Goal: Task Accomplishment & Management: Complete application form

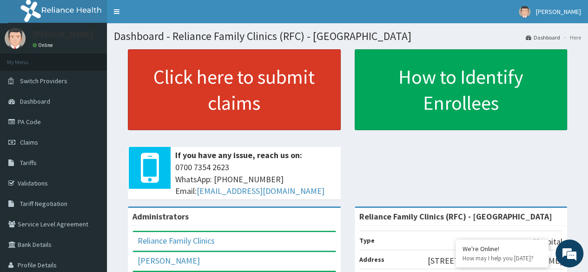
click at [207, 89] on link "Click here to submit claims" at bounding box center [234, 89] width 213 height 81
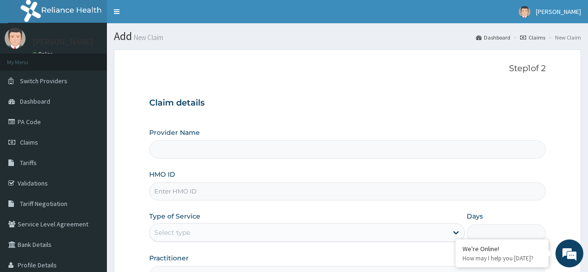
type input "Reliance Family Clinics (RFC) - [GEOGRAPHIC_DATA]"
click at [193, 191] on input "HMO ID" at bounding box center [347, 191] width 397 height 18
paste input "MAP/10013/A"
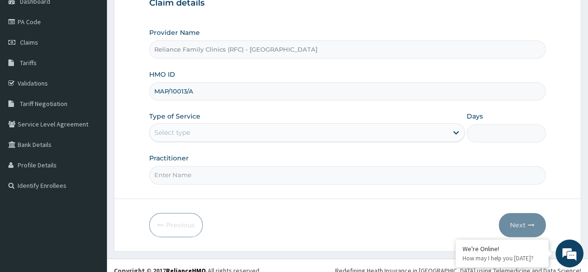
scroll to position [100, 0]
type input "MAP/10013/A"
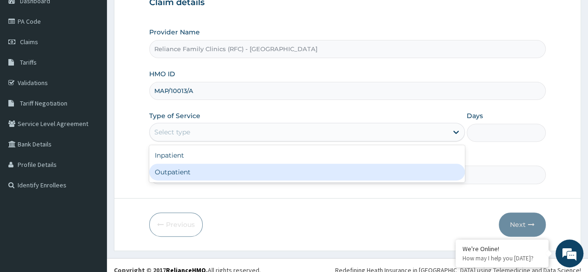
drag, startPoint x: 226, startPoint y: 136, endPoint x: 215, endPoint y: 172, distance: 37.5
click at [215, 141] on div "option Outpatient focused, 2 of 2. 2 results available. Use Up and Down to choo…" at bounding box center [307, 132] width 316 height 19
click at [215, 172] on div "Outpatient" at bounding box center [307, 172] width 316 height 17
type input "1"
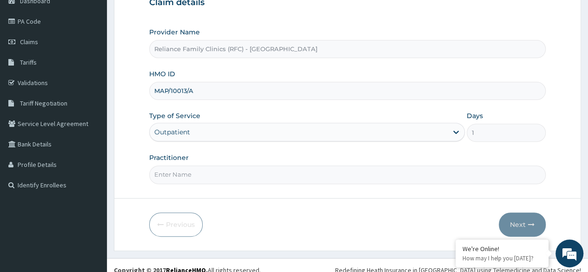
click at [215, 172] on input "Practitioner" at bounding box center [347, 175] width 397 height 18
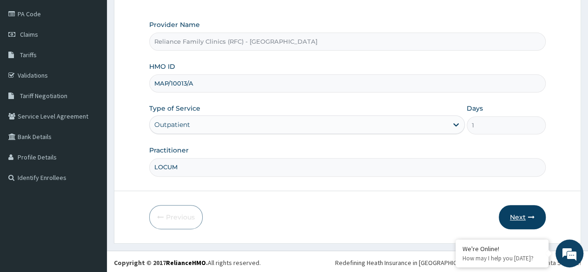
type input "LOCUM"
click at [524, 210] on button "Next" at bounding box center [522, 217] width 47 height 24
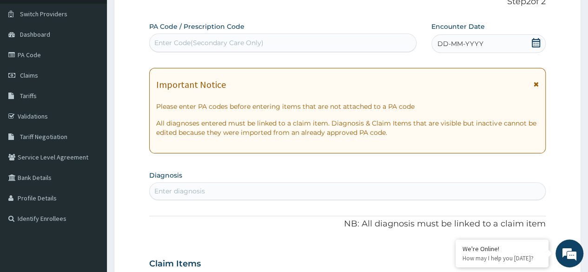
scroll to position [67, 0]
click at [469, 47] on span "DD-MM-YYYY" at bounding box center [461, 43] width 46 height 9
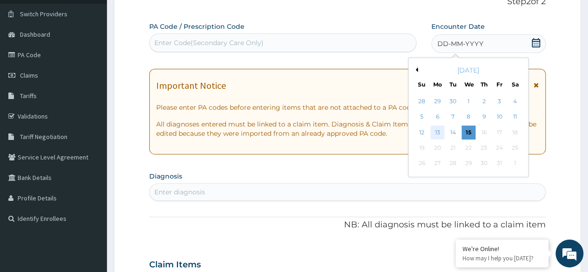
click at [439, 131] on div "13" at bounding box center [438, 133] width 14 height 14
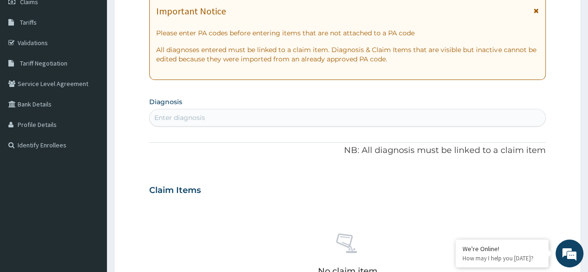
scroll to position [152, 0]
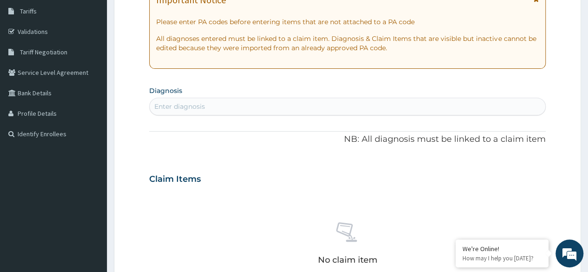
click at [312, 106] on div "Enter diagnosis" at bounding box center [348, 106] width 396 height 15
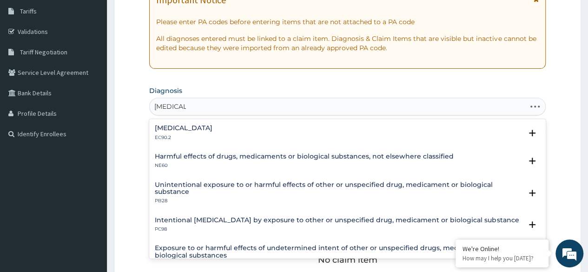
type input "MALARIA"
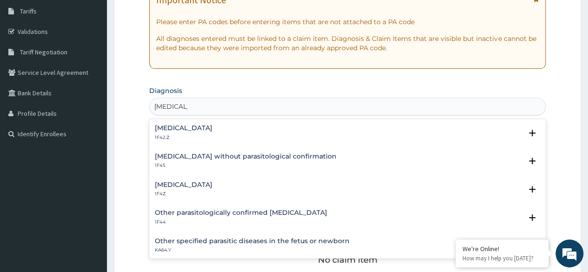
click at [190, 180] on div "Malaria, unspecified 1F4Z Select Status Query Query covers suspected (?), Keep …" at bounding box center [347, 192] width 397 height 28
click at [184, 188] on div "Malaria, unspecified 1F4Z" at bounding box center [184, 189] width 58 height 16
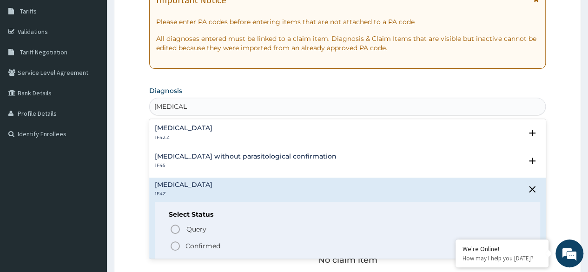
click at [176, 246] on icon "status option filled" at bounding box center [175, 245] width 11 height 11
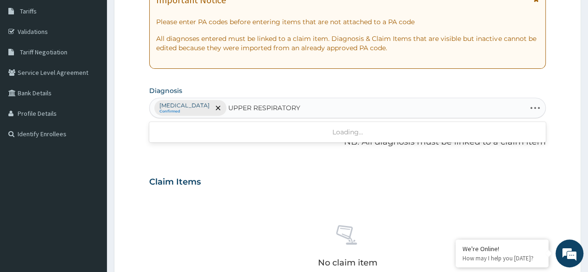
type input "UPPER RESPIRATORY"
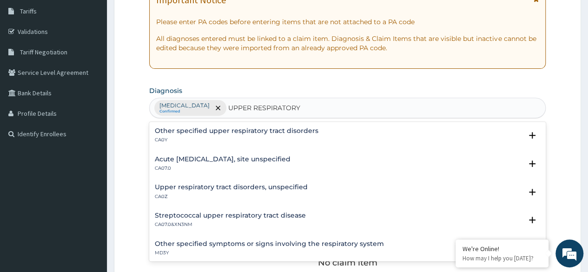
click at [227, 190] on h4 "Upper respiratory tract disorders, unspecified" at bounding box center [231, 187] width 153 height 7
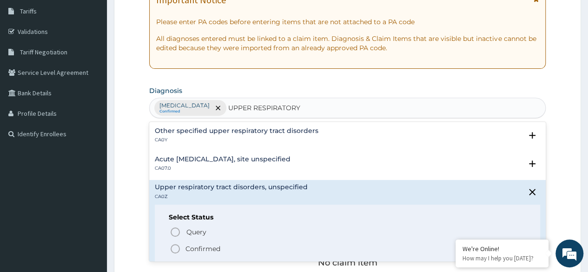
click at [176, 250] on icon "status option filled" at bounding box center [175, 248] width 11 height 11
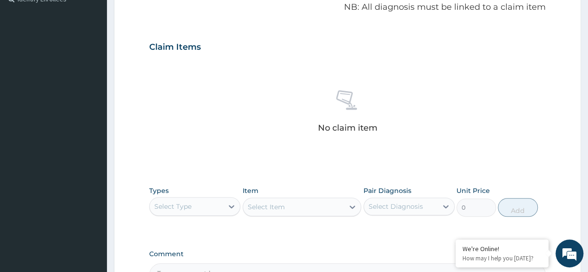
scroll to position [287, 0]
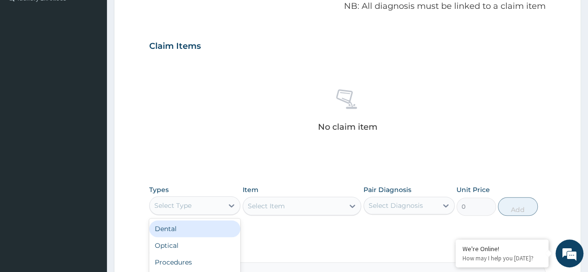
click at [204, 202] on div "Select Type" at bounding box center [186, 205] width 73 height 15
type input "PR"
click at [214, 233] on div "Procedures" at bounding box center [194, 228] width 91 height 17
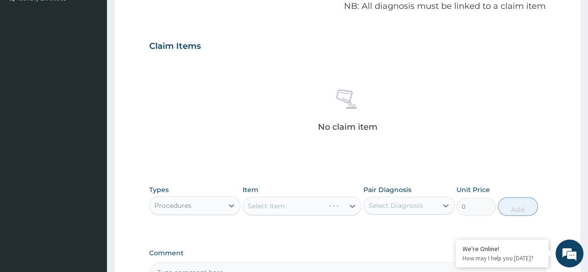
click at [325, 198] on div "Select Item" at bounding box center [302, 206] width 119 height 19
click at [294, 210] on div "Select Item" at bounding box center [302, 206] width 119 height 19
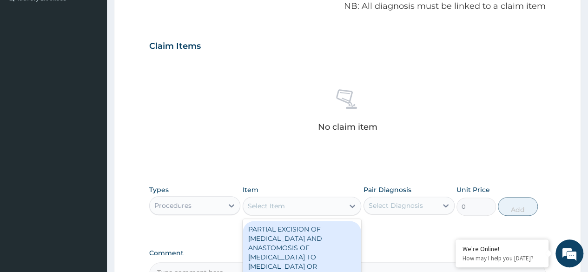
click at [294, 210] on div "Select Item" at bounding box center [293, 206] width 101 height 15
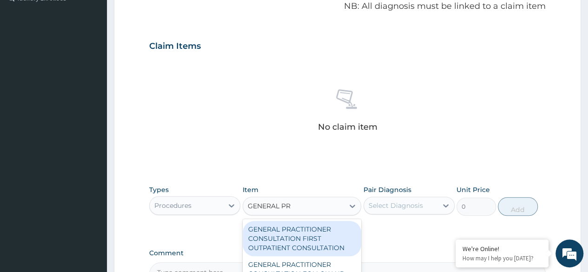
type input "GENERAL PRA"
click at [300, 227] on div "GENERAL PRACTITIONER CONSULTATION FIRST OUTPATIENT CONSULTATION" at bounding box center [302, 238] width 119 height 35
type input "3370.125"
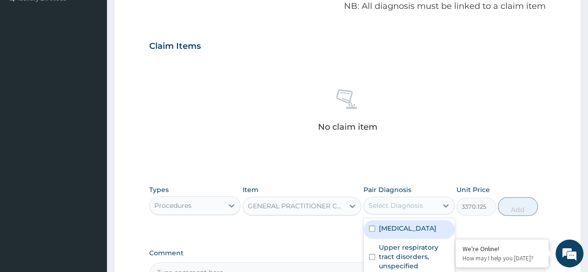
click at [408, 203] on div "Select Diagnosis" at bounding box center [396, 205] width 54 height 9
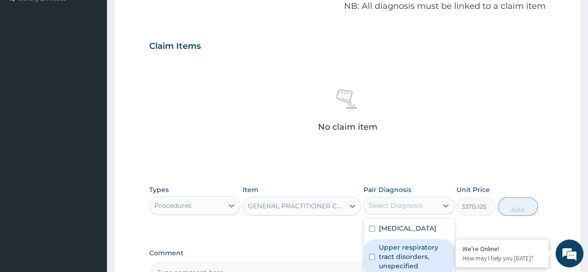
click at [409, 248] on label "Upper respiratory tract disorders, unspecified" at bounding box center [414, 257] width 70 height 28
checkbox input "true"
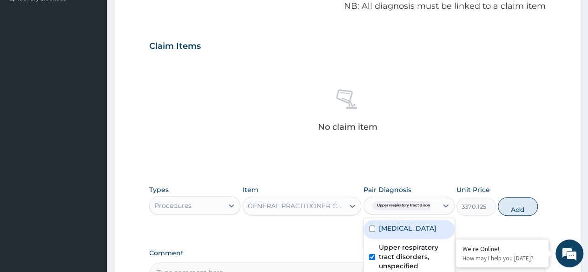
click at [419, 228] on label "[MEDICAL_DATA]" at bounding box center [408, 228] width 58 height 9
checkbox input "true"
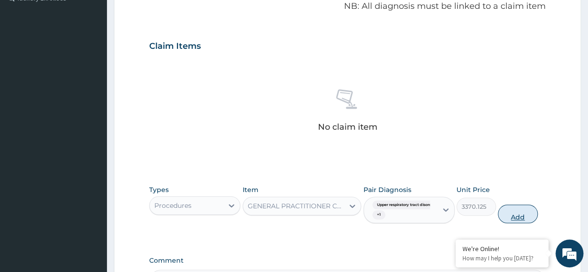
click at [532, 212] on button "Add" at bounding box center [518, 214] width 40 height 19
type input "0"
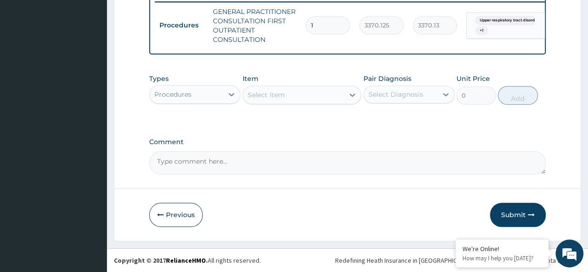
scroll to position [372, 0]
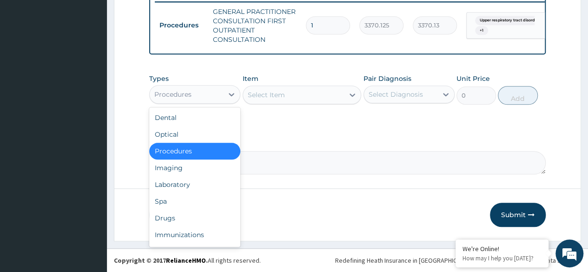
click at [212, 101] on div "Procedures" at bounding box center [186, 94] width 73 height 15
click at [193, 192] on div "Laboratory" at bounding box center [194, 184] width 91 height 17
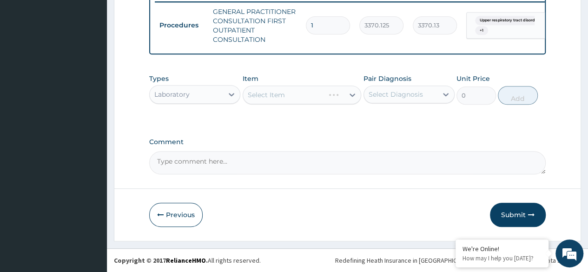
click at [324, 101] on div "Select Item" at bounding box center [302, 95] width 119 height 19
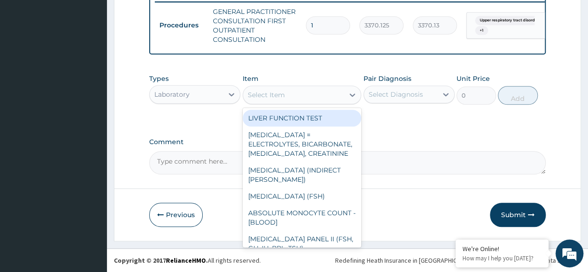
click at [324, 101] on div "Select Item" at bounding box center [293, 94] width 101 height 15
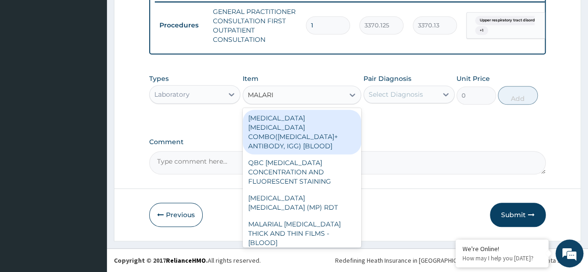
type input "[MEDICAL_DATA]"
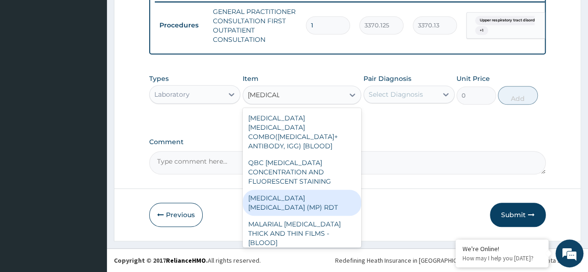
click at [324, 190] on div "MALARIA PARASITE (MP) RDT" at bounding box center [302, 203] width 119 height 26
type input "1531.875"
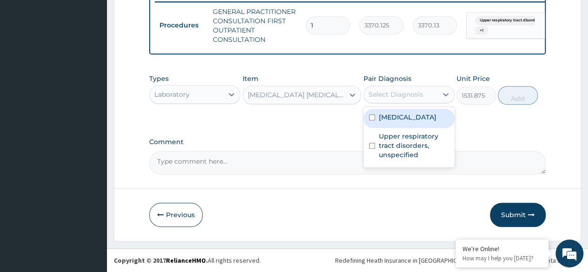
click at [417, 102] on div "Select Diagnosis" at bounding box center [400, 94] width 73 height 15
click at [424, 111] on div "Malaria, unspecified Upper respiratory tract disorders, unspecified" at bounding box center [409, 137] width 91 height 60
click at [428, 117] on label "[MEDICAL_DATA]" at bounding box center [408, 117] width 58 height 9
checkbox input "true"
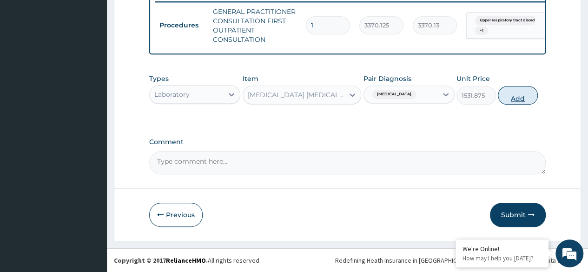
click at [508, 94] on button "Add" at bounding box center [518, 95] width 40 height 19
type input "0"
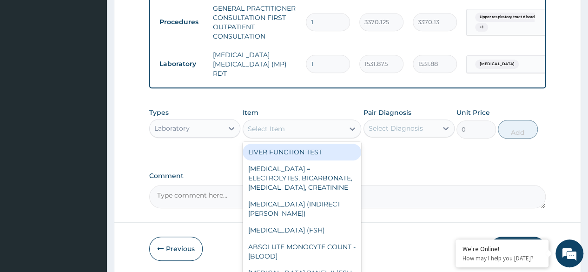
click at [260, 130] on div "Select Item" at bounding box center [266, 128] width 37 height 9
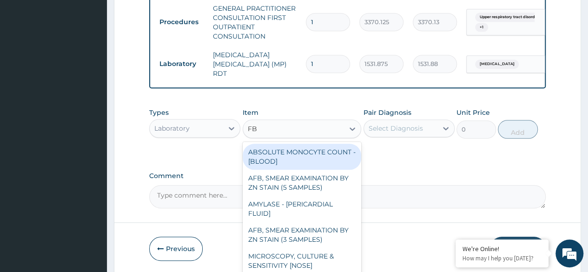
type input "FBC"
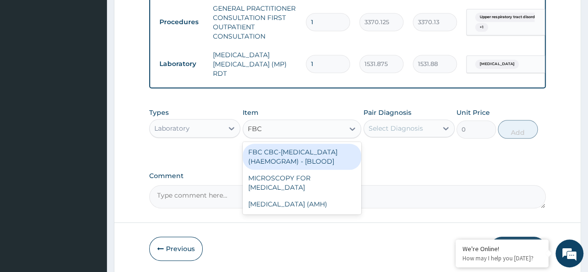
click at [273, 169] on div "FBC CBC-COMPLETE BLOOD COUNT (HAEMOGRAM) - [BLOOD]" at bounding box center [302, 157] width 119 height 26
type input "4085"
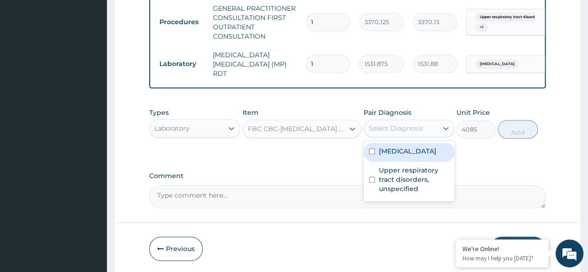
click at [434, 125] on div "Select Diagnosis" at bounding box center [400, 128] width 73 height 15
click at [418, 152] on label "Malaria, unspecified" at bounding box center [408, 150] width 58 height 9
checkbox input "true"
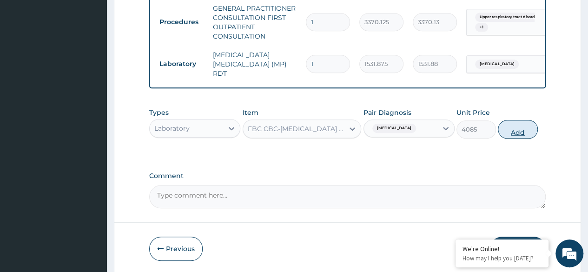
click at [523, 138] on button "Add" at bounding box center [518, 129] width 40 height 19
type input "0"
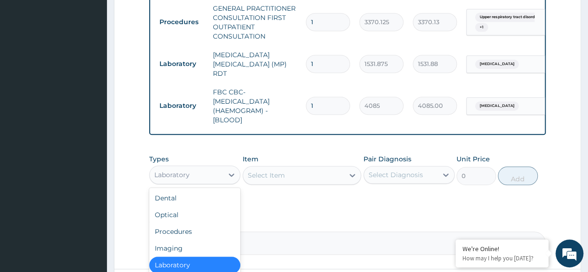
click at [193, 176] on div "Laboratory" at bounding box center [186, 174] width 73 height 15
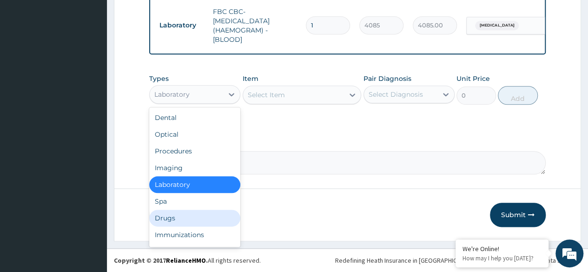
click at [180, 219] on div "Drugs" at bounding box center [194, 218] width 91 height 17
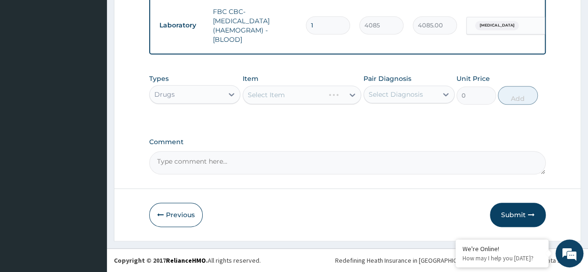
click at [311, 106] on div "Types Drugs Item Select Item Pair Diagnosis Select Diagnosis Unit Price 0 Add" at bounding box center [347, 89] width 397 height 40
click at [314, 102] on div "Select Item" at bounding box center [302, 95] width 119 height 19
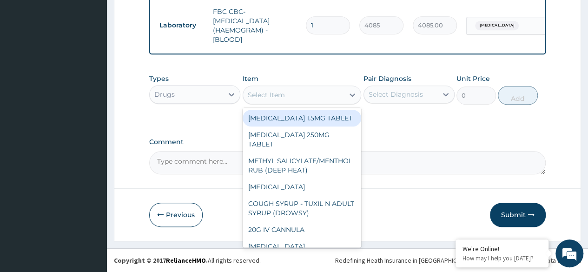
click at [314, 102] on div "Select Item" at bounding box center [293, 94] width 101 height 15
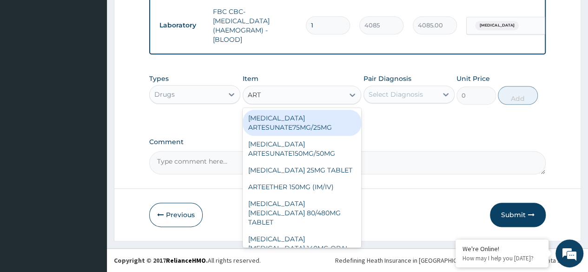
type input "ARTE"
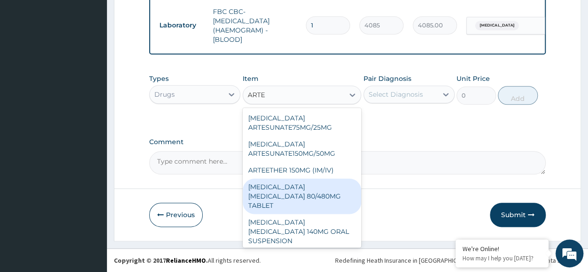
click at [327, 186] on div "[MEDICAL_DATA] [MEDICAL_DATA] 80/480MG TABLET" at bounding box center [302, 196] width 119 height 35
type input "450"
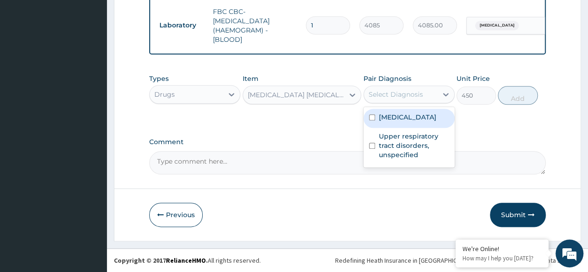
drag, startPoint x: 431, startPoint y: 94, endPoint x: 409, endPoint y: 123, distance: 36.6
click at [409, 103] on div "option Malaria, unspecified, selected. option Malaria, unspecified focused, 1 o…" at bounding box center [409, 95] width 91 height 18
click at [409, 123] on div "[MEDICAL_DATA]" at bounding box center [409, 118] width 91 height 19
checkbox input "true"
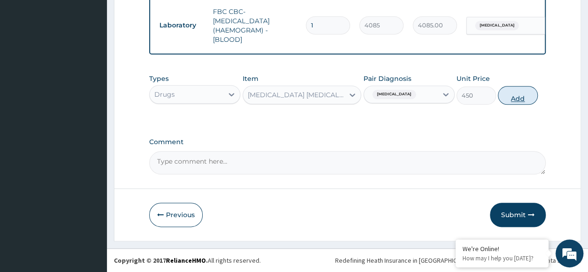
click at [511, 92] on button "Add" at bounding box center [518, 95] width 40 height 19
type input "0"
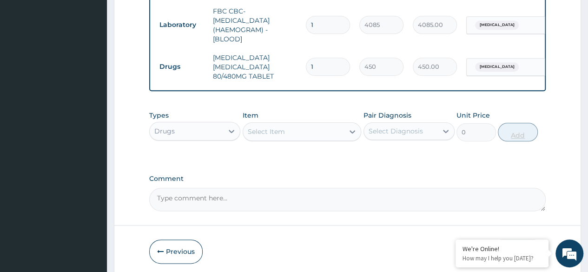
type input "0.00"
type input "6"
type input "2700.00"
type input "6"
click at [323, 132] on div "Select Item" at bounding box center [293, 131] width 101 height 15
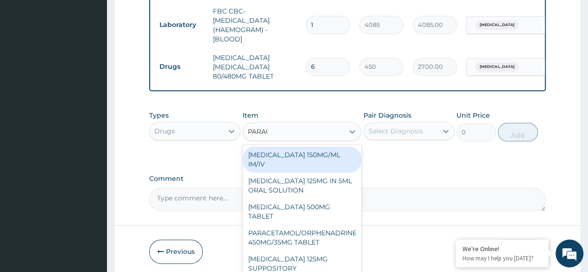
type input "PARACE"
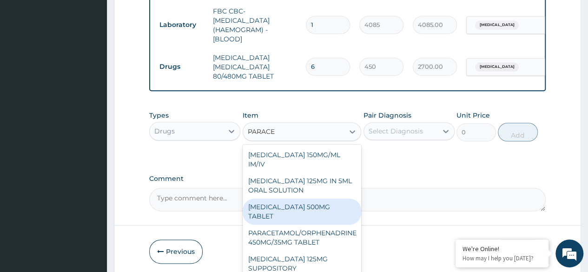
click at [301, 206] on div "[MEDICAL_DATA] 500MG TABLET" at bounding box center [302, 212] width 119 height 26
type input "30"
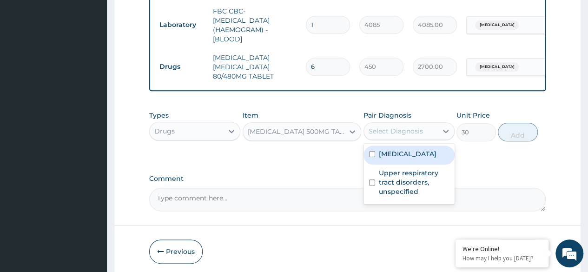
click at [408, 135] on div "Select Diagnosis" at bounding box center [396, 130] width 54 height 9
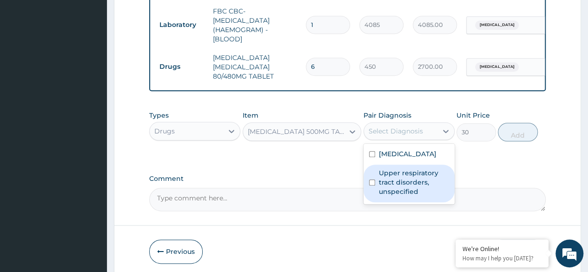
click at [411, 166] on div "Upper respiratory tract disorders, unspecified" at bounding box center [409, 184] width 91 height 38
checkbox input "true"
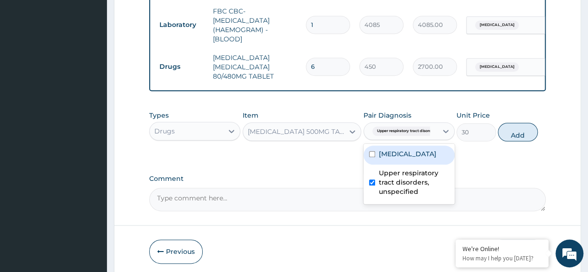
click at [419, 151] on label "[MEDICAL_DATA]" at bounding box center [408, 153] width 58 height 9
checkbox input "true"
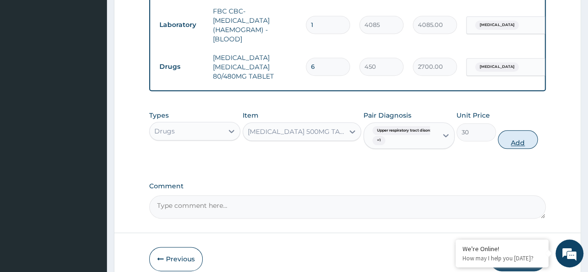
click at [519, 146] on button "Add" at bounding box center [518, 139] width 40 height 19
type input "0"
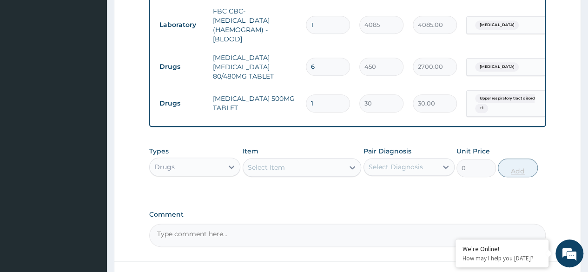
type input "18"
type input "540.00"
type input "18"
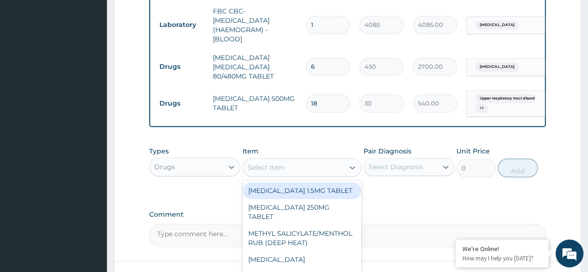
click at [307, 162] on div "Select Item" at bounding box center [293, 167] width 101 height 15
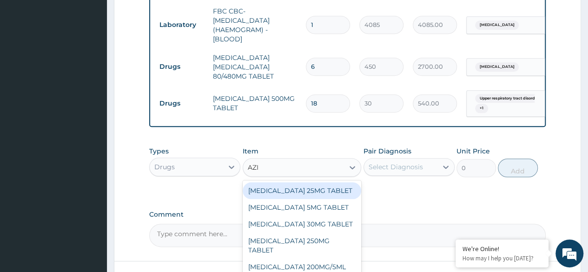
type input "AZIT"
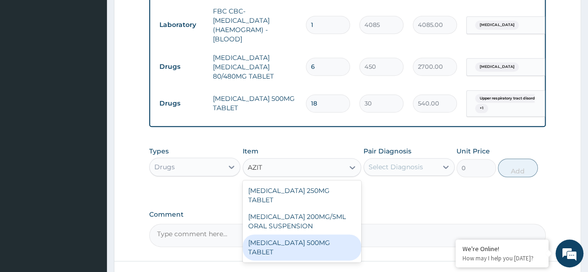
click at [321, 234] on div "AZITHROMYCIN 500MG TABLET" at bounding box center [302, 247] width 119 height 26
type input "690"
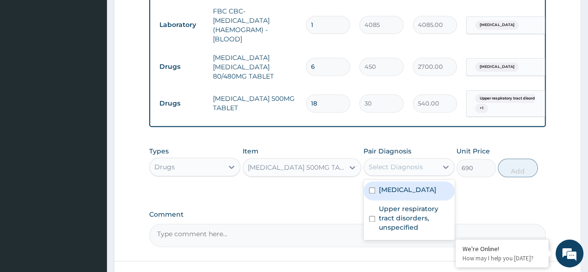
click at [412, 176] on div "Select Diagnosis" at bounding box center [409, 167] width 91 height 18
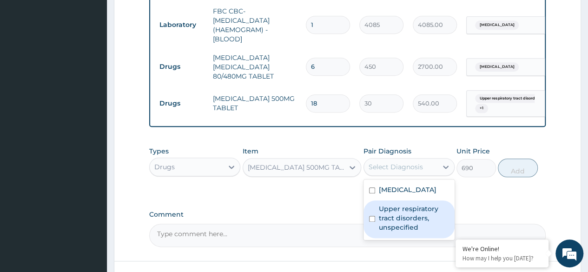
click at [409, 209] on label "Upper respiratory tract disorders, unspecified" at bounding box center [414, 218] width 70 height 28
checkbox input "true"
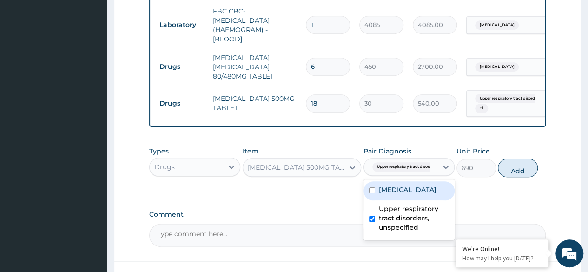
click at [419, 196] on div "Malaria, unspecified" at bounding box center [409, 190] width 91 height 19
checkbox input "true"
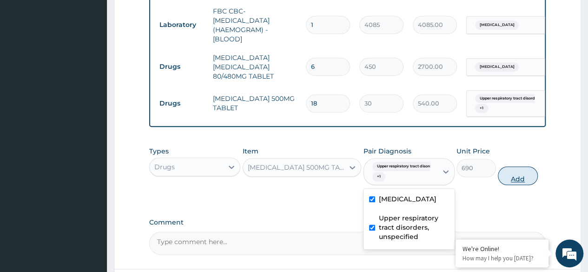
click at [520, 181] on button "Add" at bounding box center [518, 175] width 40 height 19
type input "0"
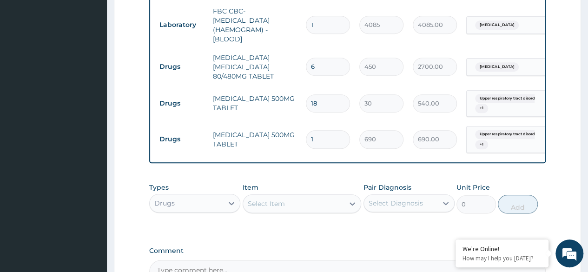
type input "10"
type input "6900.00"
type input "10"
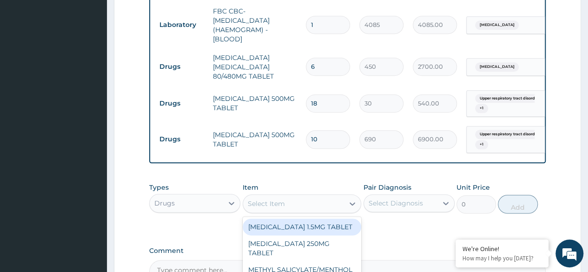
click at [260, 198] on div "Select Item" at bounding box center [293, 203] width 101 height 15
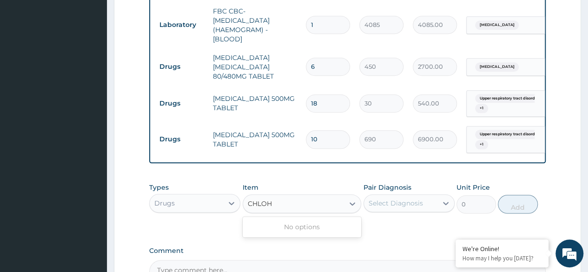
type input "CHLO"
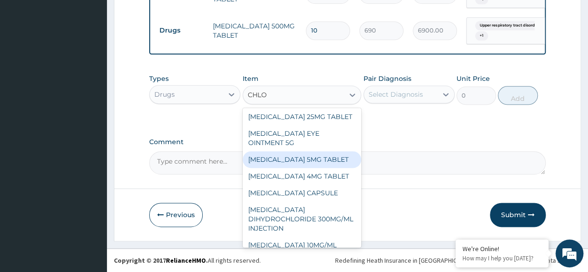
scroll to position [23, 0]
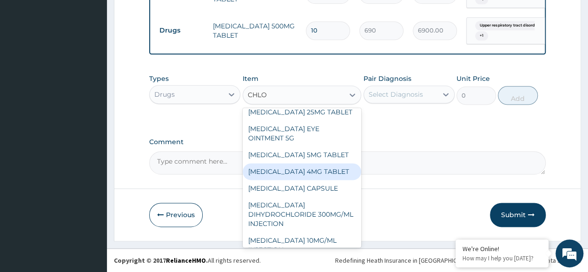
click at [308, 180] on div "[MEDICAL_DATA] 4MG TABLET" at bounding box center [302, 171] width 119 height 17
type input "60"
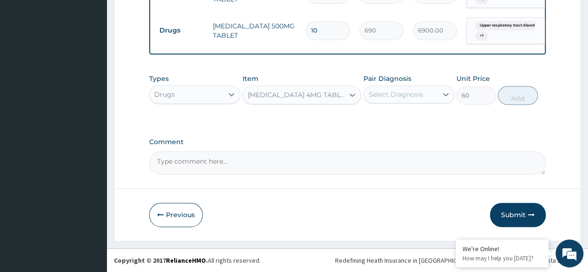
click at [422, 99] on div "Select Diagnosis" at bounding box center [400, 94] width 73 height 15
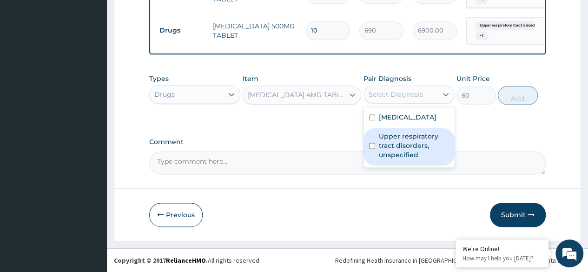
click at [417, 133] on label "Upper respiratory tract disorders, unspecified" at bounding box center [414, 146] width 70 height 28
checkbox input "true"
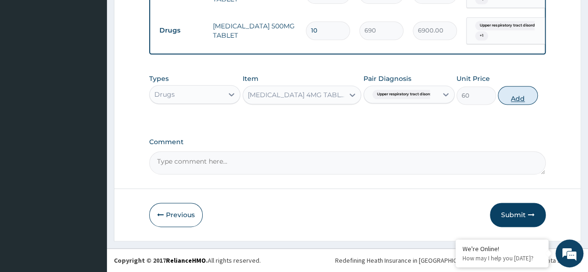
click at [523, 96] on button "Add" at bounding box center [518, 95] width 40 height 19
type input "0"
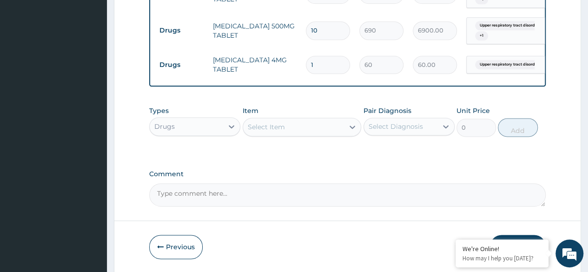
type input "0.00"
type input "4"
type input "240.00"
type input "4"
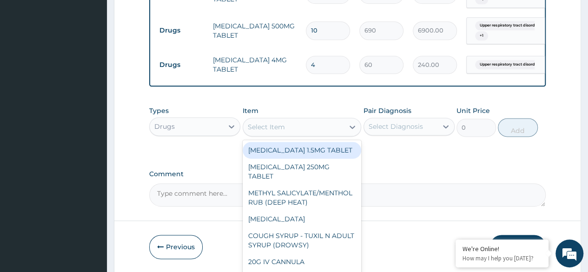
click at [272, 123] on div "Select Item" at bounding box center [266, 126] width 37 height 9
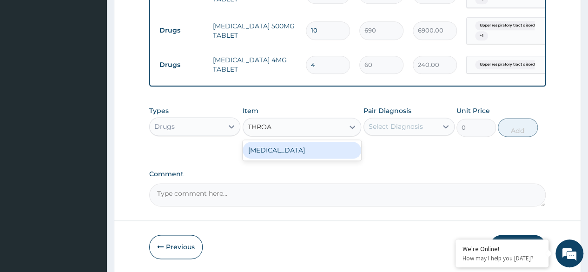
type input "THROAT"
click at [292, 146] on div "THROAT LOZENGE" at bounding box center [302, 150] width 119 height 17
type input "96"
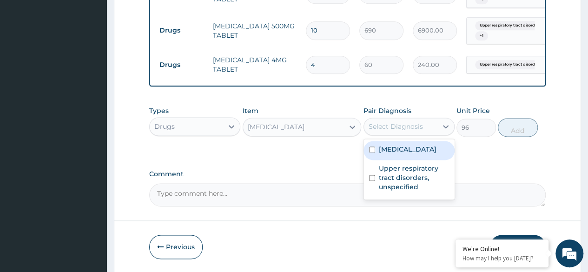
click at [394, 124] on div "Select Diagnosis" at bounding box center [396, 126] width 54 height 9
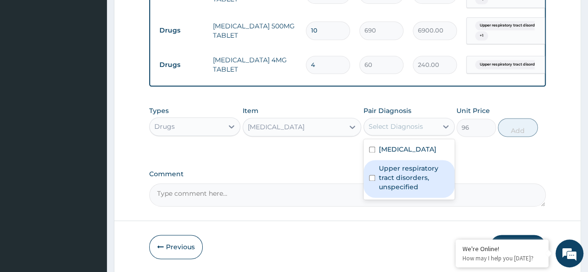
click at [405, 176] on label "Upper respiratory tract disorders, unspecified" at bounding box center [414, 178] width 70 height 28
checkbox input "true"
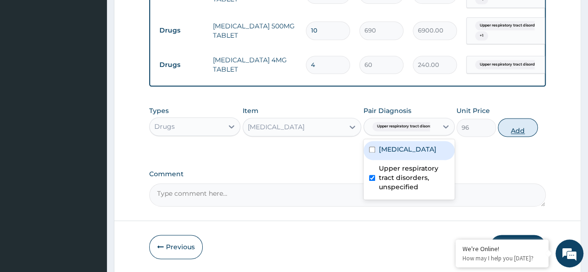
click at [527, 128] on button "Add" at bounding box center [518, 127] width 40 height 19
type input "0"
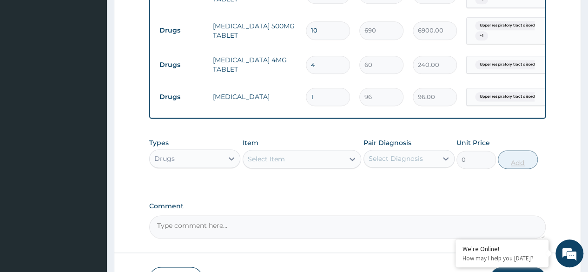
type input "0.00"
type input "6"
type input "576.00"
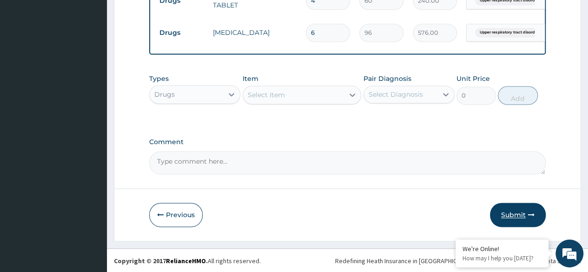
type input "6"
click at [526, 213] on button "Submit" at bounding box center [518, 215] width 56 height 24
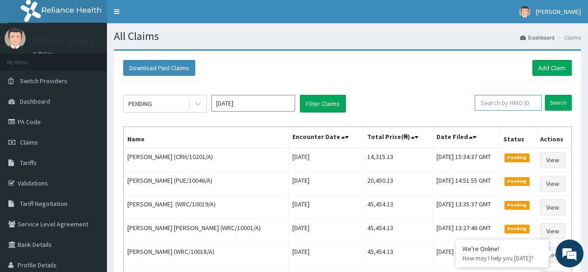
click at [514, 104] on input "text" at bounding box center [508, 103] width 67 height 16
paste input "MAP/10013/A"
type input "MAP/10013/A"
click at [552, 100] on input "Search" at bounding box center [558, 103] width 27 height 16
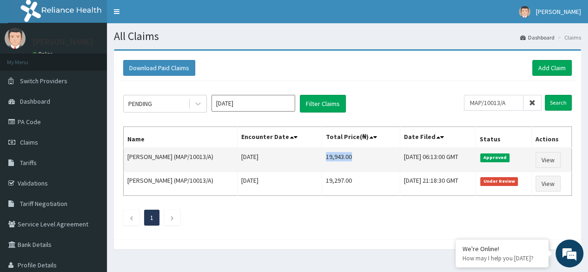
drag, startPoint x: 314, startPoint y: 159, endPoint x: 341, endPoint y: 159, distance: 27.0
click at [341, 159] on td "19,943.00" at bounding box center [361, 160] width 78 height 24
copy td "19,943.00"
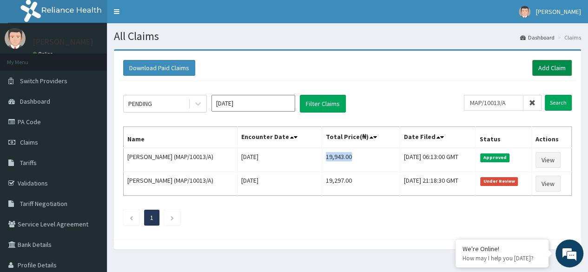
click at [552, 63] on link "Add Claim" at bounding box center [552, 68] width 40 height 16
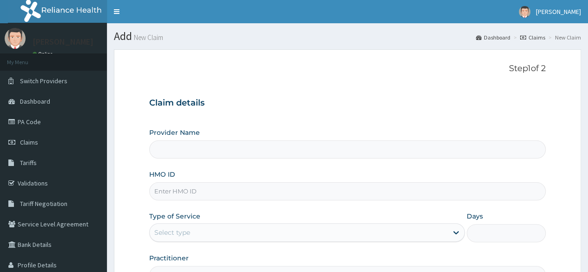
click at [269, 192] on input "HMO ID" at bounding box center [347, 191] width 397 height 18
paste input "SOI/10031/A"
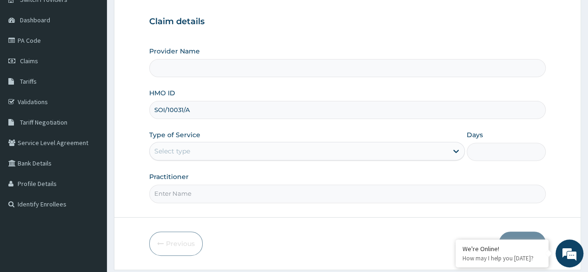
scroll to position [82, 0]
type input "SOI/10031/A"
type input "Reliance Family Clinics (RFC) - [GEOGRAPHIC_DATA]"
click at [248, 155] on div "Select type" at bounding box center [299, 150] width 298 height 15
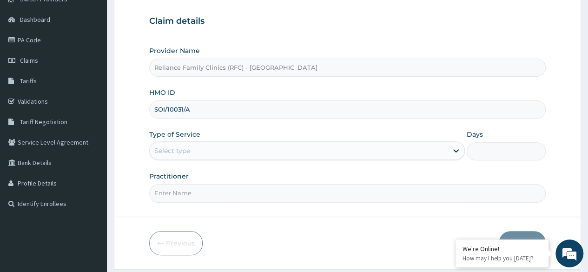
click at [219, 200] on input "Practitioner" at bounding box center [347, 193] width 397 height 18
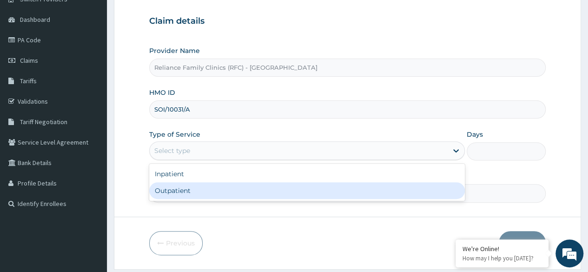
drag, startPoint x: 232, startPoint y: 155, endPoint x: 214, endPoint y: 192, distance: 41.0
click at [214, 160] on div "option Outpatient focused, 2 of 2. 2 results available. Use Up and Down to choo…" at bounding box center [307, 150] width 316 height 19
click at [214, 192] on div "Outpatient" at bounding box center [307, 190] width 316 height 17
type input "1"
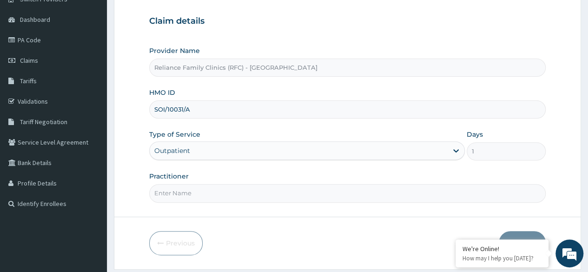
click at [214, 192] on input "Practitioner" at bounding box center [347, 193] width 397 height 18
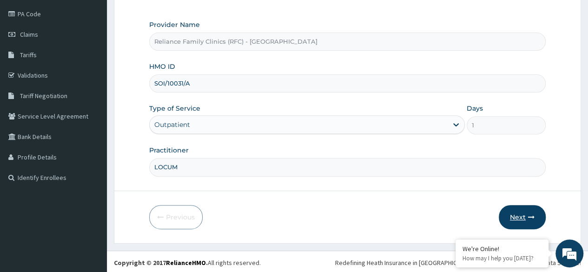
type input "LOCUM"
click at [520, 217] on button "Next" at bounding box center [522, 217] width 47 height 24
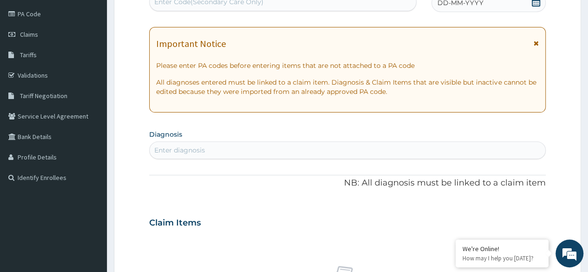
click at [505, 1] on div "DD-MM-YYYY" at bounding box center [489, 2] width 114 height 19
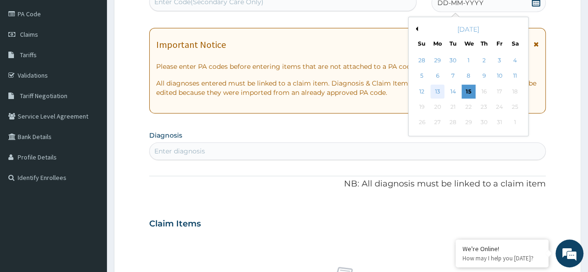
click at [439, 90] on div "13" at bounding box center [438, 92] width 14 height 14
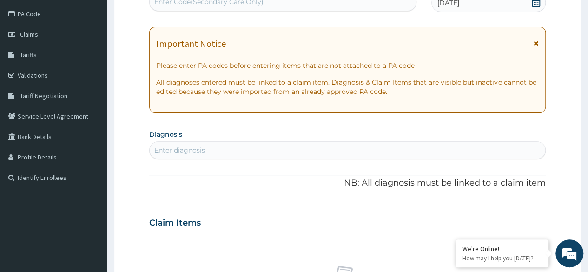
click at [339, 152] on div "Enter diagnosis" at bounding box center [348, 150] width 396 height 15
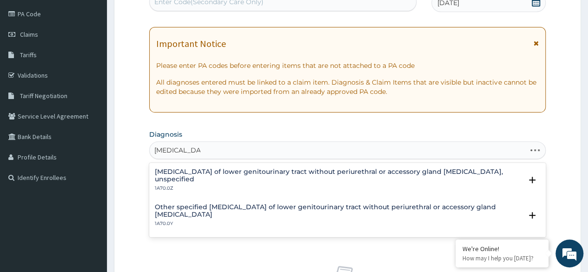
type input "GONORRHEA"
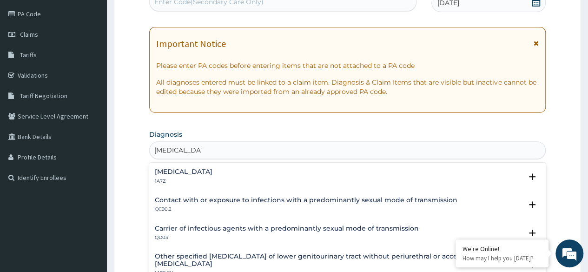
click at [191, 166] on div "Gonococcal infection, unspecified 1A7Z Select Status Query Query covers suspect…" at bounding box center [347, 179] width 397 height 28
click at [186, 180] on p "1A7Z" at bounding box center [184, 181] width 58 height 7
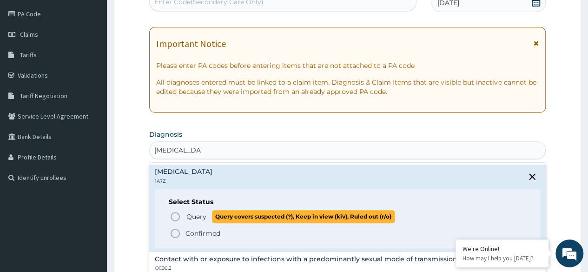
click at [179, 215] on circle "status option query" at bounding box center [175, 217] width 8 height 8
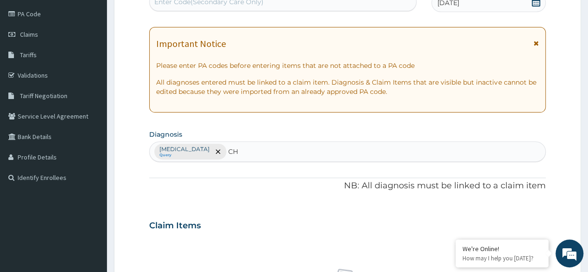
type input "CH"
type input "CHLAMYDIA"
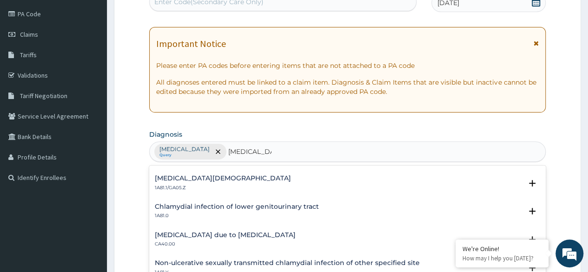
scroll to position [66, 0]
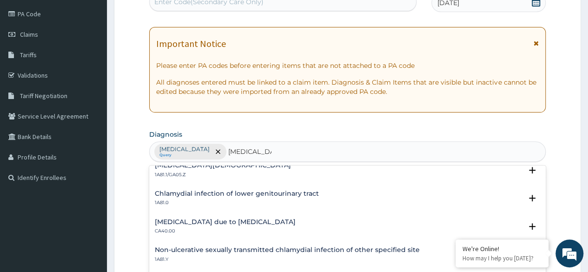
click at [275, 192] on h4 "Chlamydial infection of lower genitourinary tract" at bounding box center [237, 193] width 164 height 7
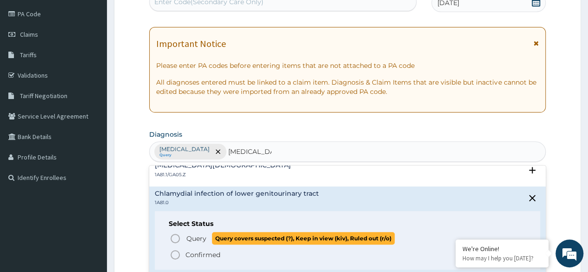
click at [174, 238] on icon "status option query" at bounding box center [175, 238] width 11 height 11
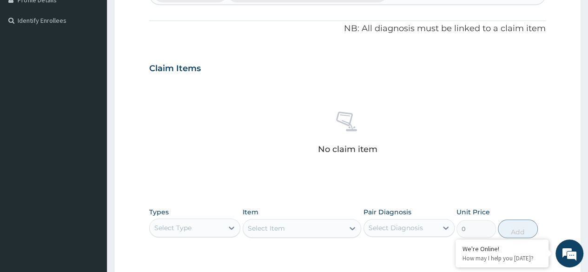
scroll to position [266, 0]
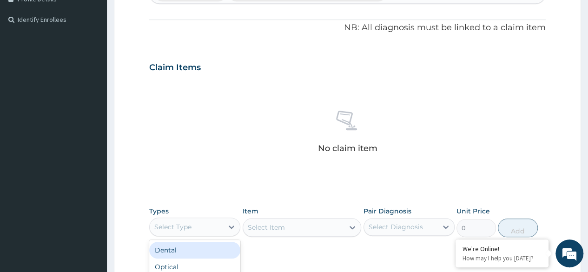
click at [198, 222] on div "Select Type" at bounding box center [186, 226] width 73 height 15
type input "PR"
click at [213, 248] on div "Procedures" at bounding box center [194, 250] width 91 height 17
click at [292, 227] on div "Select Item" at bounding box center [302, 227] width 119 height 19
click at [296, 222] on div "Select Item" at bounding box center [302, 227] width 119 height 19
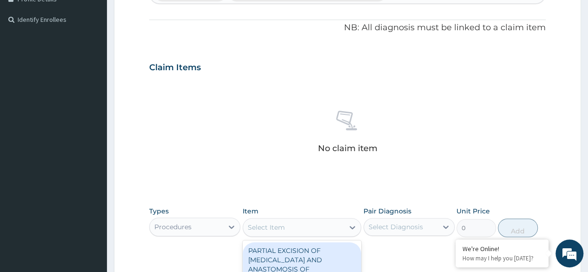
click at [294, 231] on div "Select Item" at bounding box center [293, 227] width 101 height 15
type input "GENERAL PR"
click at [311, 250] on div "GENERAL PRACTITIONER CONSULTATION FIRST OUTPATIENT CONSULTATION" at bounding box center [302, 259] width 119 height 35
type input "3370.125"
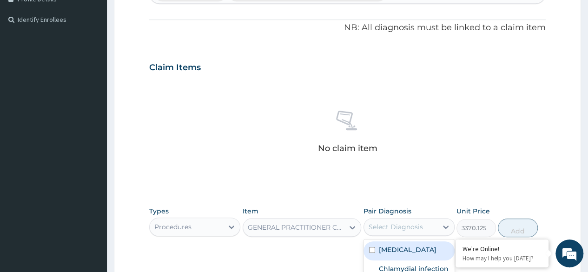
click at [401, 226] on div "Select Diagnosis" at bounding box center [396, 226] width 54 height 9
click at [419, 254] on label "Gonococcal infection, unspecified" at bounding box center [408, 249] width 58 height 9
checkbox input "true"
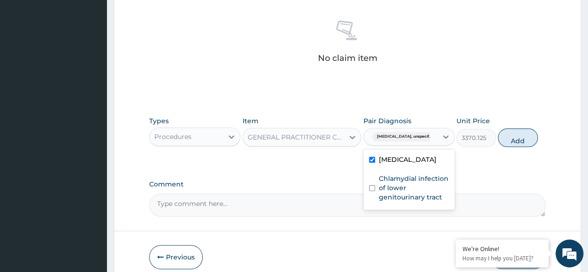
scroll to position [397, 0]
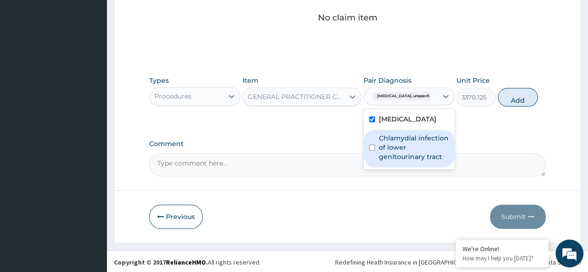
click at [403, 161] on label "Chlamydial infection of lower genitourinary tract" at bounding box center [414, 147] width 70 height 28
checkbox input "true"
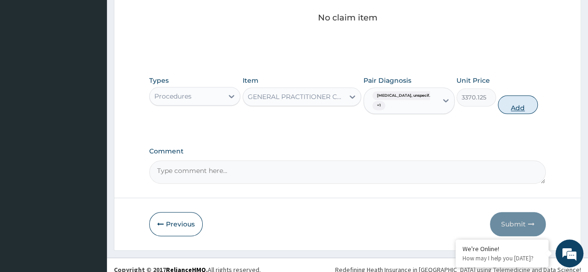
click at [527, 102] on button "Add" at bounding box center [518, 104] width 40 height 19
type input "0"
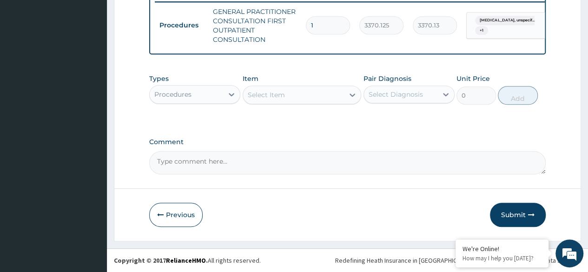
click at [187, 92] on div "Procedures" at bounding box center [172, 94] width 37 height 9
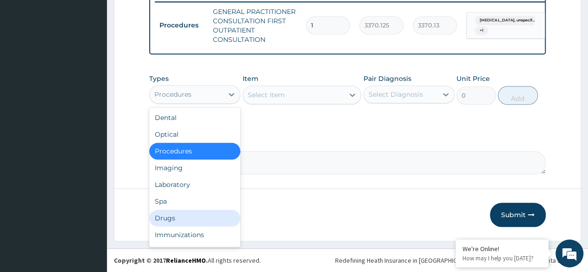
click at [166, 218] on div "Drugs" at bounding box center [194, 218] width 91 height 17
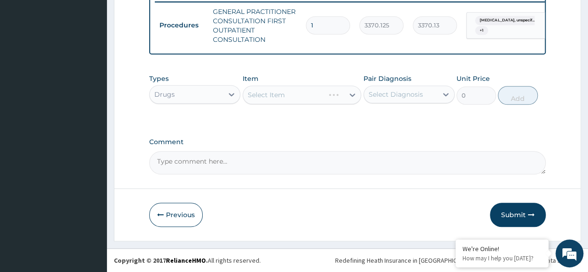
click at [298, 100] on div "Select Item" at bounding box center [302, 95] width 119 height 19
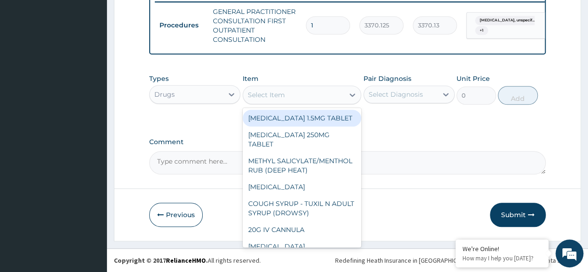
click at [298, 100] on div "Select Item" at bounding box center [293, 94] width 101 height 15
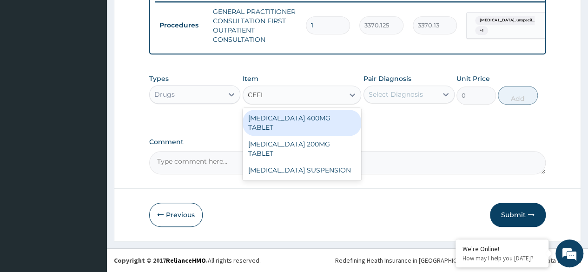
type input "CEFI"
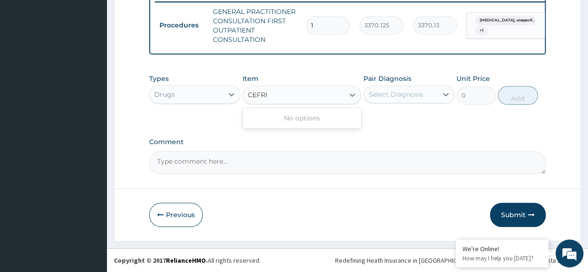
type input "CEFRI"
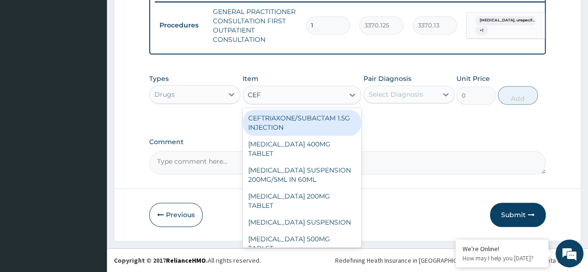
type input "CEFT"
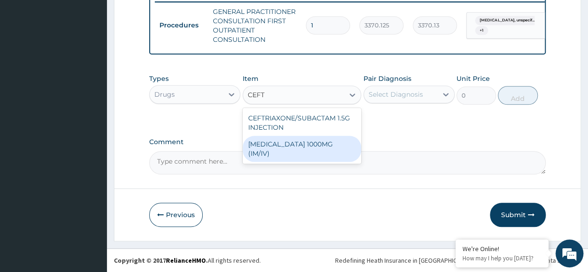
click at [339, 140] on div "[MEDICAL_DATA] 1000MG (IM/IV)" at bounding box center [302, 149] width 119 height 26
type input "2415"
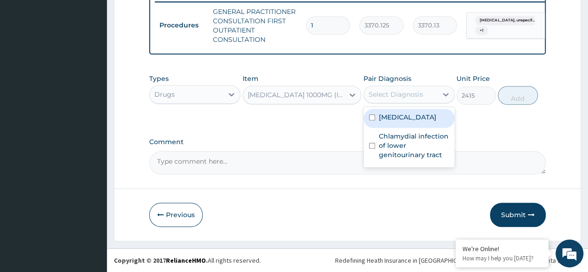
click at [427, 92] on div "Select Diagnosis" at bounding box center [400, 94] width 73 height 15
click at [423, 122] on label "Gonococcal infection, unspecified" at bounding box center [408, 117] width 58 height 9
checkbox input "true"
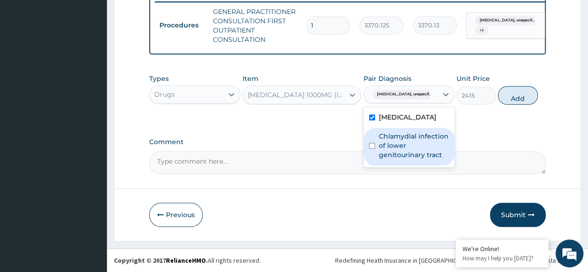
click at [421, 152] on label "Chlamydial infection of lower genitourinary tract" at bounding box center [414, 146] width 70 height 28
checkbox input "true"
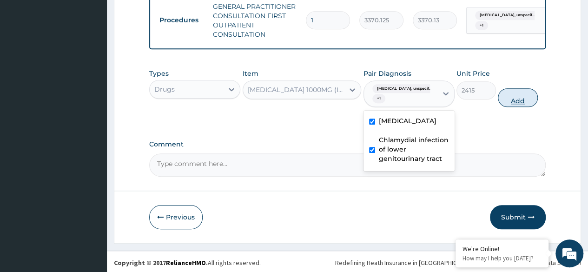
click at [522, 100] on button "Add" at bounding box center [518, 97] width 40 height 19
type input "0"
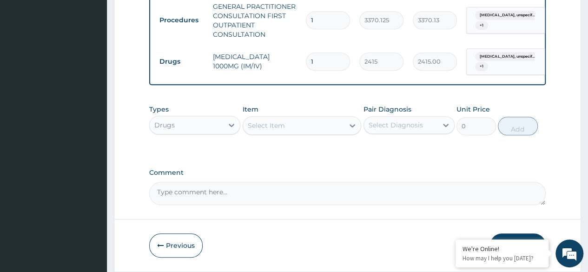
click at [301, 133] on div "Select Item" at bounding box center [293, 125] width 101 height 15
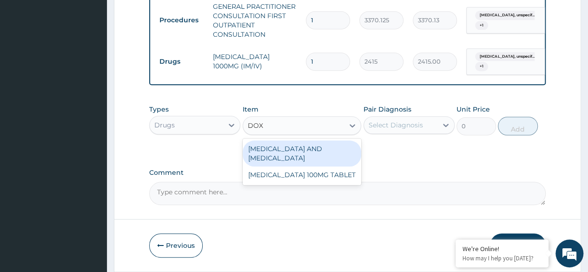
type input "DOXY"
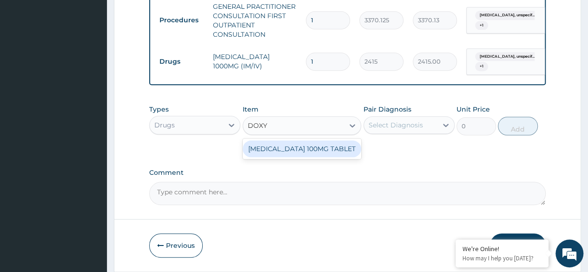
click at [322, 157] on div "[MEDICAL_DATA] 100MG TABLET" at bounding box center [302, 148] width 119 height 17
type input "109.25"
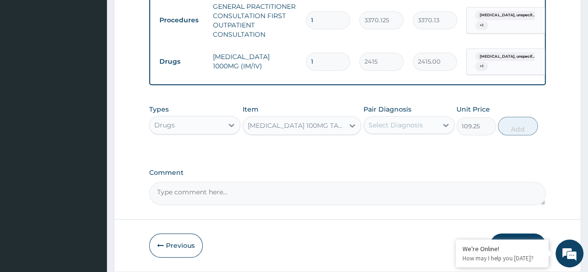
click at [417, 130] on div "Select Diagnosis" at bounding box center [396, 124] width 54 height 9
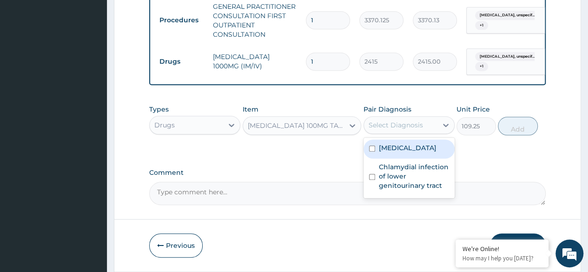
click at [421, 153] on label "Gonococcal infection, unspecified" at bounding box center [408, 147] width 58 height 9
checkbox input "true"
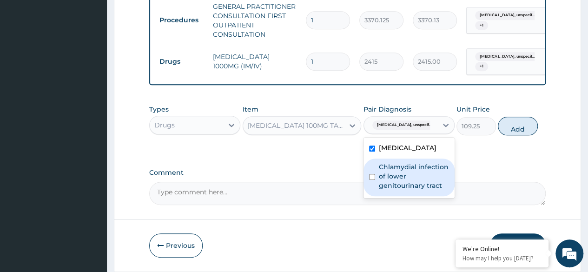
click at [427, 190] on label "Chlamydial infection of lower genitourinary tract" at bounding box center [414, 176] width 70 height 28
checkbox input "true"
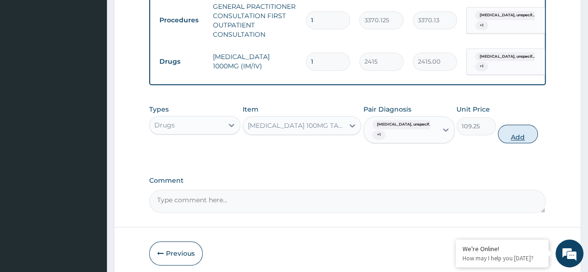
click at [522, 140] on button "Add" at bounding box center [518, 134] width 40 height 19
type input "0"
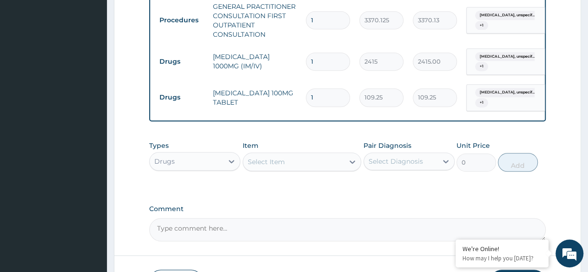
type input "14"
type input "1529.50"
type input "14"
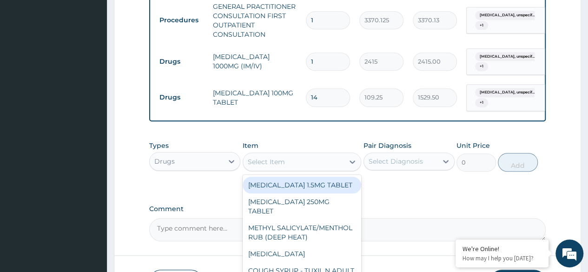
click at [274, 162] on div "Select Item" at bounding box center [266, 161] width 37 height 9
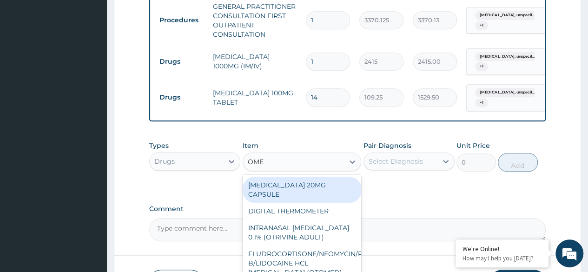
type input "OMEP"
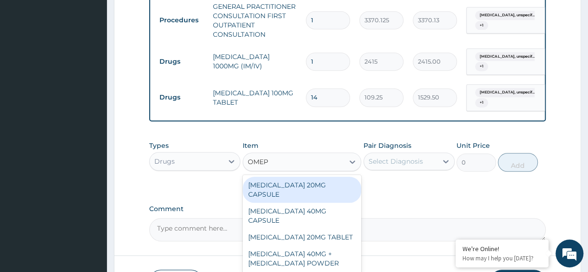
click at [279, 195] on div "[MEDICAL_DATA] 20MG CAPSULE" at bounding box center [302, 190] width 119 height 26
type input "100"
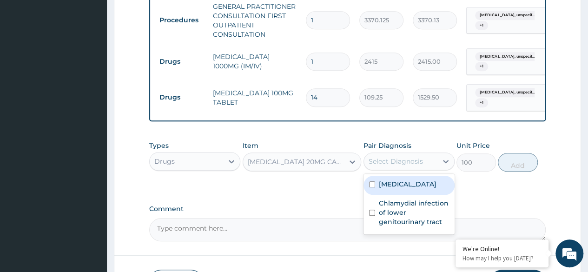
click at [402, 166] on div "Select Diagnosis" at bounding box center [396, 161] width 54 height 9
click at [411, 189] on label "Gonococcal infection, unspecified" at bounding box center [408, 184] width 58 height 9
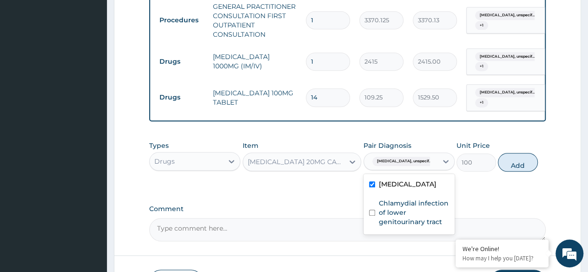
checkbox input "true"
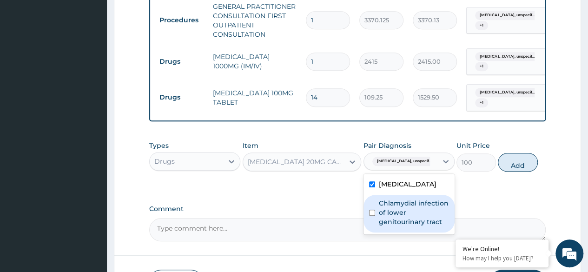
click at [409, 221] on div "Chlamydial infection of lower genitourinary tract" at bounding box center [409, 214] width 91 height 38
checkbox input "true"
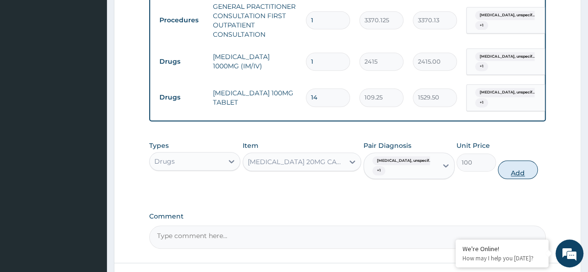
click at [508, 173] on button "Add" at bounding box center [518, 169] width 40 height 19
type input "0"
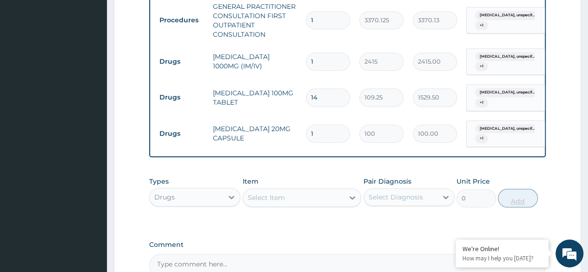
type input "14"
type input "1400.00"
type input "14"
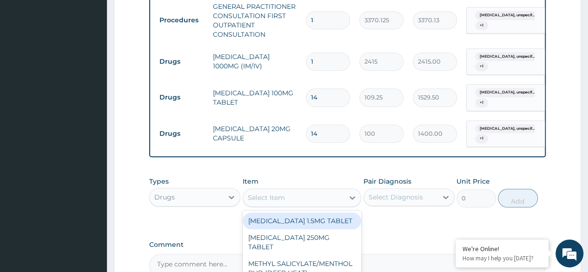
click at [285, 204] on div "Select Item" at bounding box center [293, 197] width 101 height 15
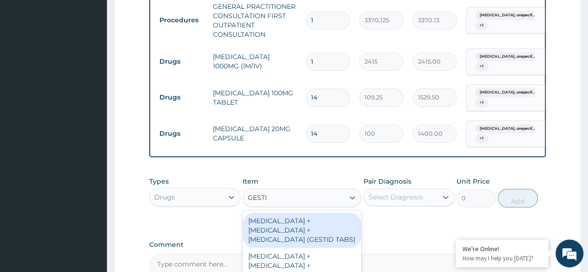
type input "GESTID"
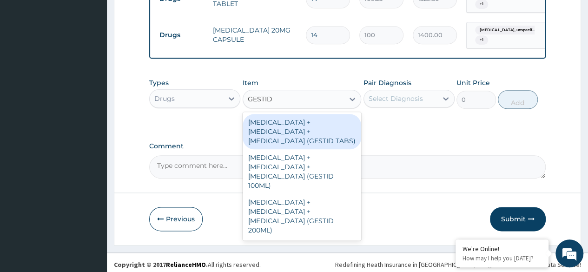
scroll to position [472, 0]
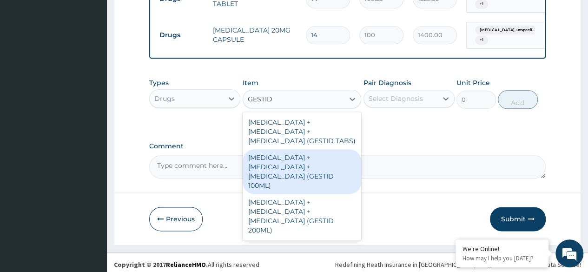
click at [339, 185] on div "[MEDICAL_DATA] + [MEDICAL_DATA] + [MEDICAL_DATA] (GESTID 100ML)" at bounding box center [302, 171] width 119 height 45
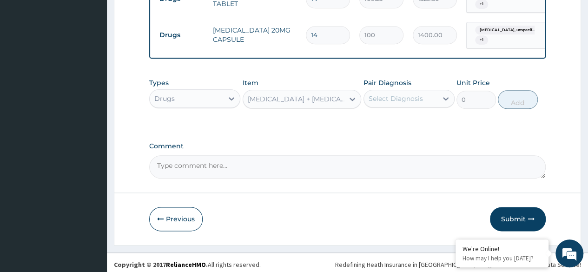
type input "1536"
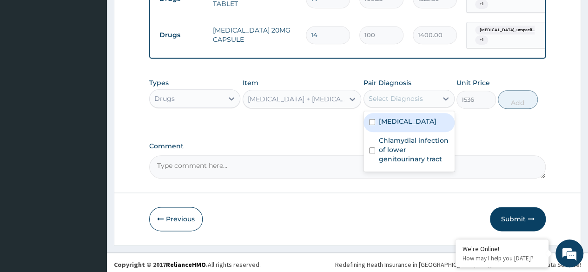
click at [422, 101] on div "Select Diagnosis" at bounding box center [400, 98] width 73 height 15
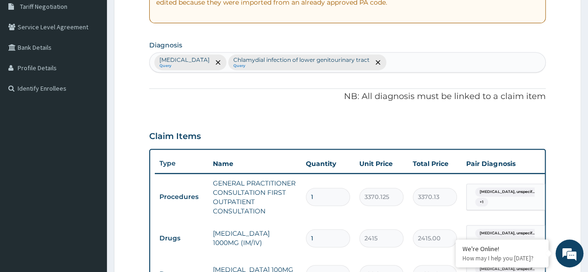
scroll to position [196, 0]
click at [442, 59] on div "Gonococcal infection, unspecified Query Chlamydial infection of lower genitouri…" at bounding box center [348, 63] width 396 height 20
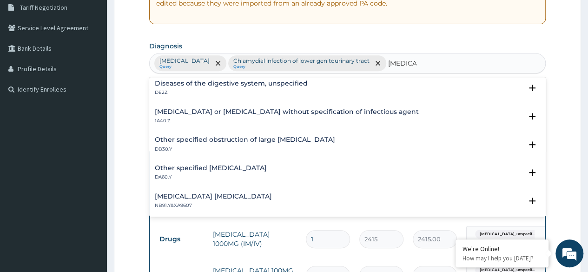
scroll to position [0, 0]
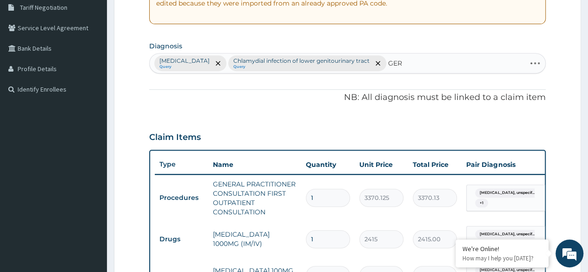
type input "GERD"
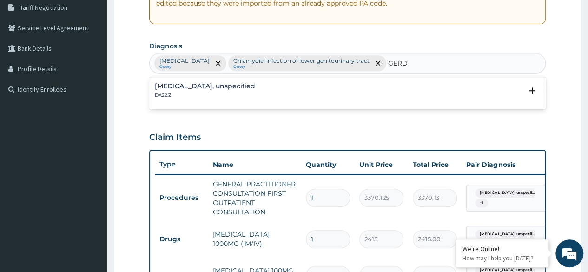
click at [213, 83] on h4 "Gastro-oesophageal reflux disease, unspecified" at bounding box center [205, 86] width 100 height 7
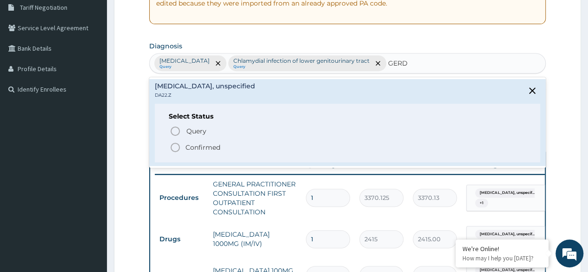
click at [179, 147] on icon "status option filled" at bounding box center [175, 147] width 11 height 11
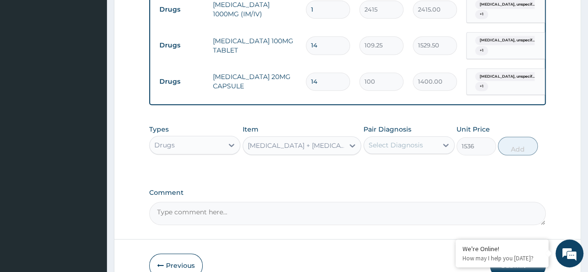
scroll to position [436, 0]
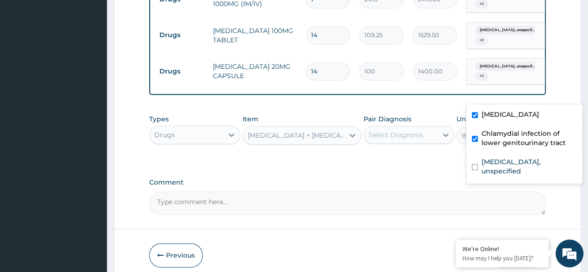
click at [509, 71] on span "Gonococcal infection, unspecif..." at bounding box center [507, 66] width 64 height 9
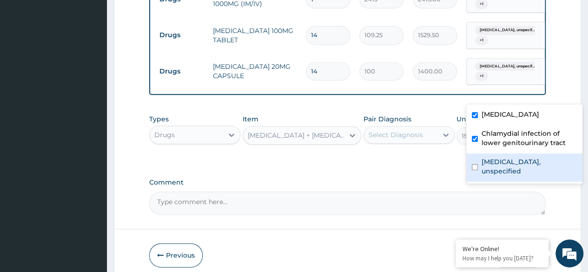
click at [485, 176] on label "Gastro-oesophageal reflux disease, unspecified" at bounding box center [529, 166] width 95 height 19
checkbox input "true"
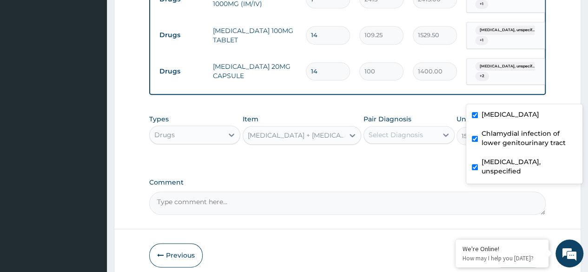
click at [486, 147] on label "Chlamydial infection of lower genitourinary tract" at bounding box center [529, 138] width 95 height 19
checkbox input "false"
click at [505, 117] on label "Gonococcal infection, unspecified" at bounding box center [511, 114] width 58 height 9
checkbox input "false"
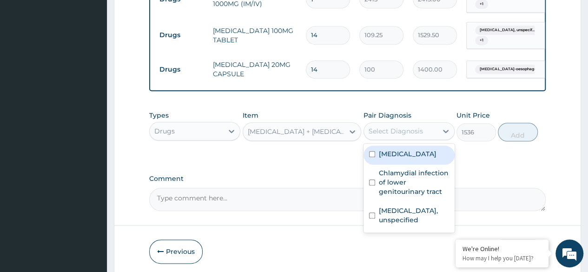
click at [417, 136] on div "Select Diagnosis" at bounding box center [396, 130] width 54 height 9
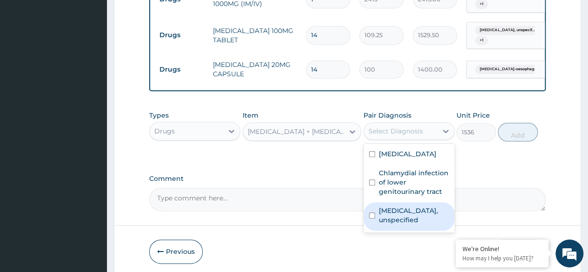
click at [397, 225] on label "Gastro-oesophageal reflux disease, unspecified" at bounding box center [414, 215] width 70 height 19
checkbox input "true"
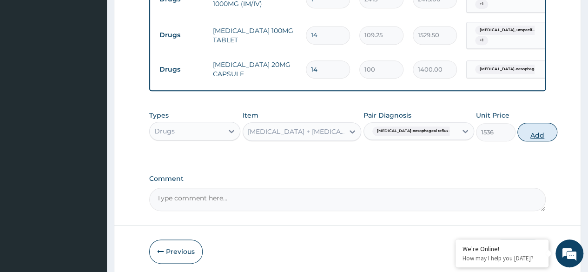
click at [520, 141] on button "Add" at bounding box center [538, 132] width 40 height 19
type input "0"
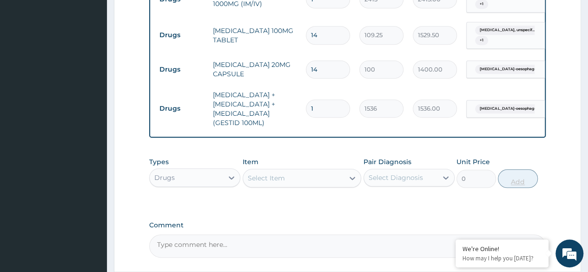
scroll to position [551, 0]
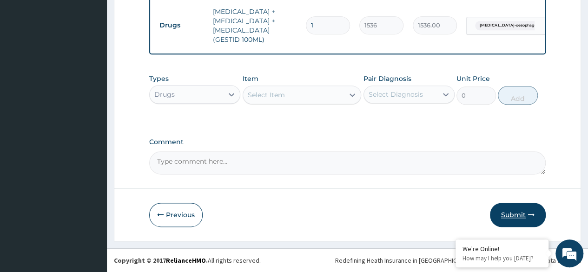
click at [532, 218] on icon "button" at bounding box center [531, 215] width 7 height 7
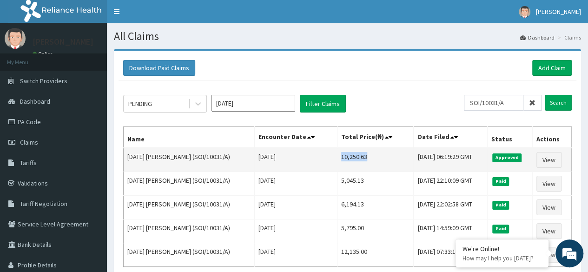
drag, startPoint x: 0, startPoint y: 0, endPoint x: 341, endPoint y: 155, distance: 375.0
click at [341, 155] on td "10,250.63" at bounding box center [375, 160] width 77 height 24
copy td "10,250.63"
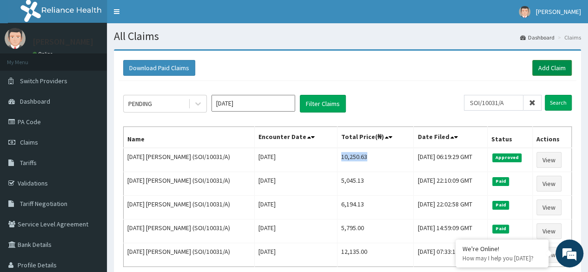
click at [564, 66] on link "Add Claim" at bounding box center [552, 68] width 40 height 16
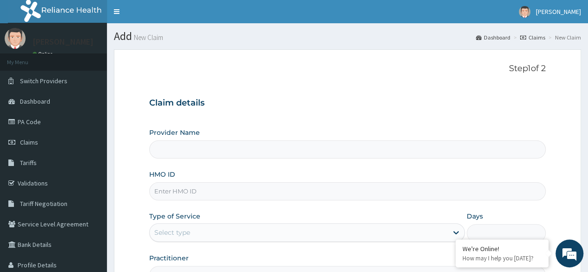
click at [168, 197] on input "HMO ID" at bounding box center [347, 191] width 397 height 18
paste input "PIZ/10051/A"
type input "PIZ/10051/A"
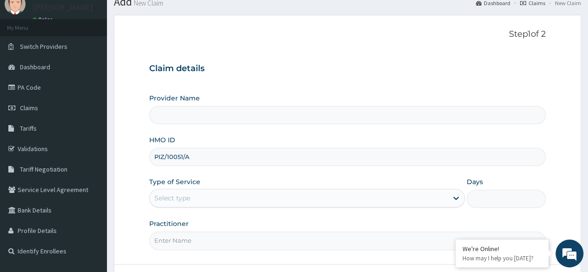
type input "Reliance Family Clinics (RFC) - [GEOGRAPHIC_DATA]"
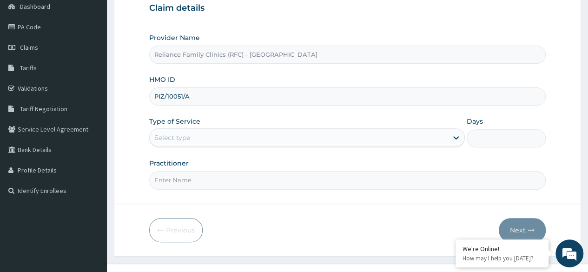
scroll to position [95, 0]
type input "PIZ/10051/A"
click at [239, 136] on div "Select type" at bounding box center [299, 137] width 298 height 15
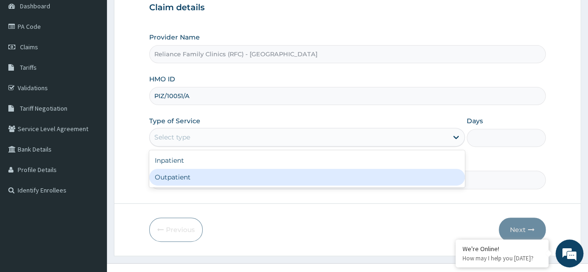
click at [206, 180] on div "Outpatient" at bounding box center [307, 177] width 316 height 17
type input "1"
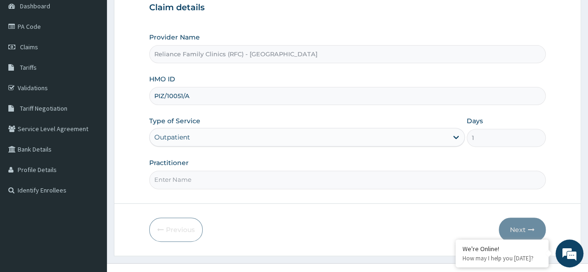
click at [206, 180] on input "Practitioner" at bounding box center [347, 180] width 397 height 18
type input "LOCUM"
click at [537, 231] on button "Next" at bounding box center [522, 230] width 47 height 24
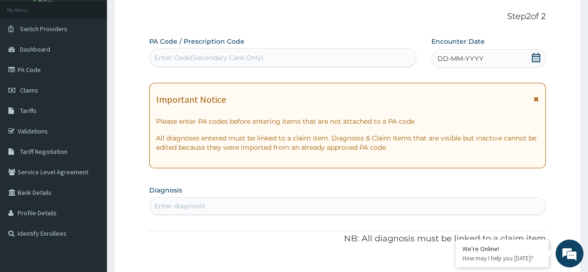
scroll to position [0, 0]
click at [506, 54] on div "DD-MM-YYYY" at bounding box center [489, 58] width 114 height 19
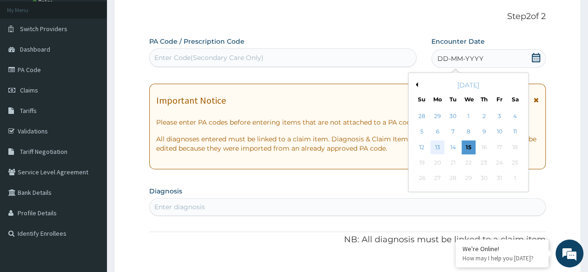
click at [441, 149] on div "13" at bounding box center [438, 147] width 14 height 14
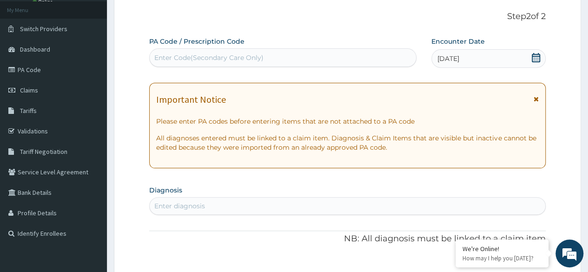
click at [169, 210] on div "Enter diagnosis" at bounding box center [179, 205] width 51 height 9
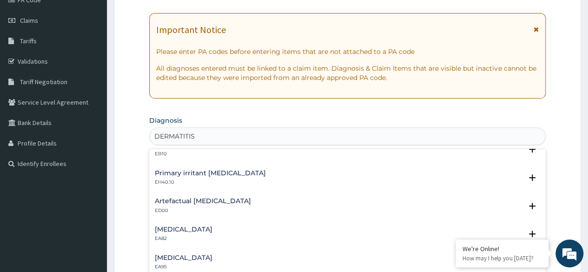
scroll to position [473, 0]
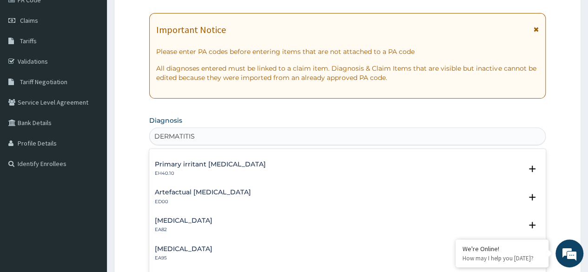
click at [154, 137] on input "DERMATITIS" at bounding box center [175, 136] width 43 height 9
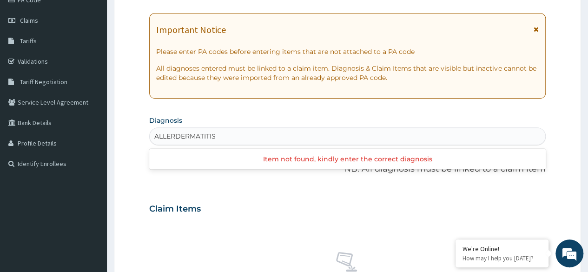
scroll to position [0, 0]
type input "ALLERGIC DERMATITIS"
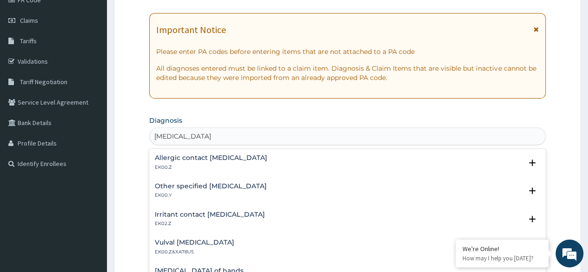
click at [247, 159] on h4 "Allergic contact dermatitis, unspecified" at bounding box center [211, 157] width 113 height 7
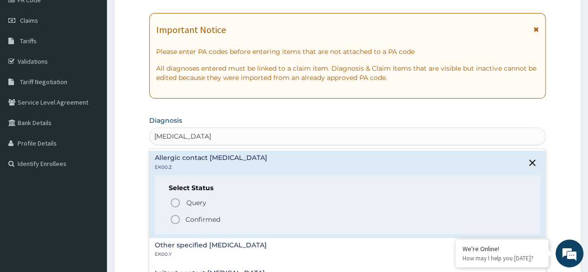
click at [177, 219] on icon "status option filled" at bounding box center [175, 219] width 11 height 11
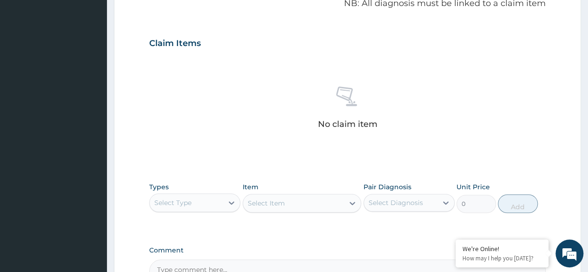
scroll to position [292, 0]
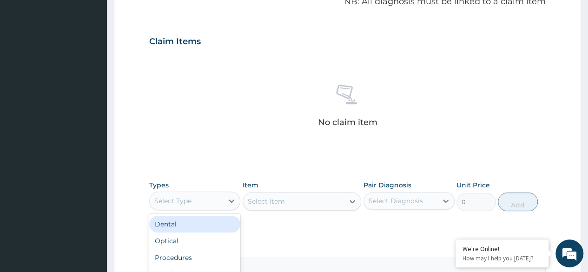
click at [168, 206] on div "Select Type" at bounding box center [186, 200] width 73 height 15
type input "PRO"
click at [191, 228] on div "Procedures" at bounding box center [194, 224] width 91 height 17
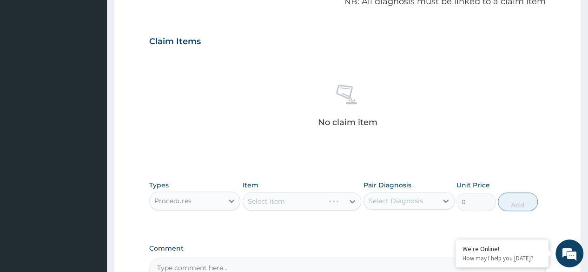
click at [284, 200] on div "Select Item" at bounding box center [302, 201] width 119 height 19
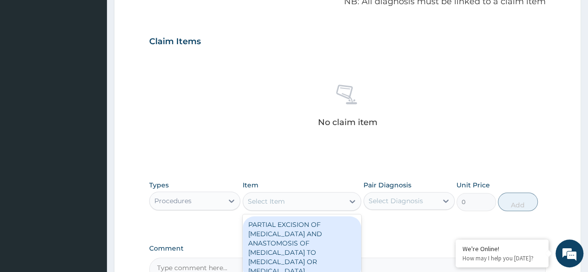
click at [284, 200] on div "Select Item" at bounding box center [266, 201] width 37 height 9
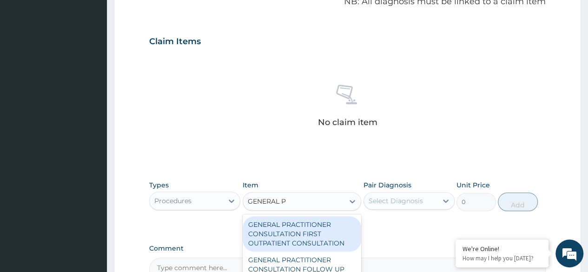
type input "GENERAL PR"
click at [316, 229] on div "GENERAL PRACTITIONER CONSULTATION FIRST OUTPATIENT CONSULTATION" at bounding box center [302, 233] width 119 height 35
type input "3370.125"
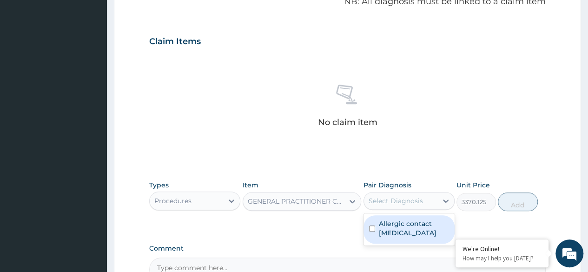
click at [391, 200] on div "Select Diagnosis" at bounding box center [396, 200] width 54 height 9
click at [399, 223] on label "Allergic contact dermatitis, unspecified" at bounding box center [414, 228] width 70 height 19
checkbox input "true"
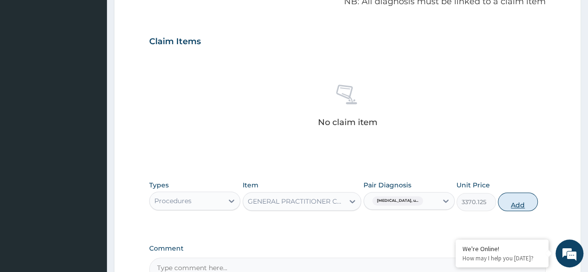
click at [525, 199] on button "Add" at bounding box center [518, 202] width 40 height 19
type input "0"
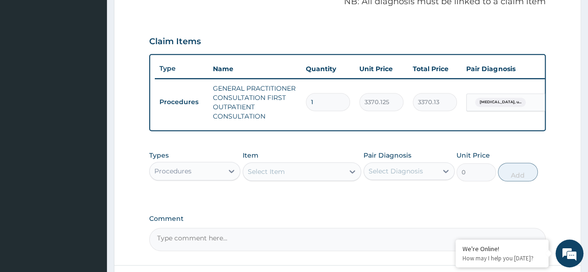
click at [207, 174] on div "Procedures" at bounding box center [186, 171] width 73 height 15
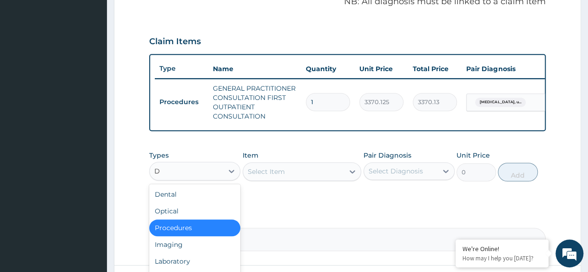
type input "DR"
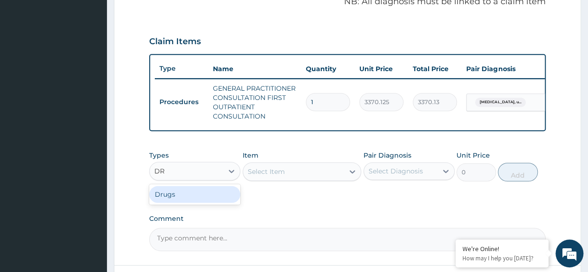
click at [209, 201] on div "Drugs" at bounding box center [194, 194] width 91 height 17
click at [327, 177] on div "Select Item" at bounding box center [293, 171] width 101 height 15
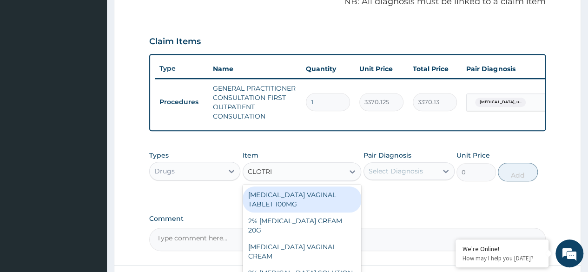
type input "CLOTRIM"
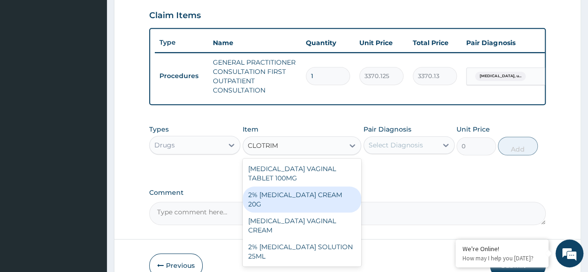
click at [320, 201] on div "2% CLOTRIMAZOLE CREAM 20G" at bounding box center [302, 199] width 119 height 26
type input "1800"
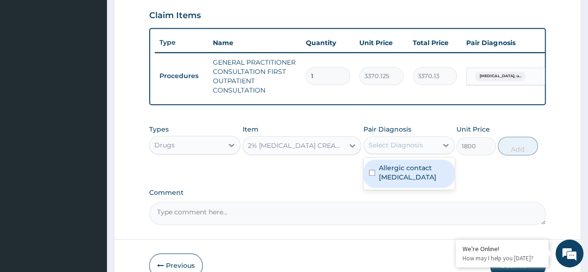
click at [389, 145] on div "Select Diagnosis" at bounding box center [400, 145] width 73 height 15
click at [408, 177] on label "Allergic contact dermatitis, unspecified" at bounding box center [414, 172] width 70 height 19
checkbox input "true"
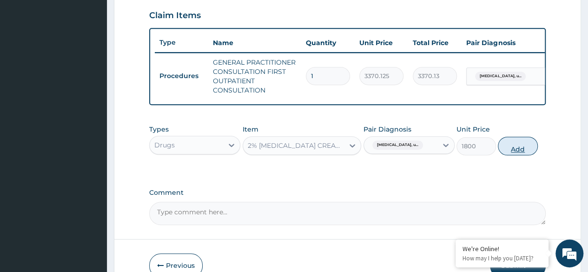
click at [515, 155] on button "Add" at bounding box center [518, 146] width 40 height 19
type input "0"
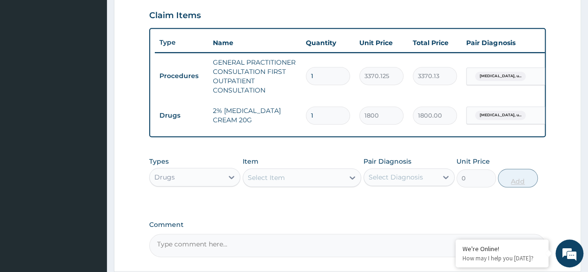
scroll to position [406, 0]
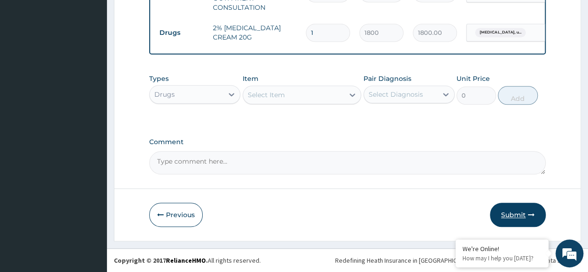
click at [528, 215] on icon "button" at bounding box center [531, 215] width 7 height 7
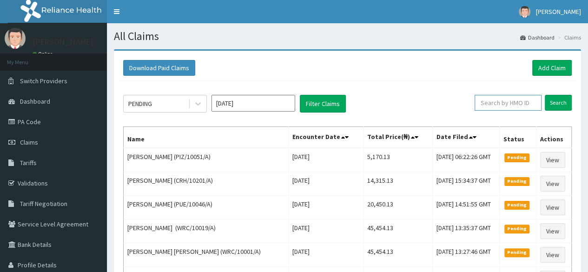
click at [508, 100] on input "text" at bounding box center [508, 103] width 67 height 16
paste input "PIZ/10051/A"
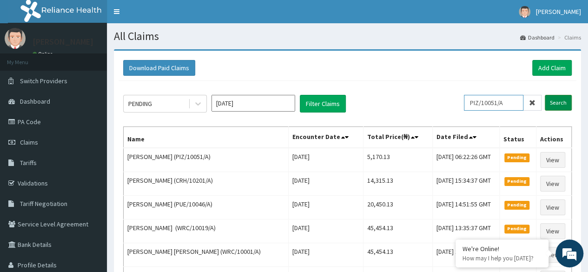
type input "PIZ/10051/A"
click at [565, 97] on input "Search" at bounding box center [558, 103] width 27 height 16
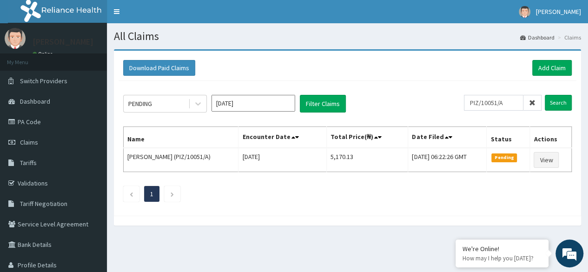
click at [369, 190] on ul "1" at bounding box center [347, 194] width 449 height 16
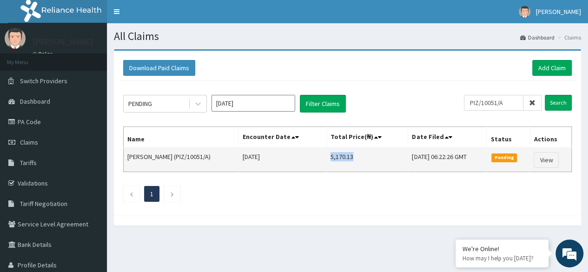
drag, startPoint x: 325, startPoint y: 157, endPoint x: 348, endPoint y: 159, distance: 23.3
click at [348, 159] on td "5,170.13" at bounding box center [366, 160] width 81 height 24
copy td "5,170.13"
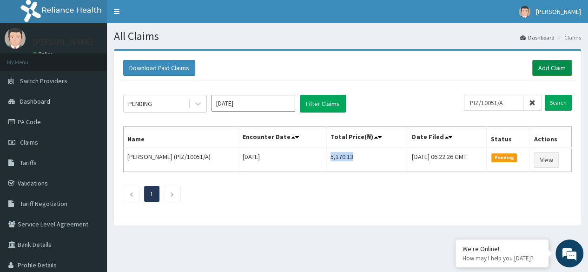
click at [543, 72] on link "Add Claim" at bounding box center [552, 68] width 40 height 16
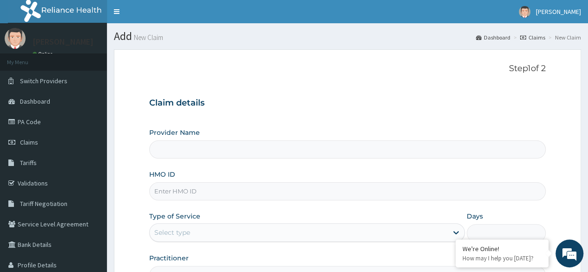
type input "Reliance Family Clinics (RFC) - [GEOGRAPHIC_DATA]"
click at [187, 197] on input "HMO ID" at bounding box center [347, 191] width 397 height 18
paste input "SWF/10390/A"
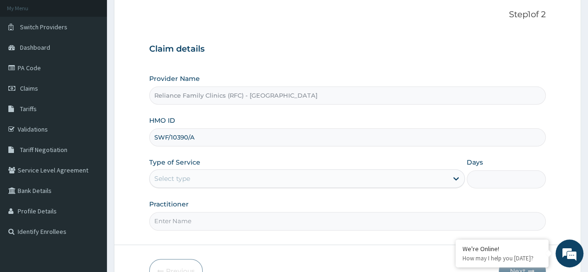
scroll to position [54, 0]
type input "SWF/10390/A"
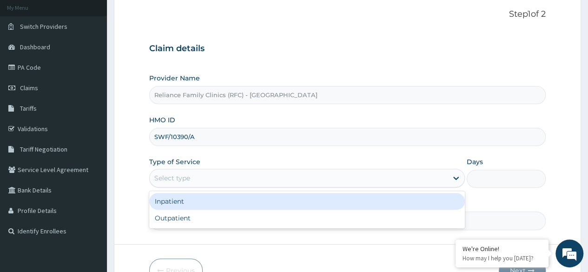
click at [208, 179] on div "Select type" at bounding box center [299, 178] width 298 height 15
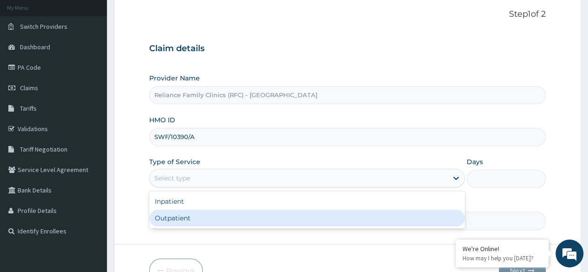
click at [198, 210] on div "Outpatient" at bounding box center [307, 218] width 316 height 17
type input "1"
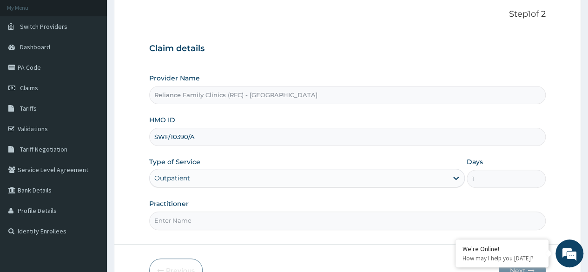
click at [198, 212] on input "Practitioner" at bounding box center [347, 221] width 397 height 18
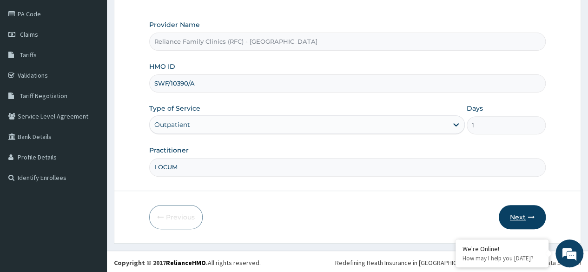
type input "LOCUM"
click at [514, 213] on button "Next" at bounding box center [522, 217] width 47 height 24
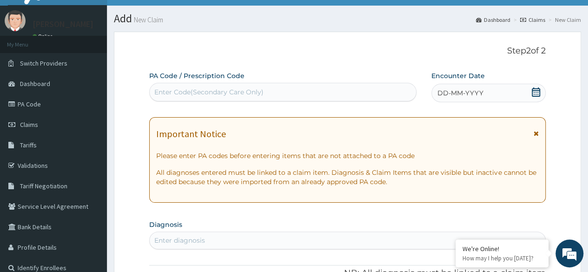
scroll to position [15, 0]
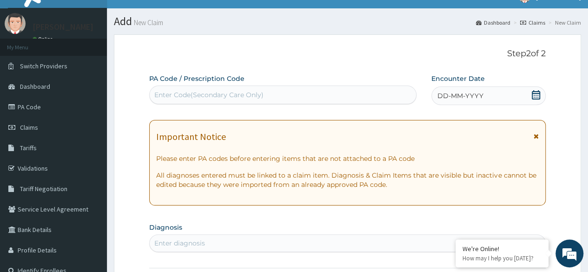
click at [512, 100] on div "DD-MM-YYYY" at bounding box center [489, 95] width 114 height 19
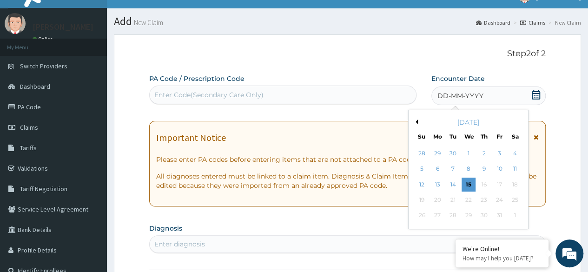
click at [512, 100] on div "DD-MM-YYYY" at bounding box center [489, 95] width 114 height 19
click at [443, 186] on div "13" at bounding box center [438, 185] width 14 height 14
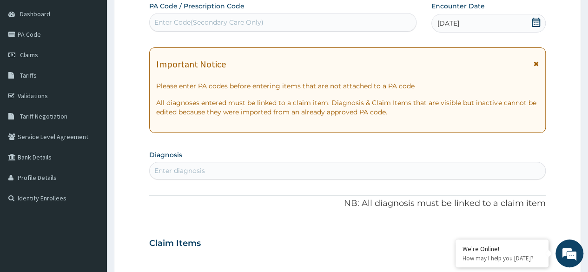
scroll to position [89, 0]
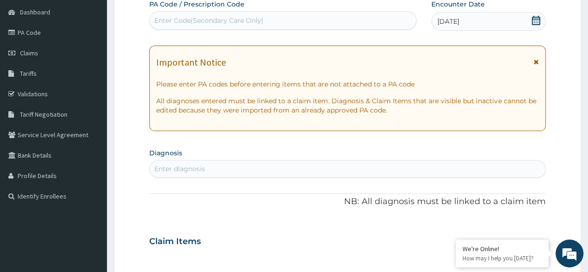
click at [352, 178] on div "PA Code / Prescription Code Enter Code(Secondary Care Only) Encounter Date [DAT…" at bounding box center [347, 240] width 397 height 481
click at [328, 161] on div "Enter diagnosis" at bounding box center [348, 168] width 396 height 15
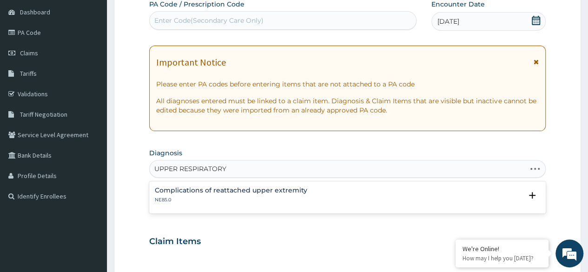
type input "UPPER RESPIRATORY"
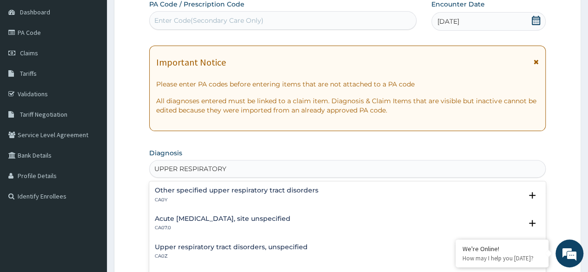
click at [242, 248] on h4 "Upper respiratory tract disorders, unspecified" at bounding box center [231, 247] width 153 height 7
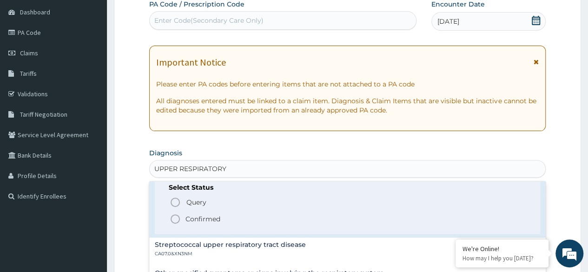
click at [195, 220] on p "Confirmed" at bounding box center [203, 218] width 35 height 9
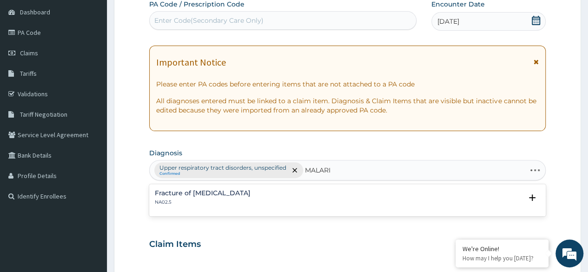
type input "[MEDICAL_DATA]"
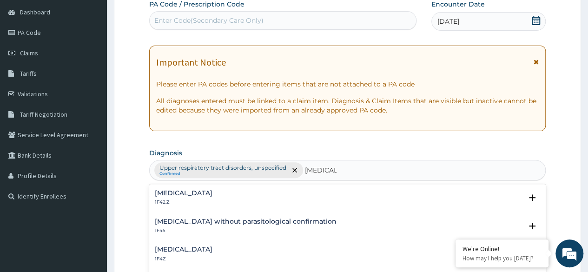
click at [188, 246] on h4 "[MEDICAL_DATA]" at bounding box center [184, 249] width 58 height 7
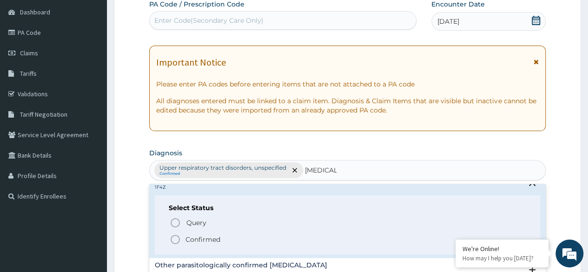
scroll to position [69, 0]
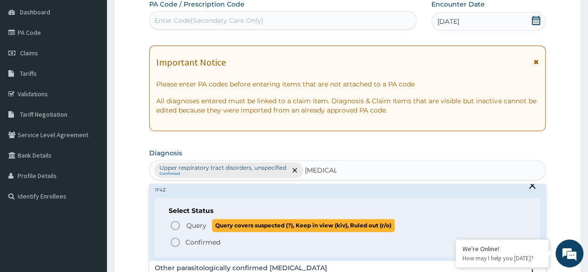
click at [174, 224] on icon "status option query" at bounding box center [175, 225] width 11 height 11
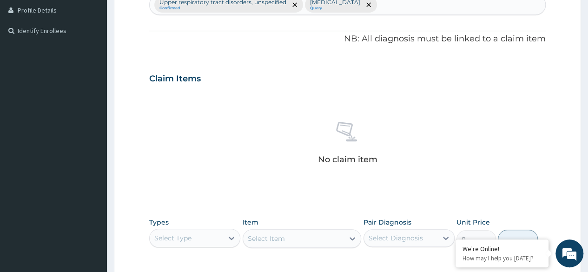
scroll to position [256, 0]
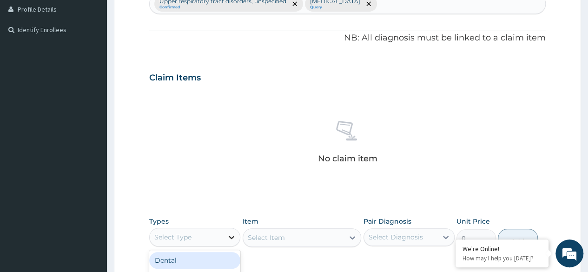
click at [224, 229] on div at bounding box center [231, 237] width 17 height 17
type input "G"
type input "PRO"
click at [217, 257] on div "Procedures" at bounding box center [194, 260] width 91 height 17
click at [295, 239] on div "Select Item" at bounding box center [302, 237] width 119 height 19
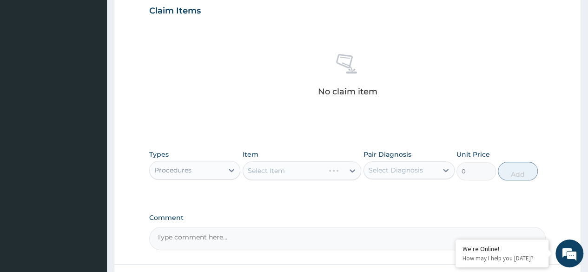
scroll to position [323, 0]
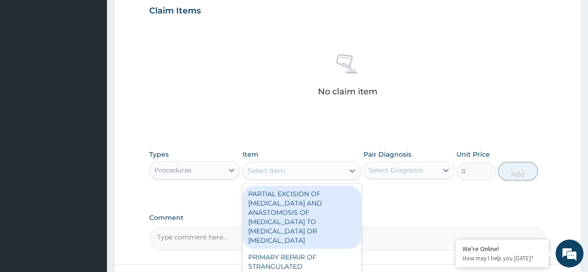
click at [302, 172] on div "Select Item" at bounding box center [293, 170] width 101 height 15
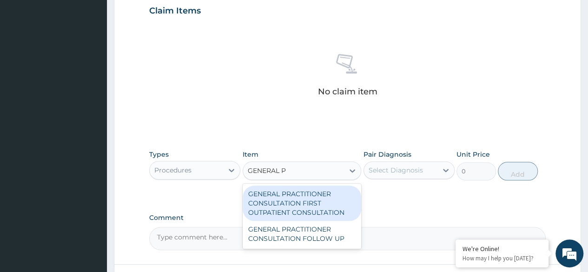
type input "GENERAL PR"
click at [324, 195] on div "GENERAL PRACTITIONER CONSULTATION FIRST OUTPATIENT CONSULTATION" at bounding box center [302, 203] width 119 height 35
type input "3370.125"
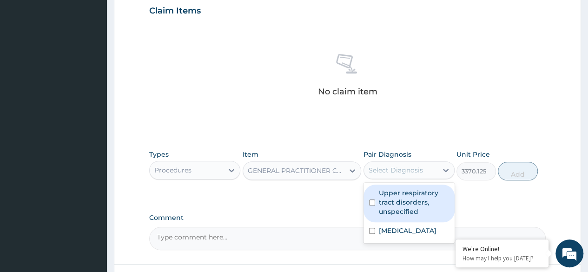
click at [421, 168] on div "Select Diagnosis" at bounding box center [396, 170] width 54 height 9
drag, startPoint x: 409, startPoint y: 196, endPoint x: 422, endPoint y: 230, distance: 36.8
click at [422, 230] on div "Upper respiratory tract disorders, unspecified [GEOGRAPHIC_DATA][MEDICAL_DATA]" at bounding box center [409, 213] width 91 height 60
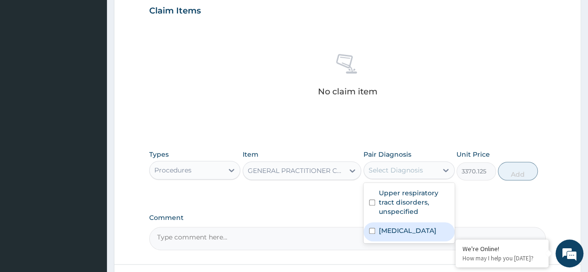
click at [422, 230] on label "[MEDICAL_DATA]" at bounding box center [408, 230] width 58 height 9
checkbox input "true"
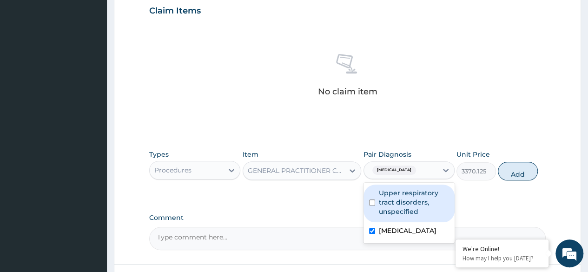
click at [406, 207] on label "Upper respiratory tract disorders, unspecified" at bounding box center [414, 202] width 70 height 28
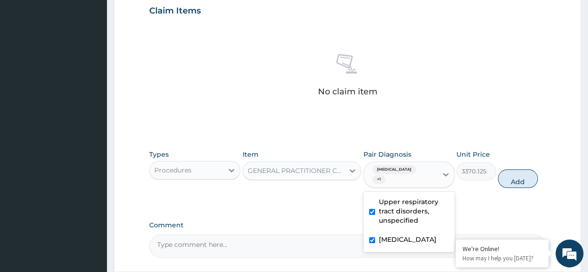
checkbox input "true"
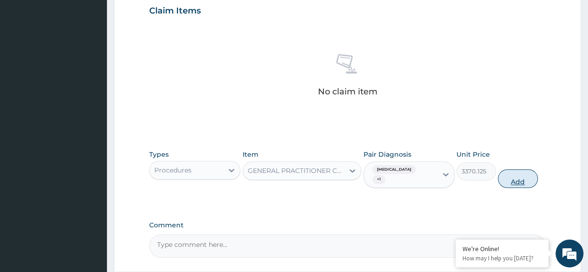
click at [515, 178] on button "Add" at bounding box center [518, 178] width 40 height 19
type input "0"
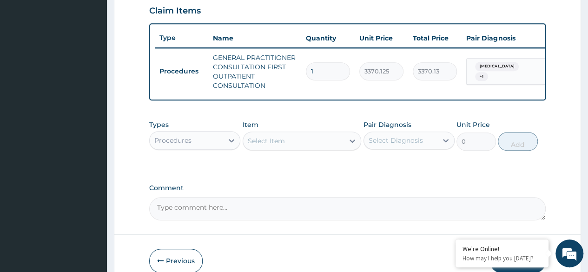
click at [187, 145] on div "Procedures" at bounding box center [172, 140] width 37 height 9
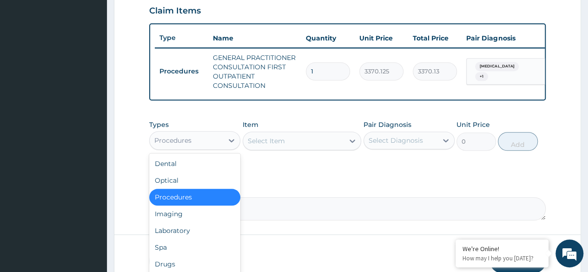
type input "D"
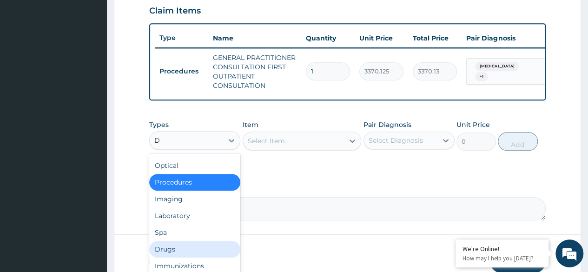
click at [176, 246] on div "Drugs" at bounding box center [194, 249] width 91 height 17
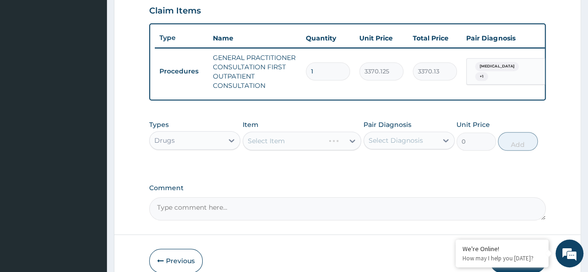
click at [332, 146] on div "Select Item" at bounding box center [302, 141] width 119 height 19
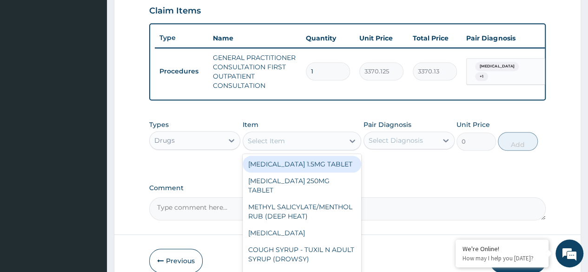
click at [320, 148] on div "Select Item" at bounding box center [293, 140] width 101 height 15
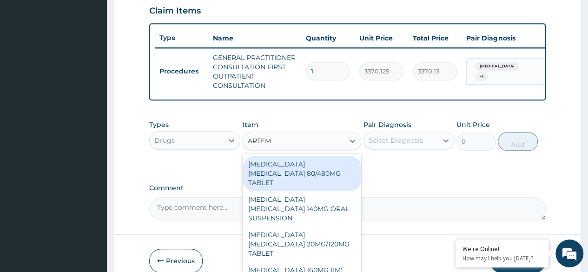
type input "ARTEME"
click at [317, 172] on div "[MEDICAL_DATA] [MEDICAL_DATA] 80/480MG TABLET" at bounding box center [302, 173] width 119 height 35
type input "450"
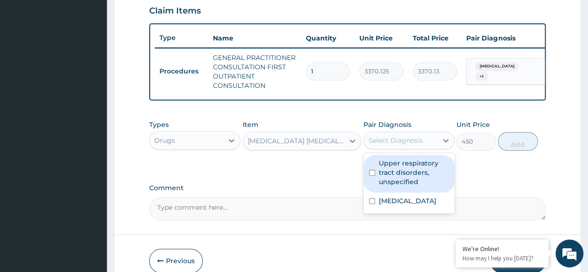
click at [383, 145] on div "Select Diagnosis" at bounding box center [396, 140] width 54 height 9
click at [406, 173] on label "Upper respiratory tract disorders, unspecified" at bounding box center [414, 173] width 70 height 28
checkbox input "true"
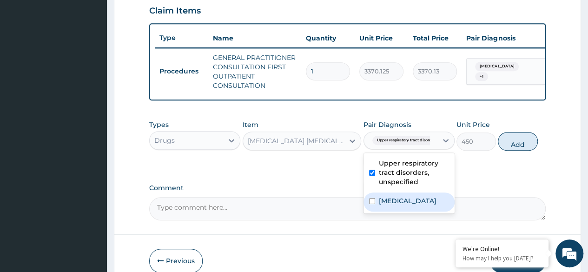
click at [424, 204] on label "[MEDICAL_DATA]" at bounding box center [408, 200] width 58 height 9
checkbox input "true"
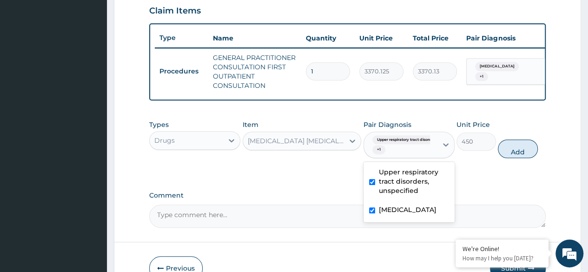
click at [406, 190] on label "Upper respiratory tract disorders, unspecified" at bounding box center [414, 181] width 70 height 28
checkbox input "false"
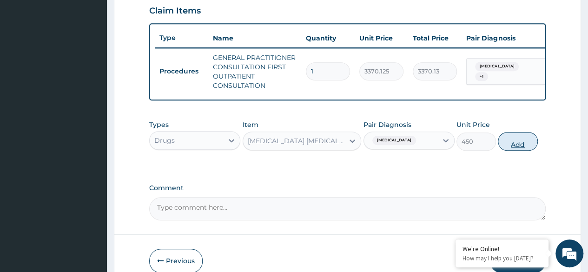
click at [519, 151] on button "Add" at bounding box center [518, 141] width 40 height 19
type input "0"
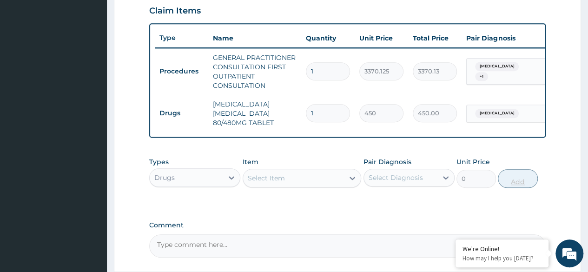
type input "0.00"
type input "6"
type input "2700.00"
type input "6"
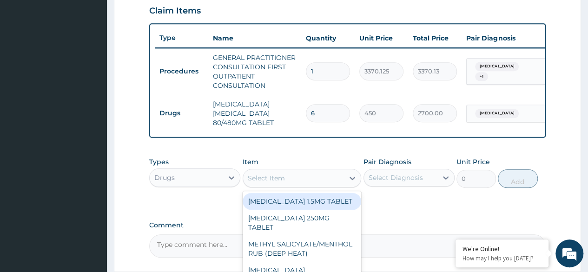
click at [287, 180] on div "Select Item" at bounding box center [293, 178] width 101 height 15
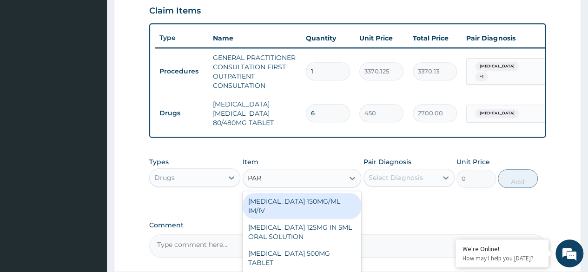
type input "PARA"
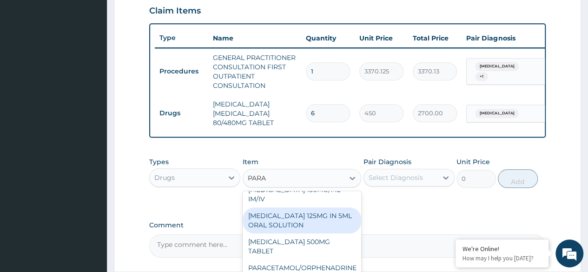
scroll to position [12, 0]
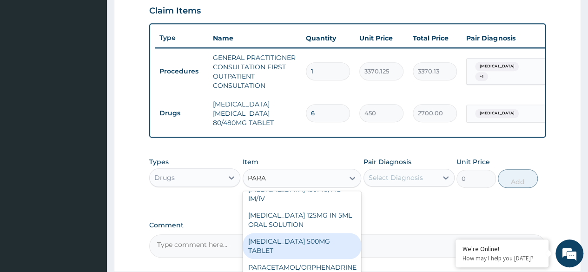
click at [296, 255] on div "[MEDICAL_DATA] 500MG TABLET" at bounding box center [302, 246] width 119 height 26
type input "30"
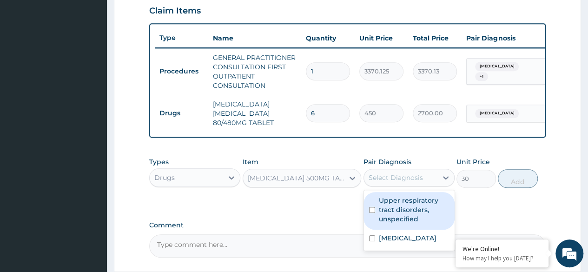
click at [414, 179] on div "Select Diagnosis" at bounding box center [396, 177] width 54 height 9
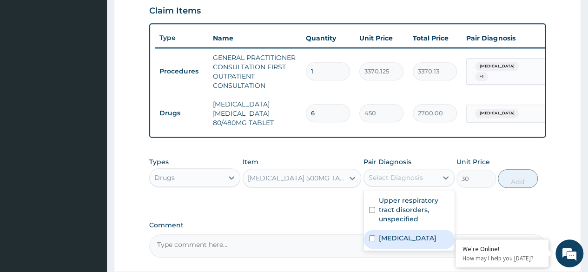
click at [424, 243] on label "[MEDICAL_DATA]" at bounding box center [408, 237] width 58 height 9
checkbox input "true"
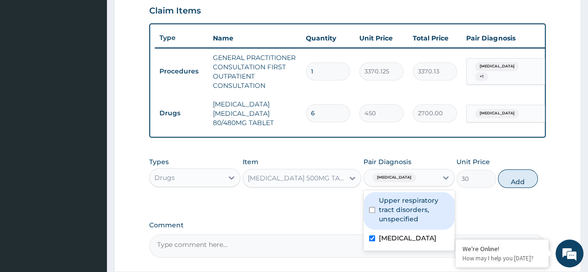
click at [402, 222] on label "Upper respiratory tract disorders, unspecified" at bounding box center [414, 210] width 70 height 28
checkbox input "true"
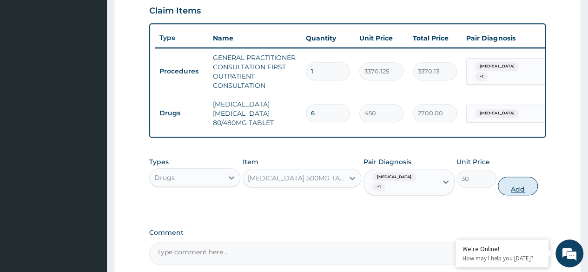
click at [505, 195] on button "Add" at bounding box center [518, 186] width 40 height 19
type input "0"
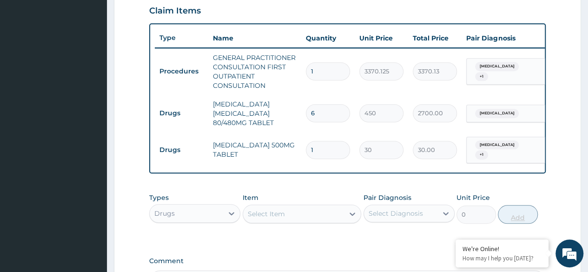
type input "18"
type input "540.00"
type input "18"
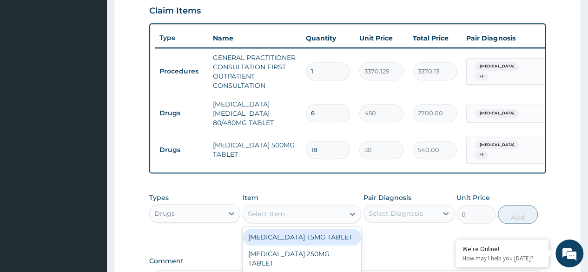
click at [275, 218] on div "Select Item" at bounding box center [266, 213] width 37 height 9
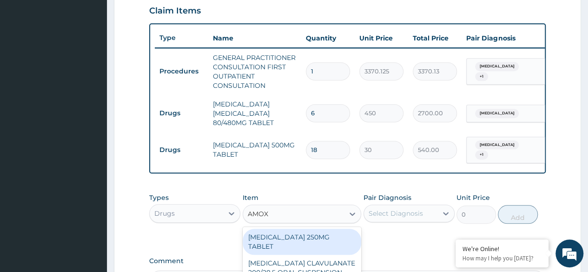
type input "AMOXI"
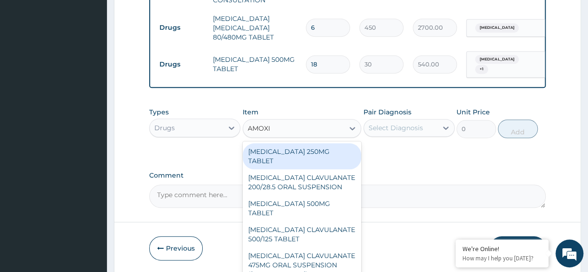
scroll to position [409, 0]
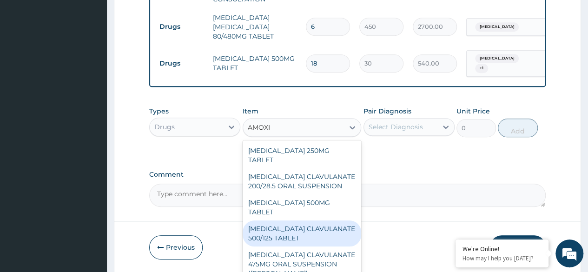
click at [260, 223] on div "[MEDICAL_DATA] CLAVULANATE 500/125 TABLET" at bounding box center [302, 233] width 119 height 26
type input "414"
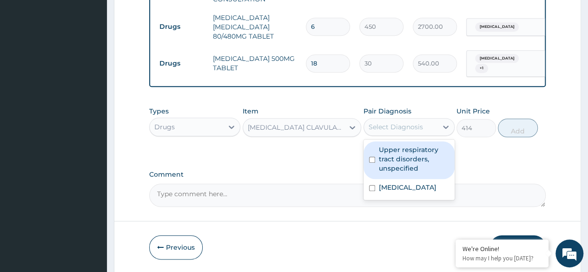
click at [407, 131] on div "Select Diagnosis" at bounding box center [396, 126] width 54 height 9
click at [409, 179] on div "Upper respiratory tract disorders, unspecified" at bounding box center [409, 160] width 91 height 38
checkbox input "true"
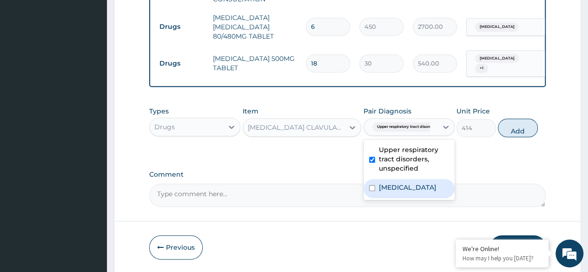
click at [413, 187] on div "[MEDICAL_DATA]" at bounding box center [409, 188] width 91 height 19
checkbox input "true"
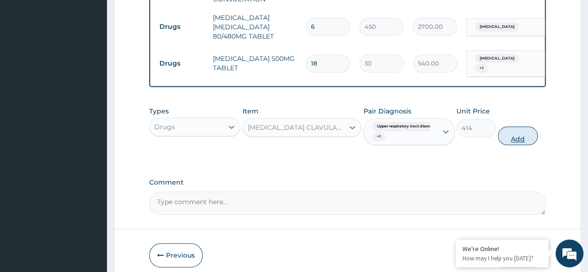
click at [521, 142] on button "Add" at bounding box center [518, 135] width 40 height 19
type input "0"
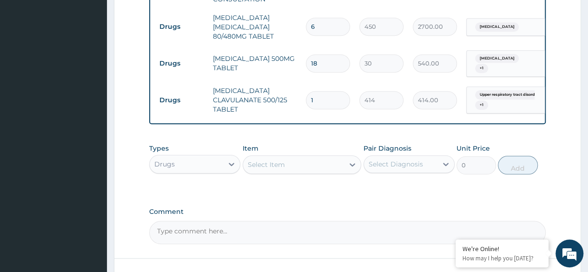
type input "10"
type input "4140.00"
type input "10"
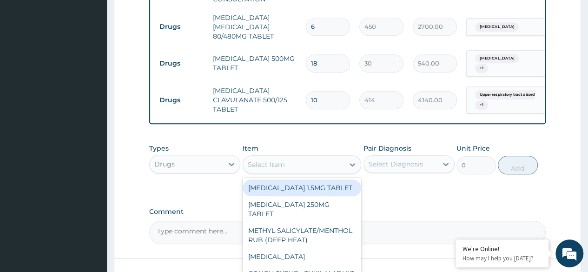
click at [270, 165] on div "Select Item" at bounding box center [293, 164] width 101 height 15
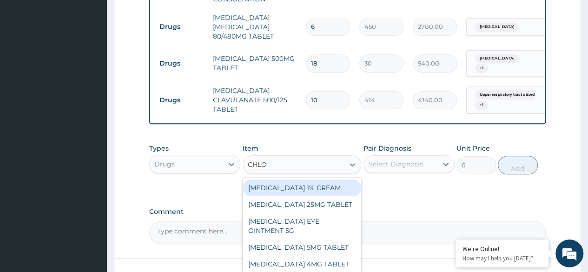
type input "CHLOR"
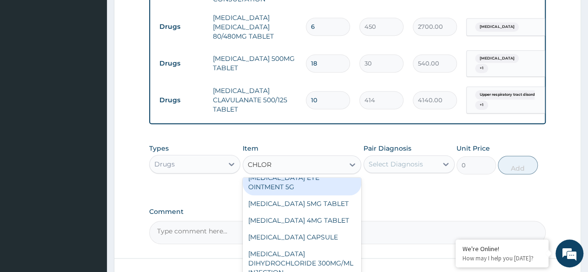
scroll to position [46, 0]
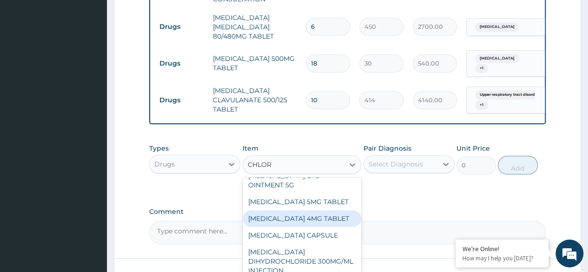
click at [319, 227] on div "[MEDICAL_DATA] 4MG TABLET" at bounding box center [302, 218] width 119 height 17
type input "60"
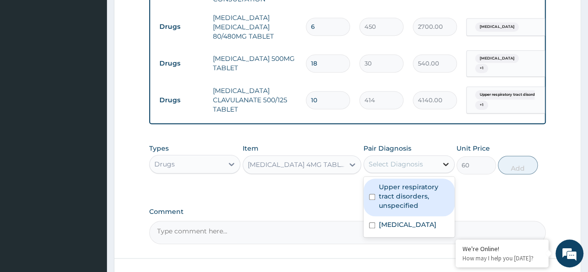
click at [441, 169] on icon at bounding box center [445, 164] width 9 height 9
click at [404, 210] on label "Upper respiratory tract disorders, unspecified" at bounding box center [414, 196] width 70 height 28
checkbox input "true"
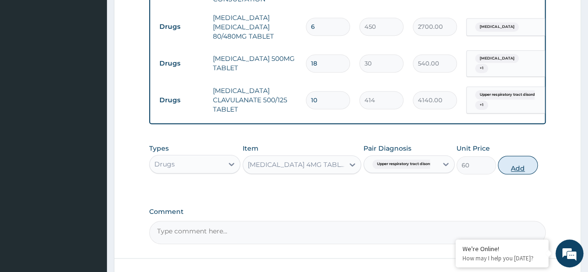
click at [511, 174] on button "Add" at bounding box center [518, 165] width 40 height 19
type input "0"
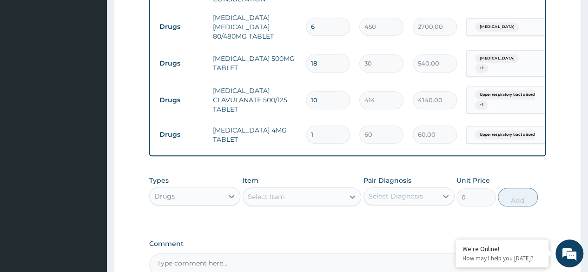
type input "0.00"
type input "4"
type input "240.00"
type input "4"
click at [299, 203] on div "Select Item" at bounding box center [293, 196] width 101 height 15
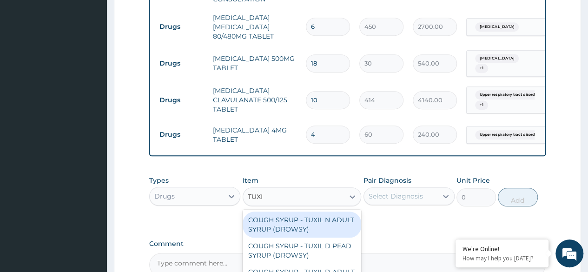
type input "TUXIL"
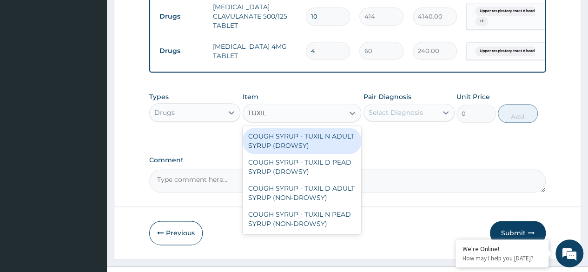
scroll to position [499, 0]
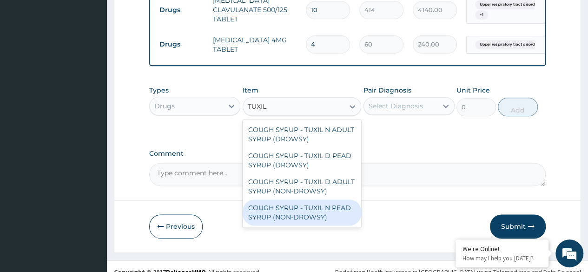
click at [304, 213] on div "COUGH SYRUP - TUXIL N PEAD SYRUP (NON-DROWSY)" at bounding box center [302, 212] width 119 height 26
type input "2000"
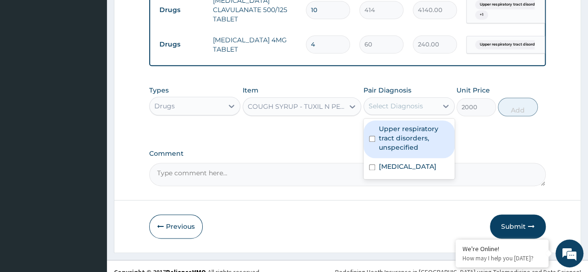
click at [435, 110] on div "Select Diagnosis" at bounding box center [400, 106] width 73 height 15
click at [414, 141] on label "Upper respiratory tract disorders, unspecified" at bounding box center [414, 138] width 70 height 28
checkbox input "true"
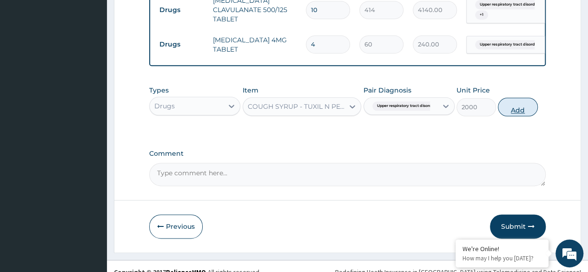
click at [503, 116] on button "Add" at bounding box center [518, 107] width 40 height 19
type input "0"
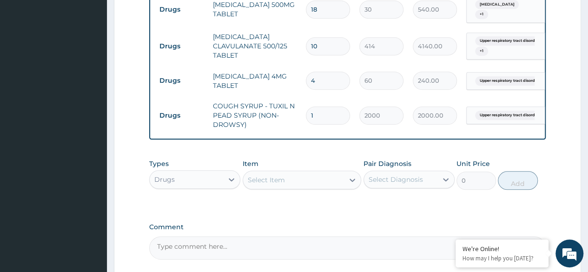
scroll to position [554, 0]
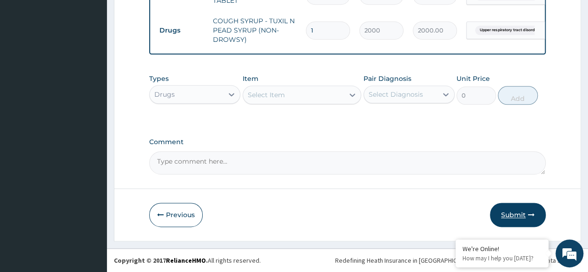
click at [528, 216] on icon "button" at bounding box center [531, 215] width 7 height 7
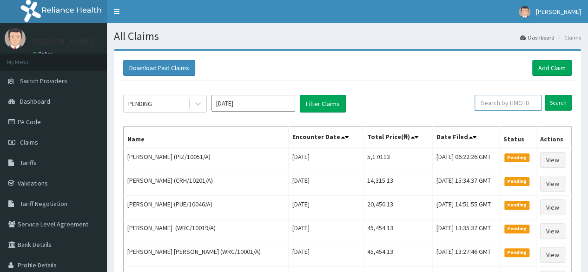
click at [500, 104] on input "text" at bounding box center [508, 103] width 67 height 16
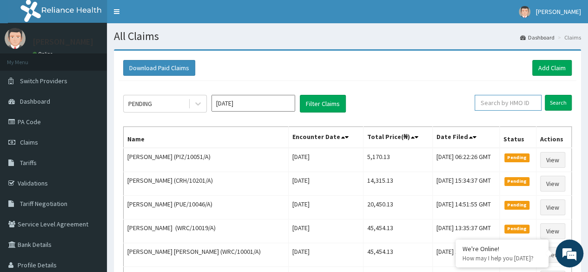
paste input "SWF/10390/A"
type input "SWF/10390/A"
click at [560, 105] on input "Search" at bounding box center [558, 103] width 27 height 16
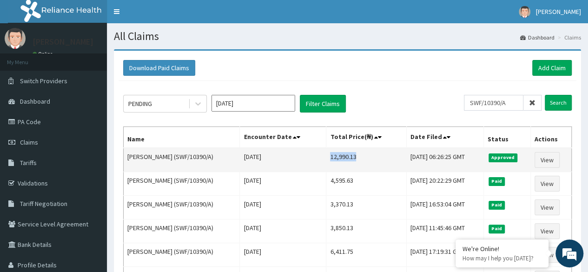
drag, startPoint x: 316, startPoint y: 154, endPoint x: 345, endPoint y: 156, distance: 29.3
click at [345, 156] on td "12,990.13" at bounding box center [366, 160] width 80 height 24
copy td "12,990.13"
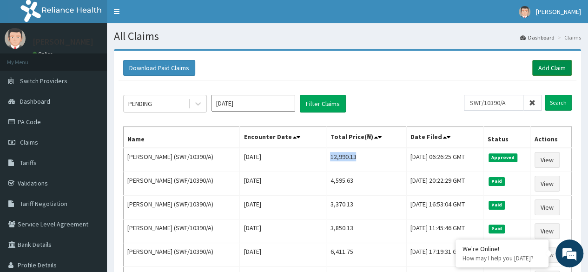
click at [558, 68] on link "Add Claim" at bounding box center [552, 68] width 40 height 16
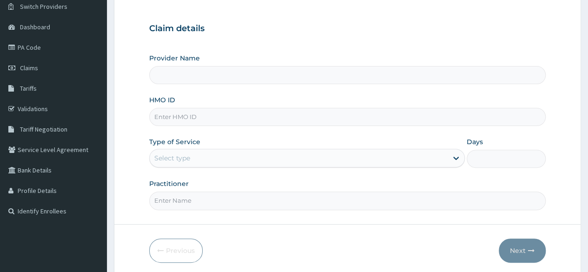
scroll to position [78, 0]
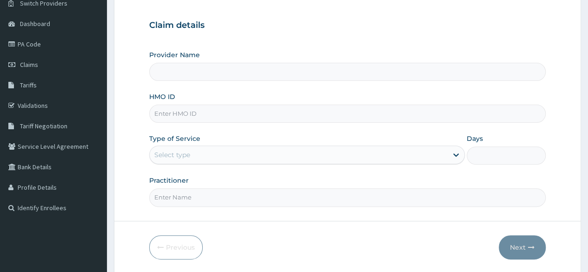
click at [266, 107] on input "HMO ID" at bounding box center [347, 114] width 397 height 18
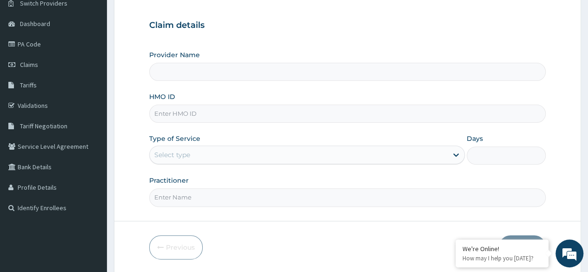
paste input "MOT/10041/A"
type input "MOT/10041/A"
type input "Reliance Family Clinics (RFC) - Lekki"
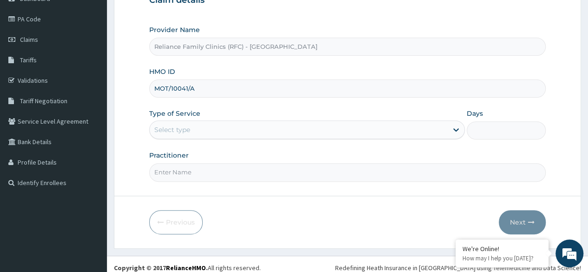
scroll to position [104, 0]
type input "MOT/10041/A"
click at [266, 126] on div "Select type" at bounding box center [299, 128] width 298 height 15
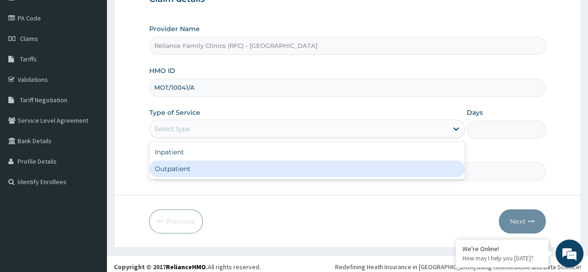
click at [257, 163] on div "Outpatient" at bounding box center [307, 168] width 316 height 17
type input "1"
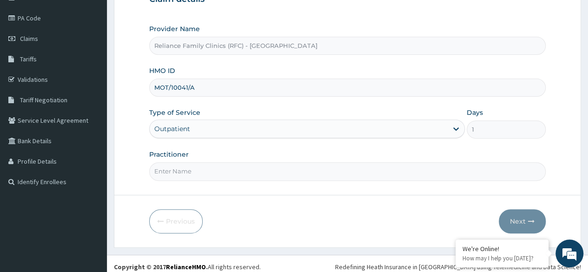
click at [257, 163] on input "Practitioner" at bounding box center [347, 171] width 397 height 18
type input "LOCUM"
click at [523, 219] on button "Next" at bounding box center [522, 221] width 47 height 24
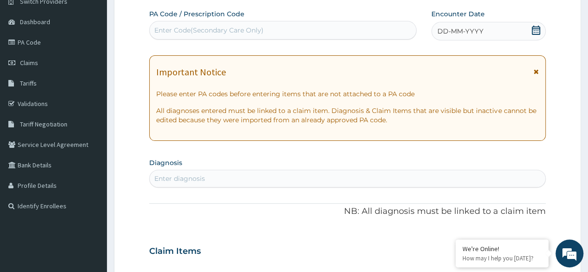
scroll to position [79, 0]
click at [470, 36] on span "DD-MM-YYYY" at bounding box center [461, 31] width 46 height 9
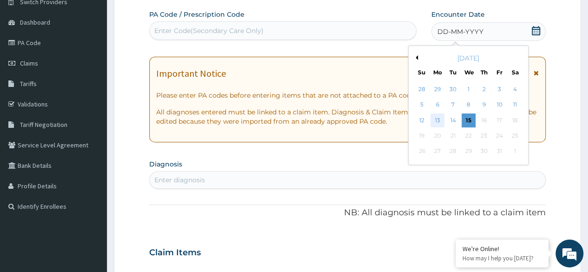
scroll to position [0, 0]
click at [436, 126] on div "13" at bounding box center [438, 120] width 14 height 14
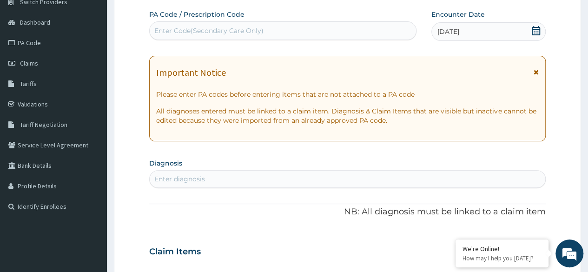
click at [290, 178] on div "Enter diagnosis" at bounding box center [348, 179] width 396 height 15
type input "M"
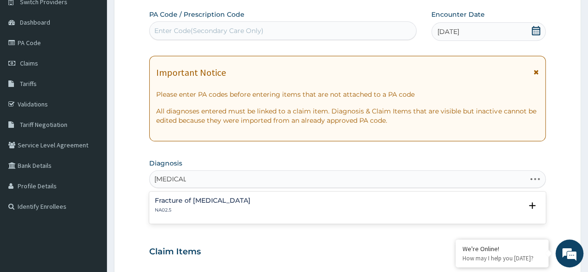
type input "[MEDICAL_DATA]"
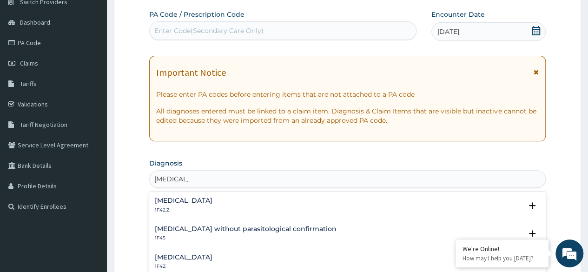
click at [203, 261] on div "[MEDICAL_DATA] 1F4Z" at bounding box center [184, 262] width 58 height 16
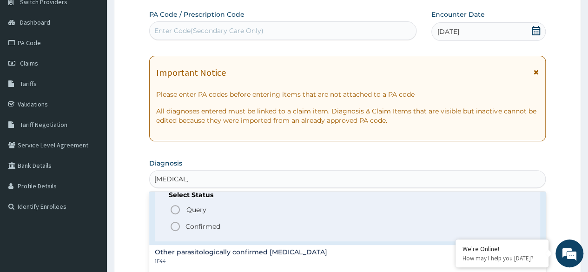
scroll to position [94, 0]
click at [174, 223] on icon "status option filled" at bounding box center [175, 224] width 11 height 11
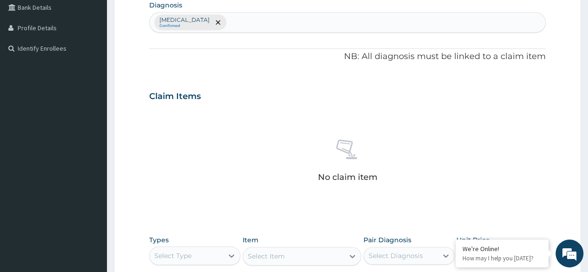
scroll to position [249, 0]
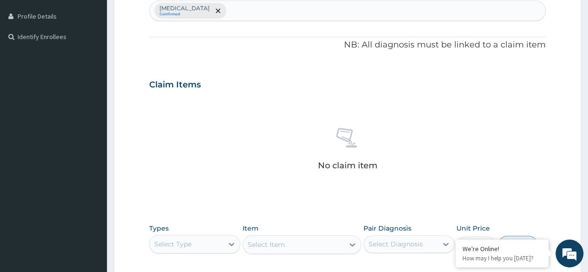
click at [195, 249] on div "Select Type" at bounding box center [186, 244] width 73 height 15
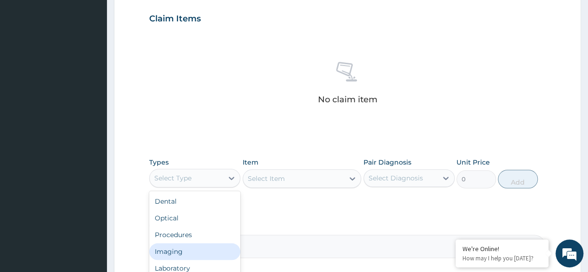
scroll to position [32, 0]
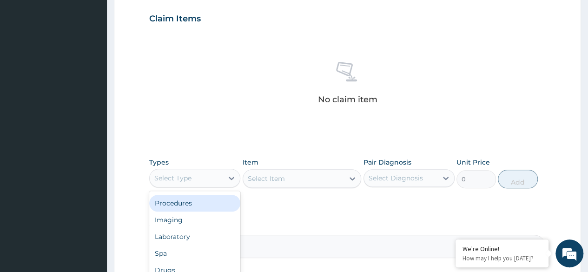
click at [175, 200] on div "Procedures" at bounding box center [194, 203] width 91 height 17
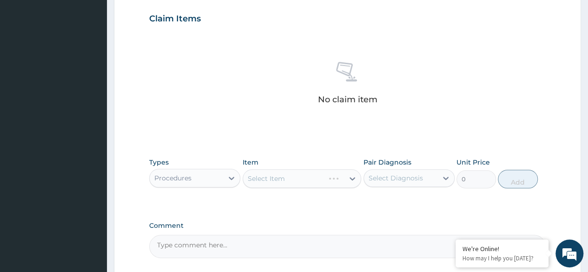
click at [261, 175] on div "Select Item" at bounding box center [302, 178] width 119 height 19
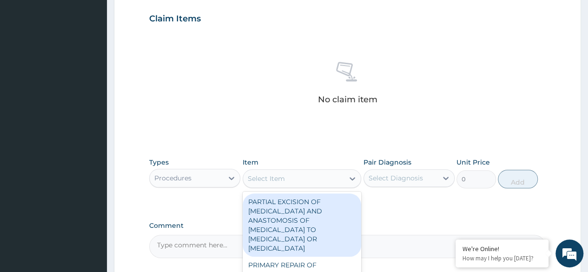
click at [261, 175] on div "Select Item" at bounding box center [266, 178] width 37 height 9
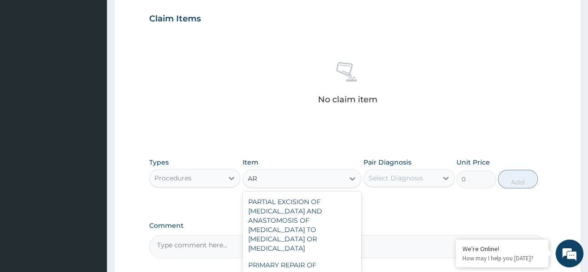
type input "A"
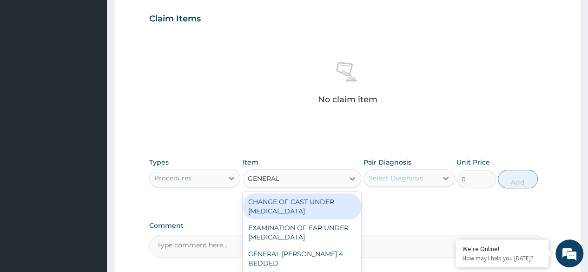
type input "GENERAL"
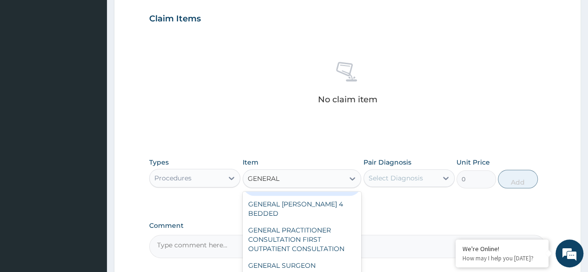
scroll to position [50, 0]
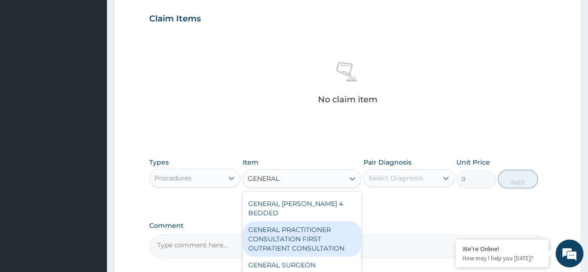
click at [313, 232] on div "GENERAL PRACTITIONER CONSULTATION FIRST OUTPATIENT CONSULTATION" at bounding box center [302, 238] width 119 height 35
type input "3370.125"
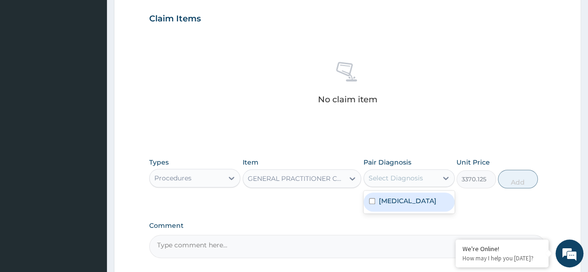
click at [404, 183] on div "Select Diagnosis" at bounding box center [400, 178] width 73 height 15
click at [407, 198] on label "Malaria, unspecified" at bounding box center [408, 200] width 58 height 9
checkbox input "true"
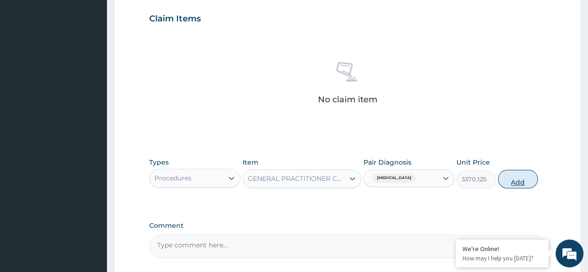
click at [525, 178] on button "Add" at bounding box center [518, 179] width 40 height 19
type input "0"
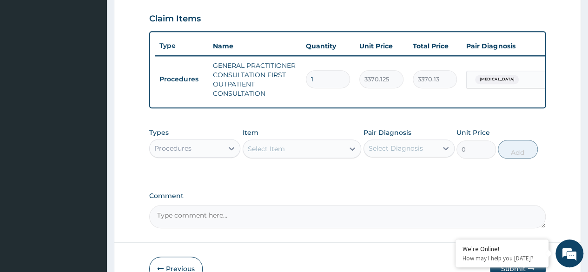
click at [189, 153] on div "Procedures" at bounding box center [172, 148] width 37 height 9
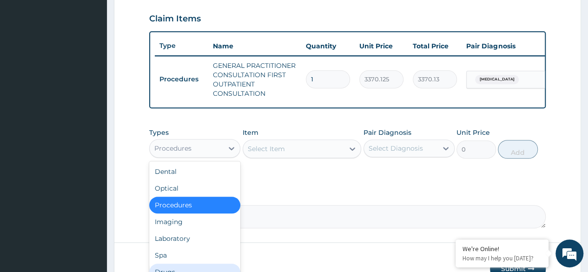
scroll to position [32, 0]
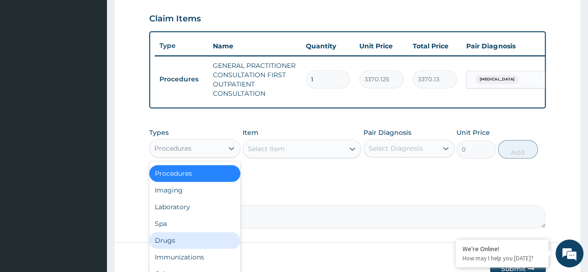
click at [179, 249] on div "Drugs" at bounding box center [194, 240] width 91 height 17
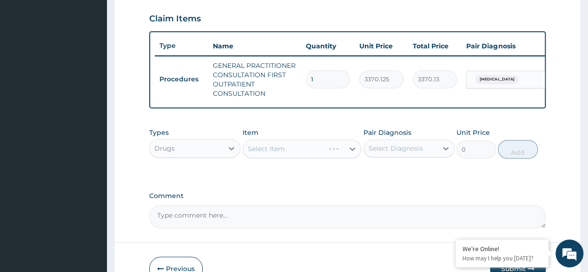
click at [311, 157] on div "Select Item" at bounding box center [302, 149] width 119 height 19
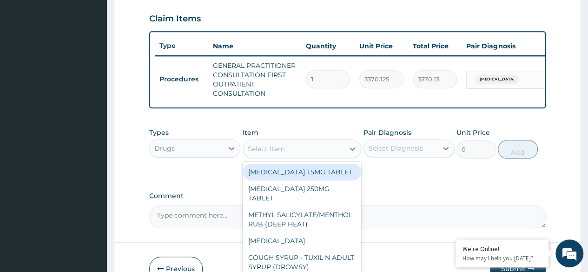
click at [311, 156] on div "Select Item" at bounding box center [293, 148] width 101 height 15
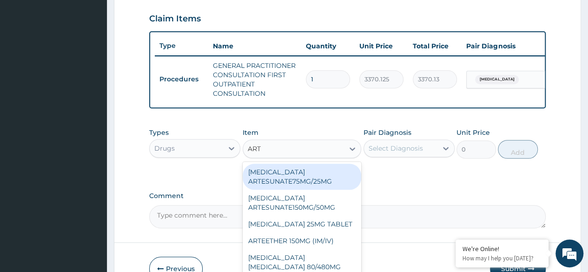
type input "ARTE"
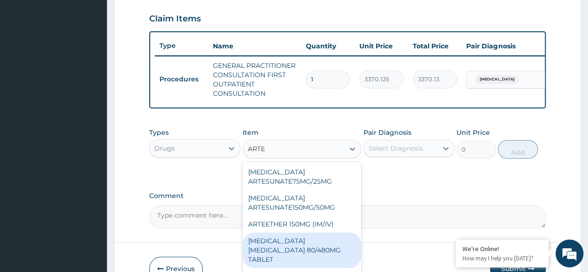
click at [294, 257] on div "ARTEMETHER LUMEFANTRINE 80/480MG TABLET" at bounding box center [302, 250] width 119 height 35
type input "450"
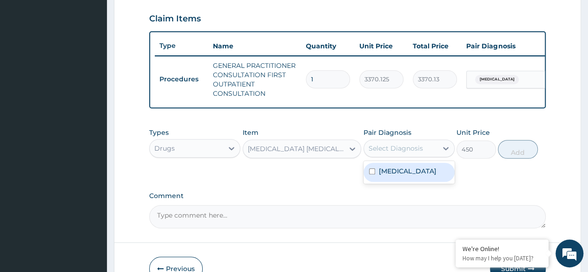
click at [420, 148] on div "Select Diagnosis" at bounding box center [400, 148] width 73 height 15
click at [434, 176] on label "Malaria, unspecified" at bounding box center [408, 170] width 58 height 9
checkbox input "true"
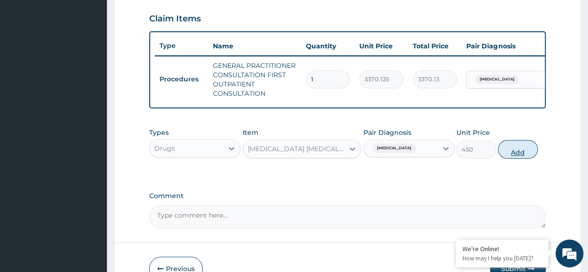
click at [512, 159] on button "Add" at bounding box center [518, 149] width 40 height 19
type input "0"
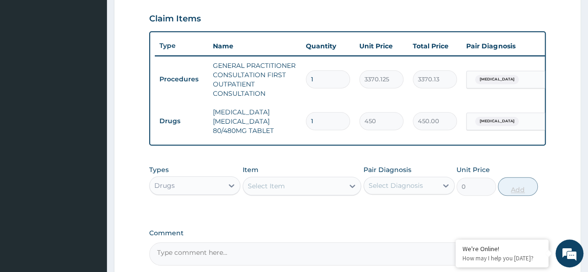
type input "0.00"
type input "6"
type input "2700.00"
type input "6"
click at [295, 190] on div "Select Item" at bounding box center [293, 186] width 101 height 15
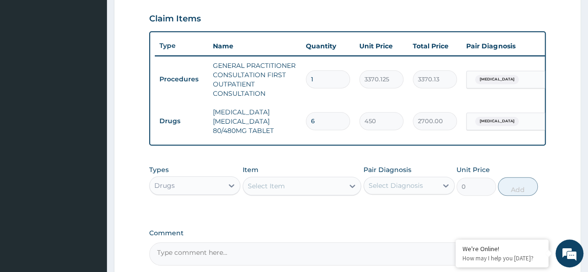
click at [295, 190] on div "Select Item" at bounding box center [293, 186] width 101 height 15
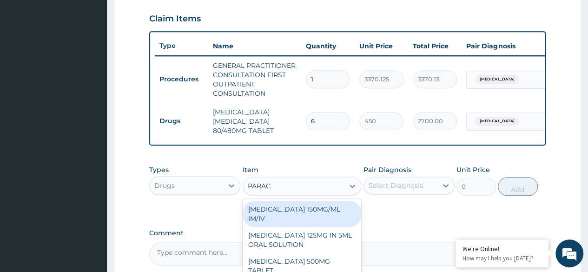
type input "PARACE"
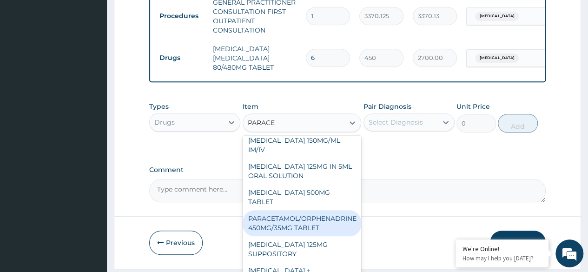
scroll to position [5, 0]
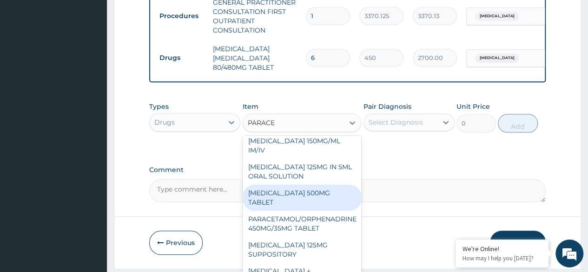
click at [305, 209] on div "PARACETAMOL 500MG TABLET" at bounding box center [302, 198] width 119 height 26
type input "30"
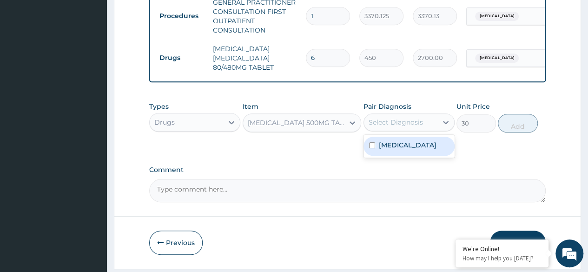
click at [435, 125] on div "Select Diagnosis" at bounding box center [400, 122] width 73 height 15
click at [426, 150] on label "Malaria, unspecified" at bounding box center [408, 144] width 58 height 9
checkbox input "true"
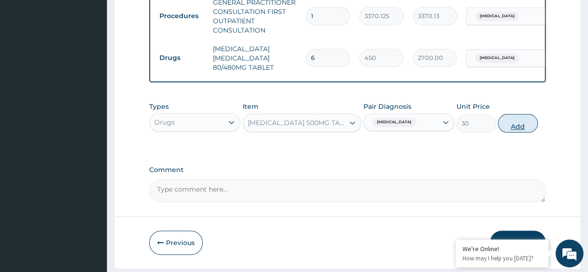
click at [521, 130] on button "Add" at bounding box center [518, 123] width 40 height 19
type input "0"
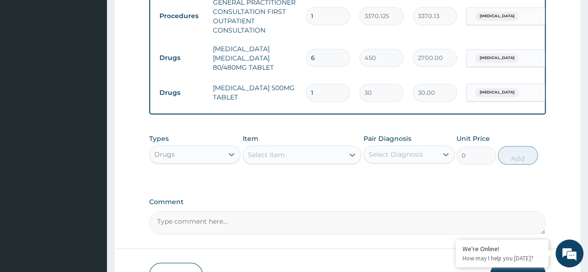
type input "18"
type input "540.00"
type input "18"
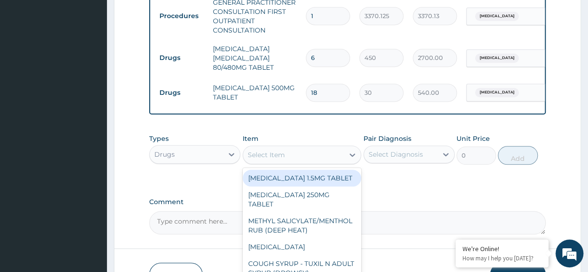
click at [302, 162] on div "Select Item" at bounding box center [293, 154] width 101 height 15
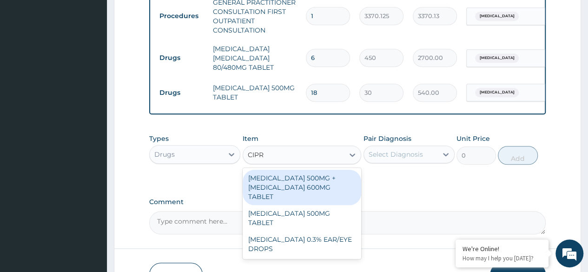
type input "CIPRO"
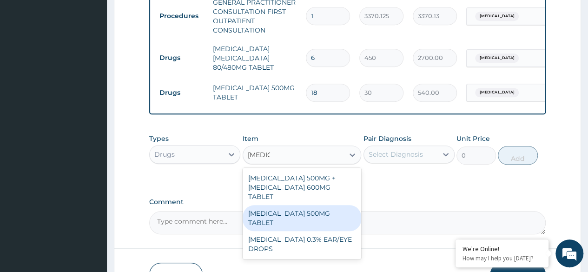
click at [329, 212] on div "CIPROFLOXACIN 500MG TABLET" at bounding box center [302, 218] width 119 height 26
type input "400"
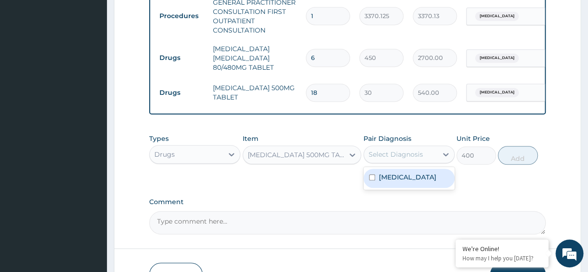
click at [401, 163] on div "Select Diagnosis" at bounding box center [409, 155] width 91 height 18
click at [401, 182] on label "Malaria, unspecified" at bounding box center [408, 177] width 58 height 9
checkbox input "true"
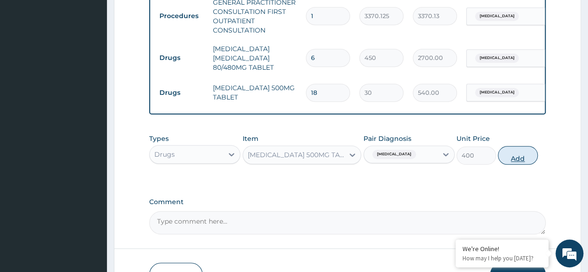
click at [509, 165] on button "Add" at bounding box center [518, 155] width 40 height 19
type input "0"
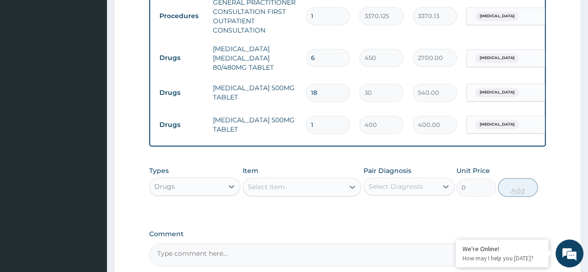
type input "10"
type input "4000.00"
type input "10"
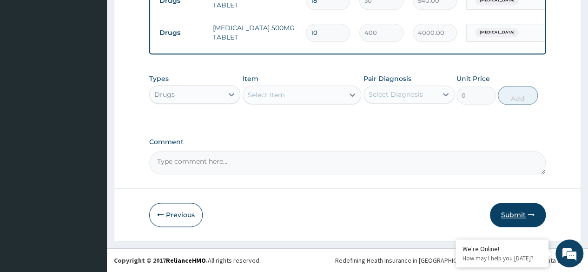
click at [506, 213] on button "Submit" at bounding box center [518, 215] width 56 height 24
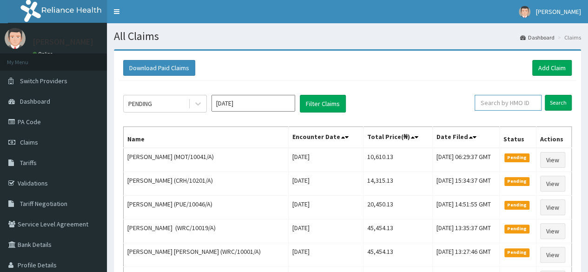
click at [512, 105] on input "text" at bounding box center [508, 103] width 67 height 16
paste input "MOT/10041/A"
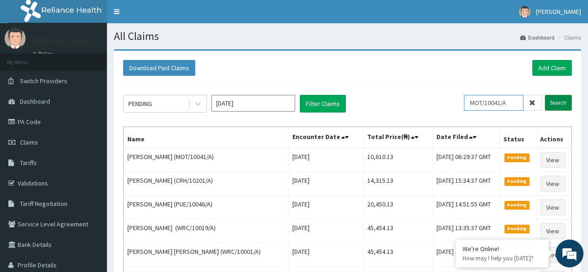
type input "MOT/10041/A"
click at [556, 106] on input "Search" at bounding box center [558, 103] width 27 height 16
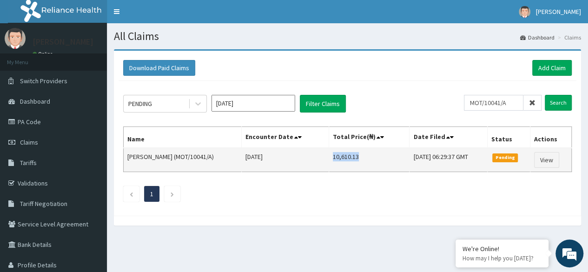
drag, startPoint x: 308, startPoint y: 155, endPoint x: 339, endPoint y: 152, distance: 31.3
click at [339, 152] on td "10,610.13" at bounding box center [369, 160] width 81 height 24
copy td "10,610.13"
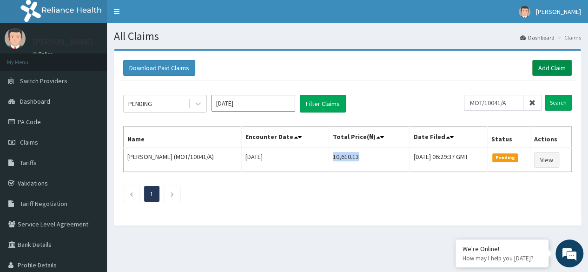
click at [559, 67] on link "Add Claim" at bounding box center [552, 68] width 40 height 16
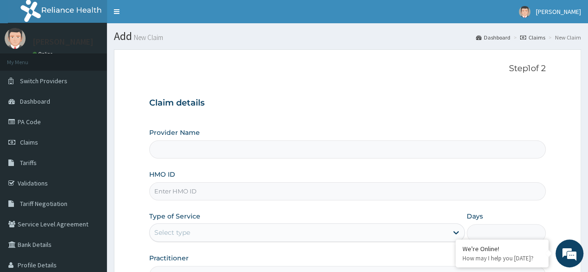
click at [245, 192] on input "HMO ID" at bounding box center [347, 191] width 397 height 18
paste input "MOT/10021/A"
type input "MOT/10021/A"
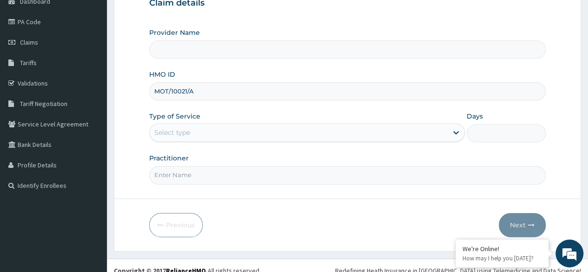
scroll to position [100, 0]
type input "Reliance Family Clinics (RFC) - Lekki"
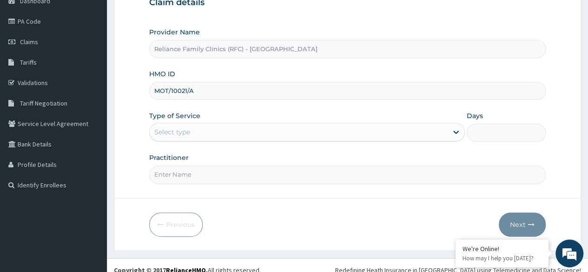
type input "MOT/10021/A"
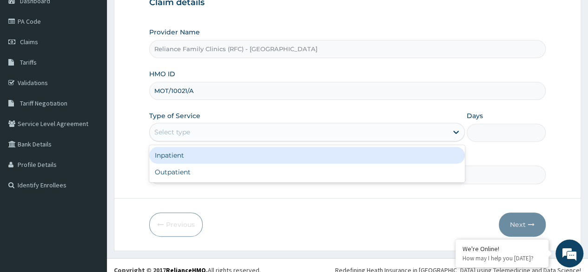
click at [235, 126] on div "Select type" at bounding box center [299, 132] width 298 height 15
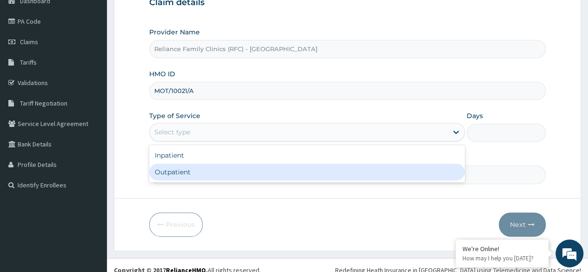
click at [229, 173] on div "Outpatient" at bounding box center [307, 172] width 316 height 17
type input "1"
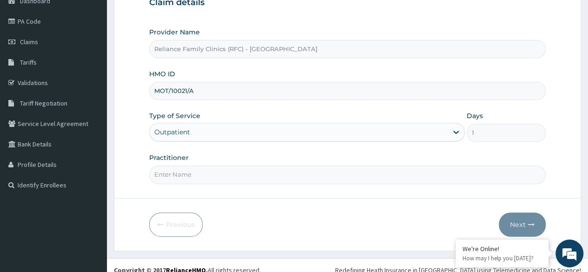
click at [229, 173] on input "Practitioner" at bounding box center [347, 175] width 397 height 18
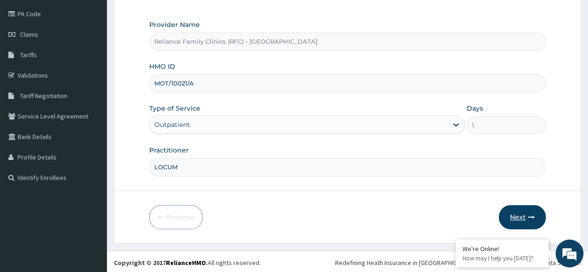
type input "LOCUM"
click at [525, 213] on button "Next" at bounding box center [522, 217] width 47 height 24
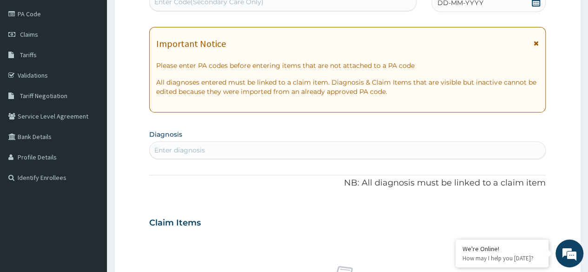
scroll to position [83, 0]
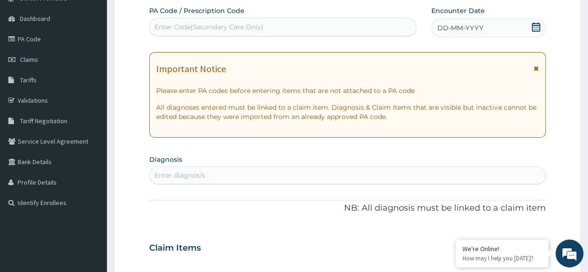
click at [479, 31] on span "DD-MM-YYYY" at bounding box center [461, 27] width 46 height 9
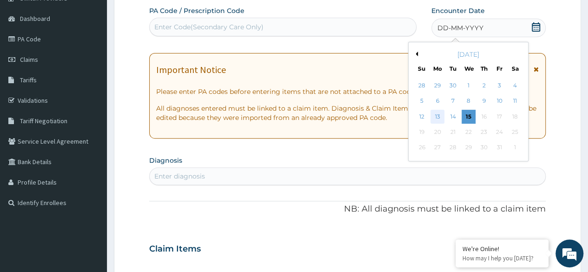
click at [443, 117] on div "13" at bounding box center [438, 117] width 14 height 14
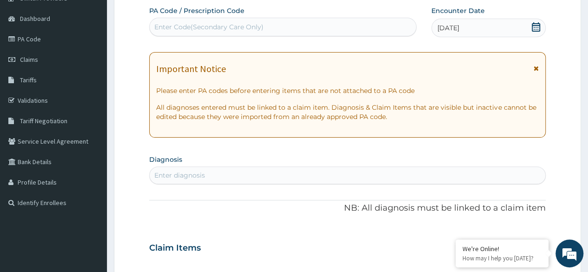
click at [236, 176] on div "Enter diagnosis" at bounding box center [348, 175] width 396 height 15
type input "[MEDICAL_DATA]"
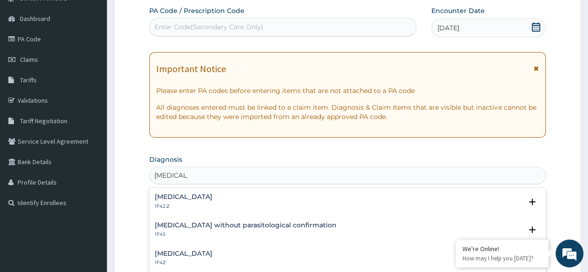
click at [223, 250] on div "[MEDICAL_DATA] 1F4Z" at bounding box center [348, 258] width 386 height 16
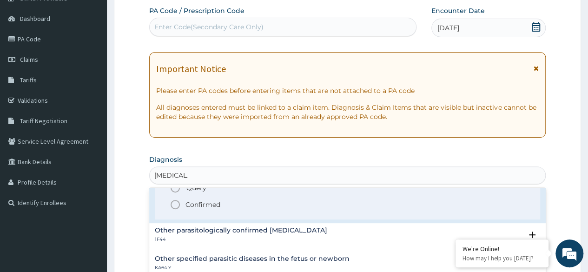
scroll to position [112, 0]
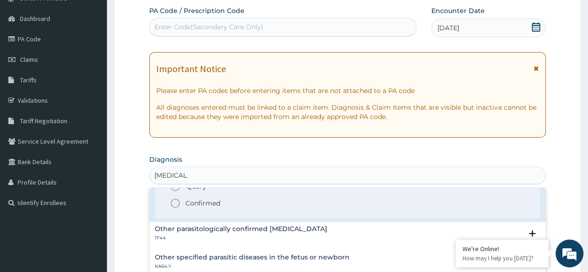
click at [180, 200] on icon "status option filled" at bounding box center [175, 203] width 11 height 11
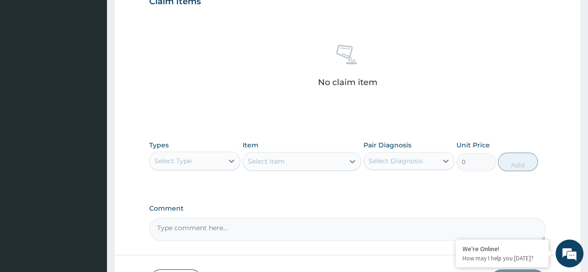
scroll to position [341, 0]
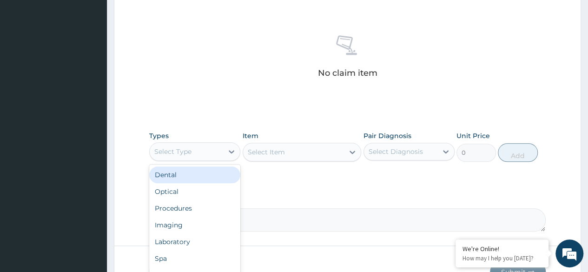
click at [198, 144] on div "Select Type" at bounding box center [186, 151] width 73 height 15
type input "P"
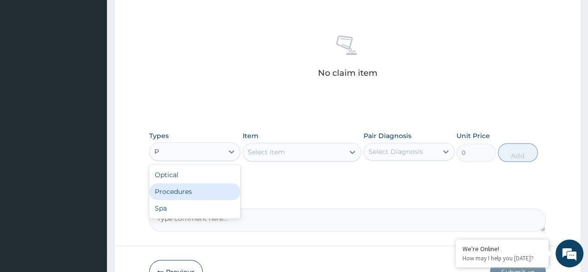
click at [193, 189] on div "Procedures" at bounding box center [194, 191] width 91 height 17
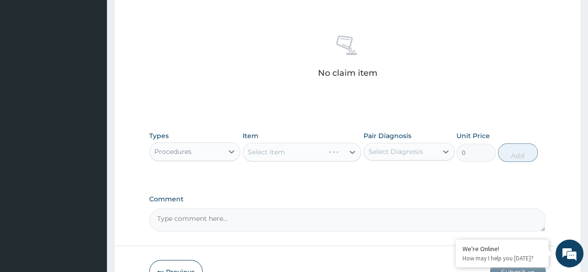
click at [276, 160] on div "Select Item" at bounding box center [302, 152] width 119 height 19
click at [291, 144] on div "Select Item" at bounding box center [302, 152] width 119 height 19
click at [291, 146] on div "Select Item" at bounding box center [302, 152] width 119 height 19
click at [302, 150] on div "Select Item" at bounding box center [302, 152] width 119 height 19
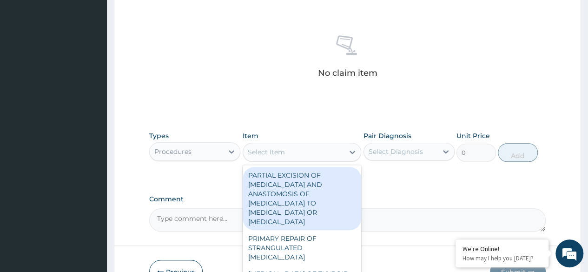
click at [302, 150] on div "Select Item" at bounding box center [293, 152] width 101 height 15
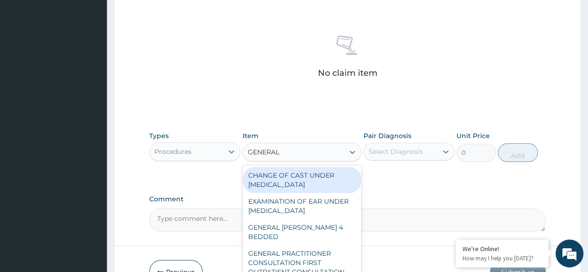
type input "GENERAL P"
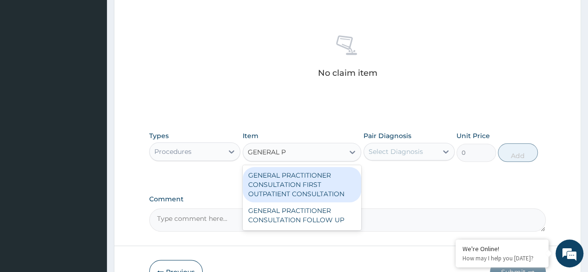
click at [338, 198] on div "GENERAL PRACTITIONER CONSULTATION FIRST OUTPATIENT CONSULTATION" at bounding box center [302, 184] width 119 height 35
type input "3370.125"
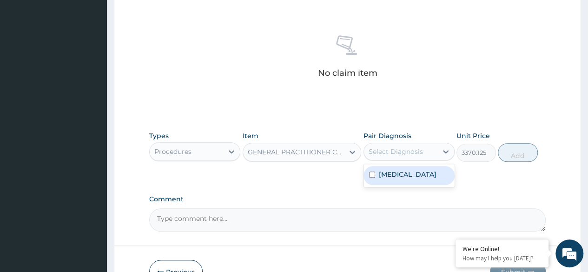
click at [423, 155] on div "Select Diagnosis" at bounding box center [400, 151] width 73 height 15
click at [417, 167] on div "Malaria, unspecified" at bounding box center [409, 175] width 91 height 19
checkbox input "true"
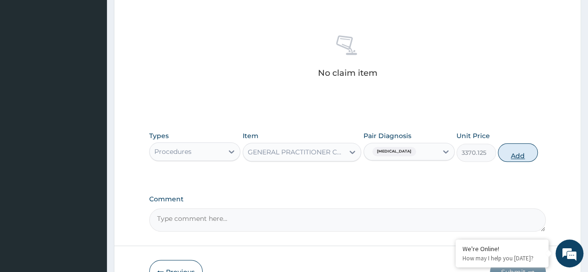
click at [505, 154] on button "Add" at bounding box center [518, 152] width 40 height 19
type input "0"
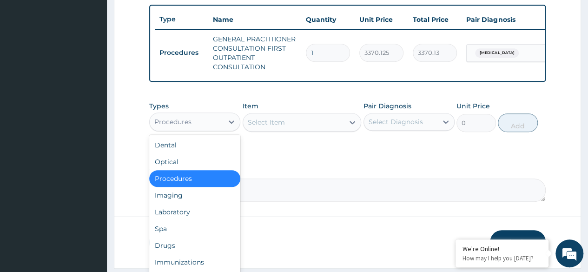
click at [169, 123] on div "Procedures" at bounding box center [172, 121] width 37 height 9
click at [185, 252] on div "Drugs" at bounding box center [194, 245] width 91 height 17
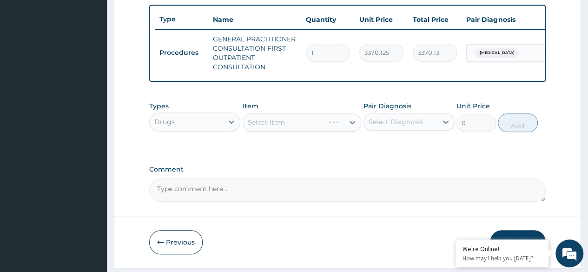
click at [284, 126] on div "Select Item" at bounding box center [302, 122] width 119 height 19
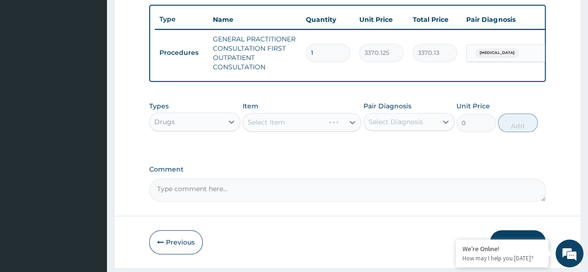
click at [284, 126] on div "Select Item" at bounding box center [302, 122] width 119 height 19
click at [320, 132] on div "Select Item" at bounding box center [302, 122] width 119 height 19
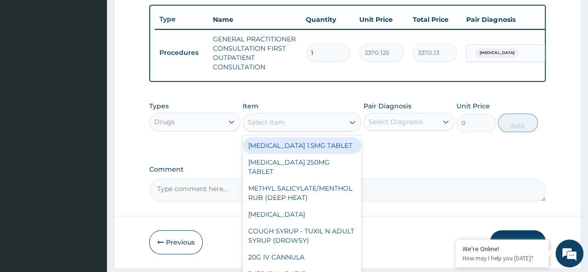
click at [320, 130] on div "Select Item" at bounding box center [293, 122] width 101 height 15
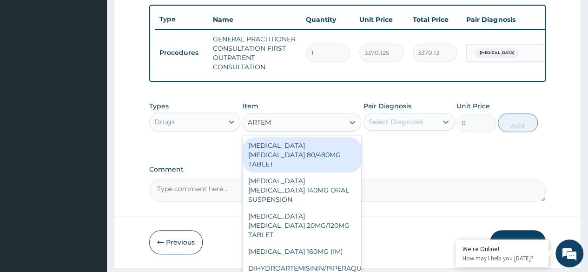
type input "ARTEME"
click at [325, 151] on div "[MEDICAL_DATA] [MEDICAL_DATA] 80/480MG TABLET" at bounding box center [302, 154] width 119 height 35
type input "450"
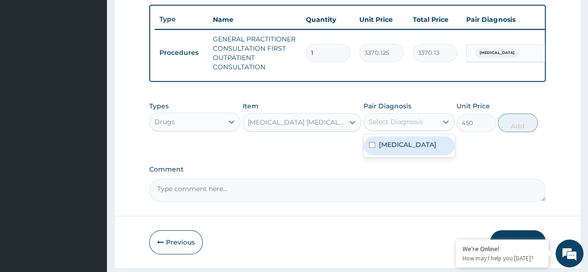
click at [414, 125] on div "Select Diagnosis" at bounding box center [396, 121] width 54 height 9
click at [421, 149] on label "[MEDICAL_DATA]" at bounding box center [408, 144] width 58 height 9
checkbox input "true"
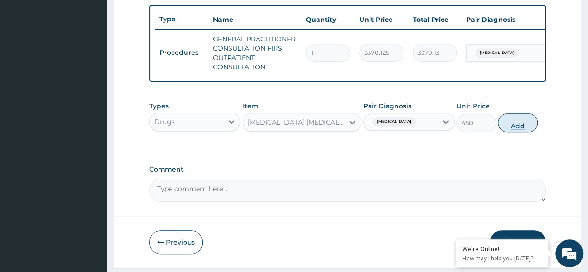
click at [527, 127] on button "Add" at bounding box center [518, 122] width 40 height 19
type input "0"
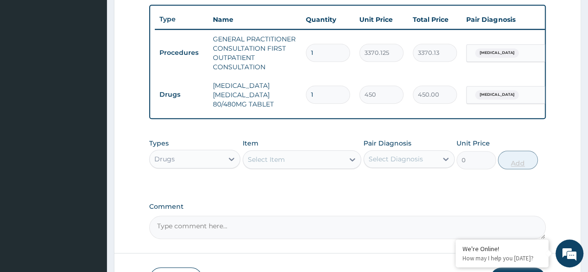
type input "0.00"
type input "6"
type input "2700.00"
type input "6"
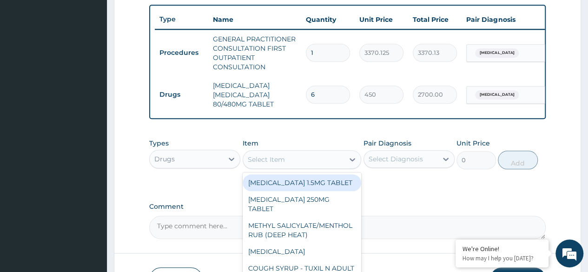
click at [280, 164] on div "Select Item" at bounding box center [266, 159] width 37 height 9
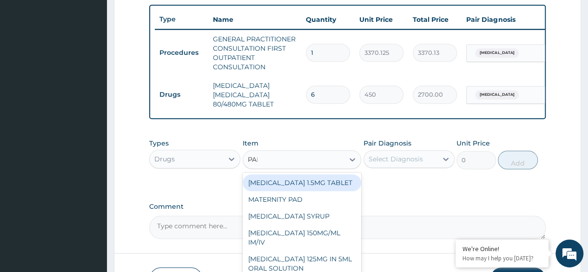
type input "PARA"
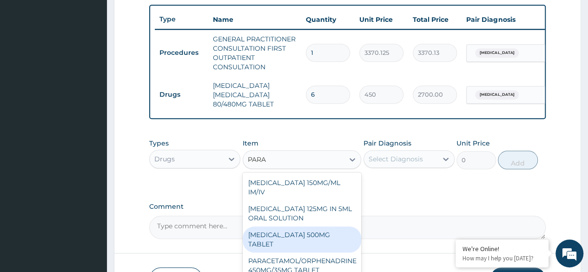
click at [272, 235] on div "[MEDICAL_DATA] 500MG TABLET" at bounding box center [302, 239] width 119 height 26
type input "30"
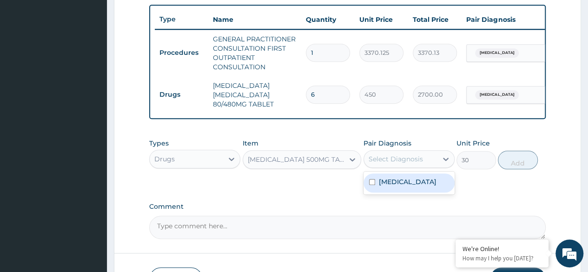
click at [394, 164] on div "Select Diagnosis" at bounding box center [396, 158] width 54 height 9
click at [406, 186] on label "[MEDICAL_DATA]" at bounding box center [408, 181] width 58 height 9
checkbox input "true"
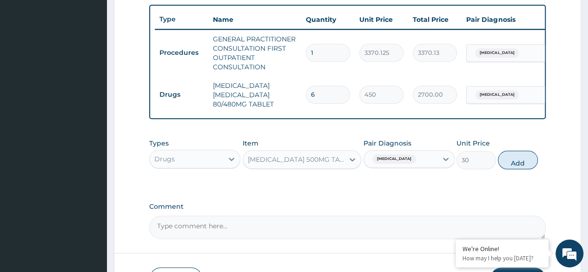
click at [511, 174] on div "Types Drugs Item PARACETAMOL 500MG TABLET Pair Diagnosis Malaria, unspecified U…" at bounding box center [347, 154] width 397 height 40
click at [513, 169] on button "Add" at bounding box center [518, 160] width 40 height 19
type input "0"
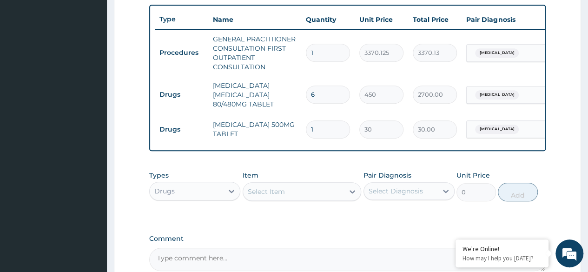
type input "18"
type input "540.00"
type input "18"
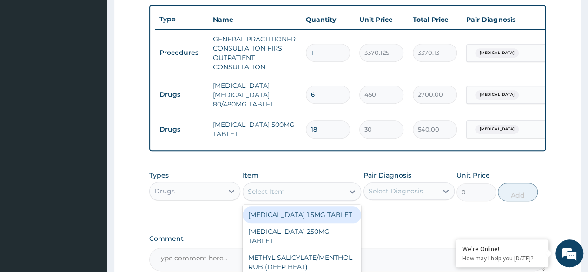
click at [286, 199] on div "Select Item" at bounding box center [293, 191] width 101 height 15
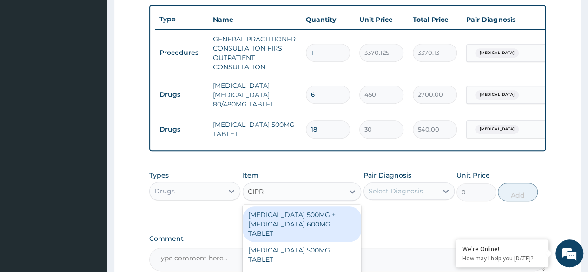
type input "CIPRO"
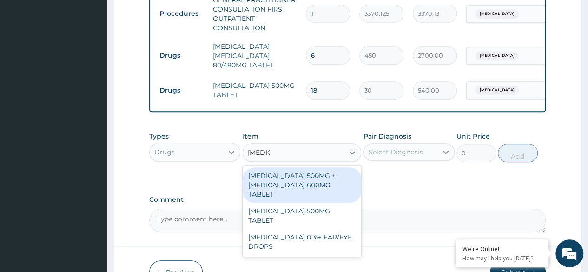
scroll to position [380, 0]
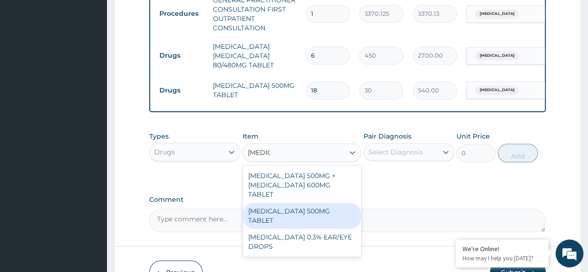
click at [354, 213] on div "[MEDICAL_DATA] 500MG TABLET" at bounding box center [302, 216] width 119 height 26
type input "400"
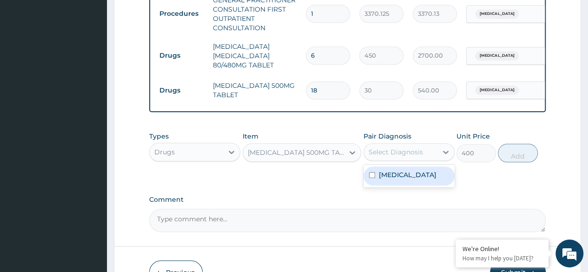
drag, startPoint x: 411, startPoint y: 157, endPoint x: 415, endPoint y: 176, distance: 19.0
click at [415, 161] on div "option Malaria, unspecified, selected. option Malaria, unspecified focused, 1 o…" at bounding box center [409, 152] width 91 height 18
click at [415, 176] on div "Malaria, unspecified" at bounding box center [409, 175] width 91 height 19
checkbox input "true"
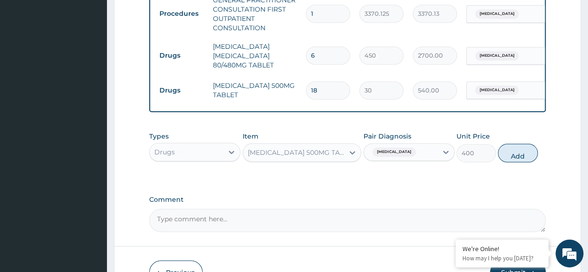
click at [512, 167] on div "Types Drugs Item CIPROFLOXACIN 500MG TABLET Pair Diagnosis Malaria, unspecified…" at bounding box center [347, 147] width 397 height 40
click at [514, 162] on button "Add" at bounding box center [518, 153] width 40 height 19
type input "0"
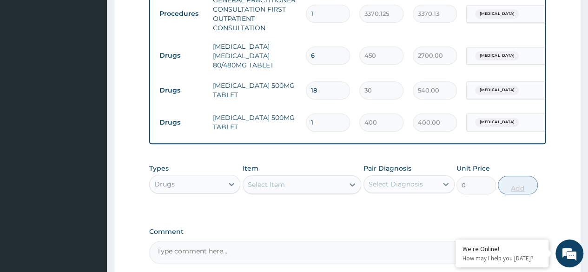
type input "10"
type input "4000.00"
type input "10"
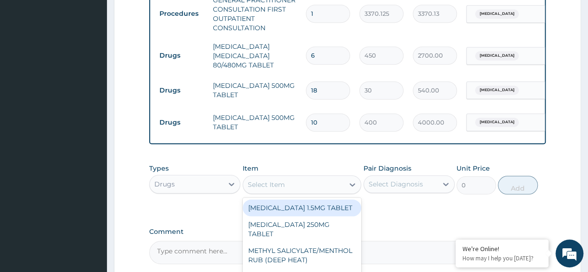
click at [307, 192] on div "Select Item" at bounding box center [293, 184] width 101 height 15
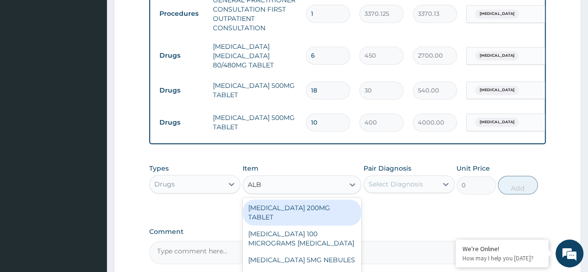
type input "ALBE"
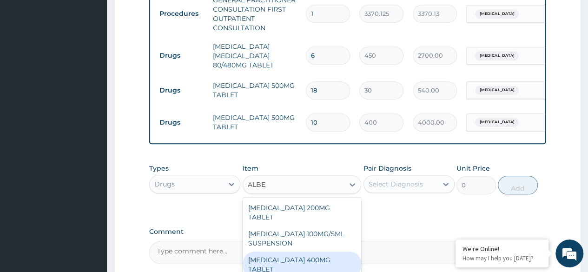
click at [317, 254] on div "[MEDICAL_DATA] 400MG TABLET" at bounding box center [302, 265] width 119 height 26
type input "222"
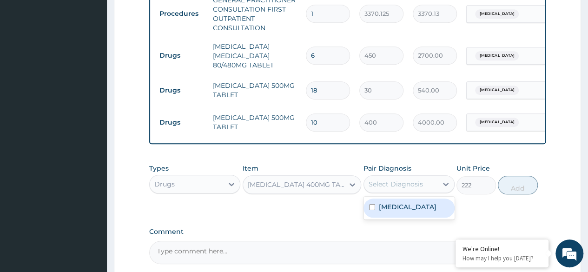
click at [393, 186] on div "Select Diagnosis" at bounding box center [396, 184] width 54 height 9
click at [419, 210] on label "Malaria, unspecified" at bounding box center [408, 206] width 58 height 9
checkbox input "true"
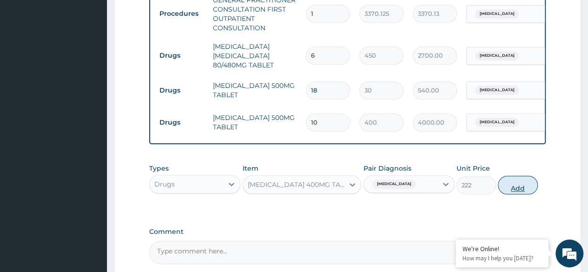
click at [523, 186] on button "Add" at bounding box center [518, 185] width 40 height 19
type input "0"
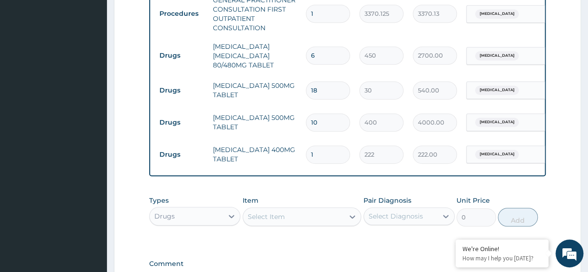
type input "0.00"
type input "3"
type input "666.00"
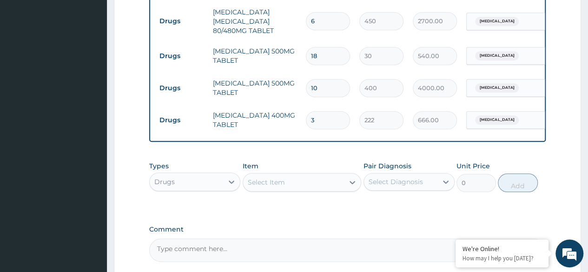
scroll to position [508, 0]
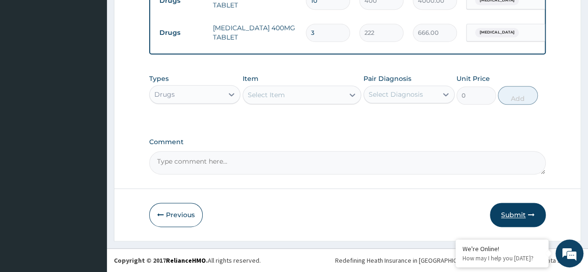
type input "3"
click at [519, 216] on button "Submit" at bounding box center [518, 215] width 56 height 24
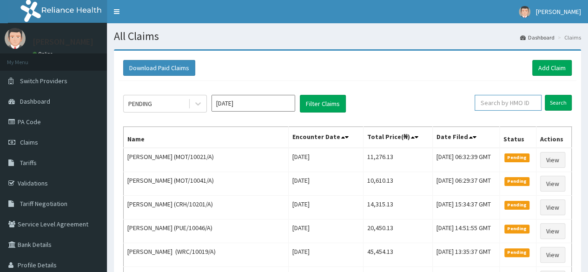
click at [528, 106] on input "text" at bounding box center [508, 103] width 67 height 16
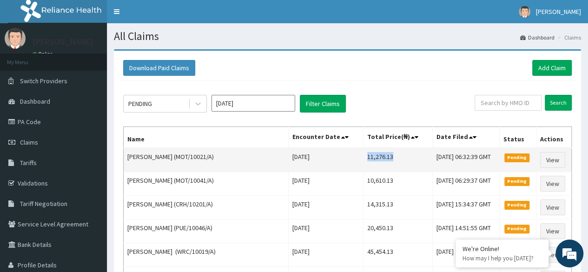
drag, startPoint x: 341, startPoint y: 159, endPoint x: 367, endPoint y: 157, distance: 26.5
click at [367, 157] on td "11,276.13" at bounding box center [397, 160] width 69 height 24
copy td "11,276.13"
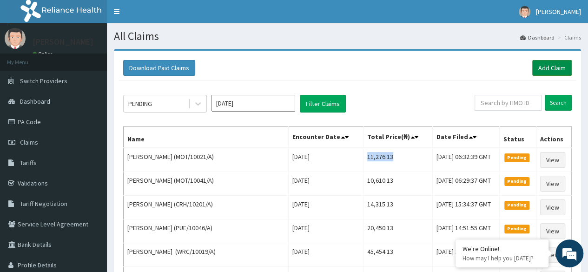
click at [555, 66] on link "Add Claim" at bounding box center [552, 68] width 40 height 16
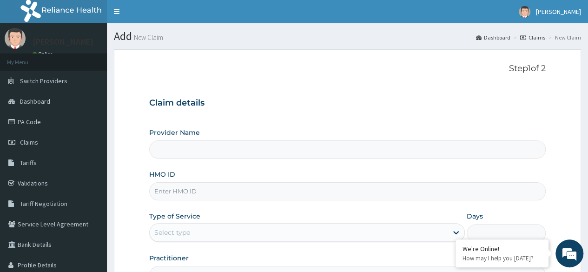
click at [260, 190] on input "HMO ID" at bounding box center [347, 191] width 397 height 18
paste input "MOT/10036/A"
type input "MOT/10036/A"
type input "Reliance Family Clinics (RFC) - [GEOGRAPHIC_DATA]"
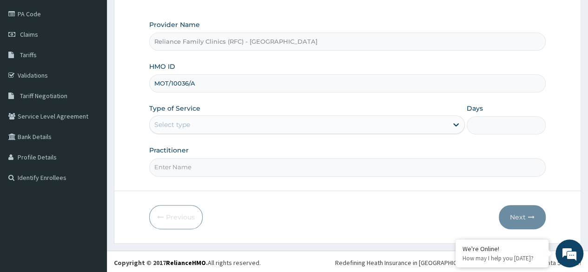
type input "MOT/10036/A"
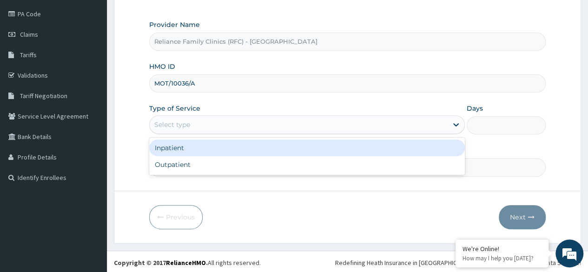
click at [246, 126] on div "Select type" at bounding box center [299, 124] width 298 height 15
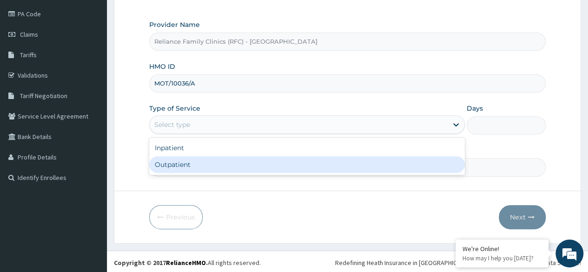
click at [231, 160] on div "Outpatient" at bounding box center [307, 164] width 316 height 17
type input "1"
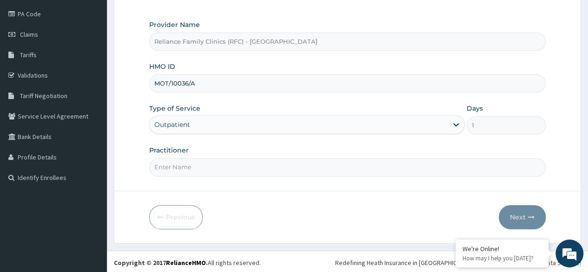
click at [231, 160] on input "Practitioner" at bounding box center [347, 167] width 397 height 18
type input "LOCUM"
click at [529, 221] on button "Next" at bounding box center [522, 217] width 47 height 24
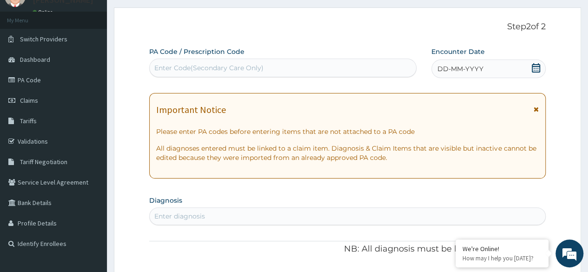
scroll to position [41, 0]
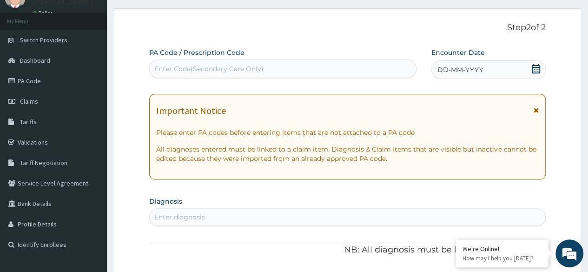
click at [503, 65] on div "DD-MM-YYYY" at bounding box center [489, 69] width 114 height 19
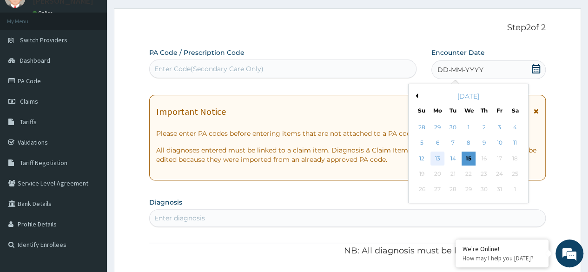
click at [441, 160] on div "13" at bounding box center [438, 159] width 14 height 14
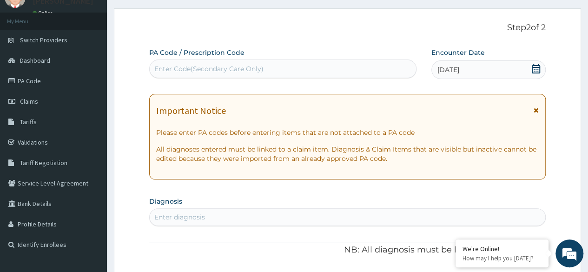
click at [226, 218] on div "Enter diagnosis" at bounding box center [348, 217] width 396 height 15
type input "UPPER RESPIRATORY"
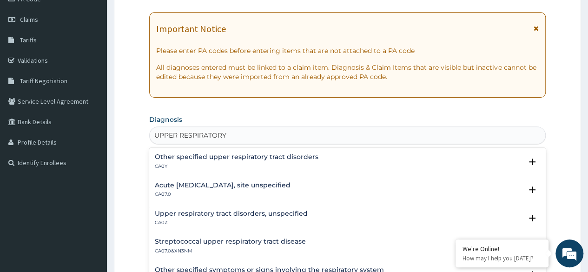
scroll to position [132, 0]
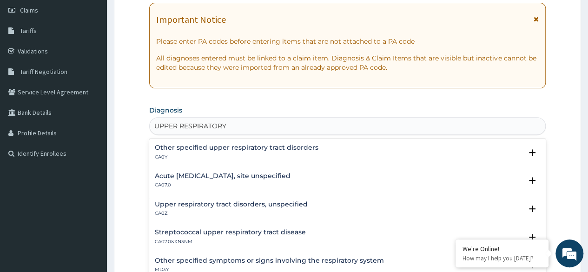
click at [226, 207] on h4 "Upper respiratory tract disorders, unspecified" at bounding box center [231, 204] width 153 height 7
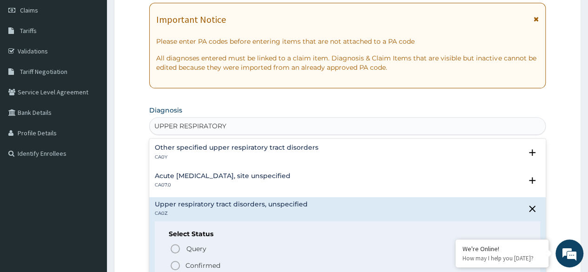
click at [175, 266] on icon "status option filled" at bounding box center [175, 265] width 11 height 11
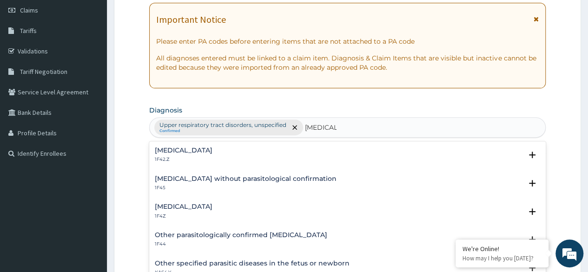
type input "MALARIA"
click at [216, 201] on div "Malaria, unspecified 1F4Z Select Status Query Query covers suspected (?), Keep …" at bounding box center [347, 213] width 397 height 28
click at [173, 204] on h4 "[MEDICAL_DATA]" at bounding box center [184, 206] width 58 height 7
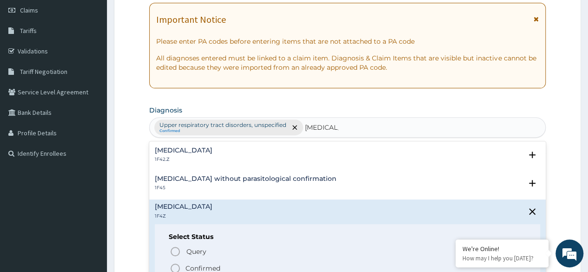
click at [175, 266] on icon "status option filled" at bounding box center [175, 268] width 11 height 11
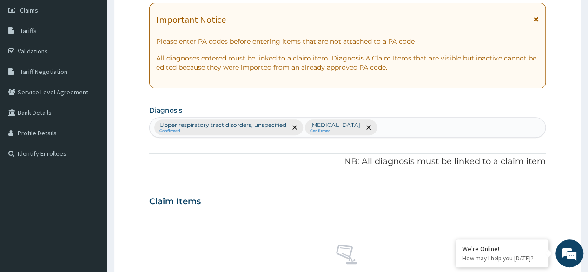
scroll to position [261, 0]
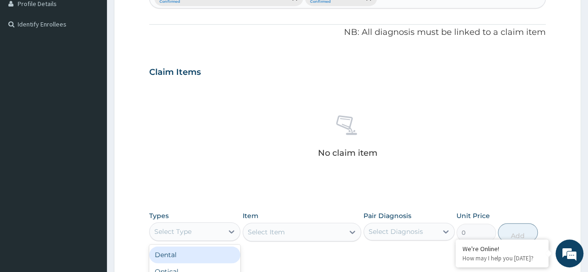
click at [190, 229] on div "Select Type" at bounding box center [172, 231] width 37 height 9
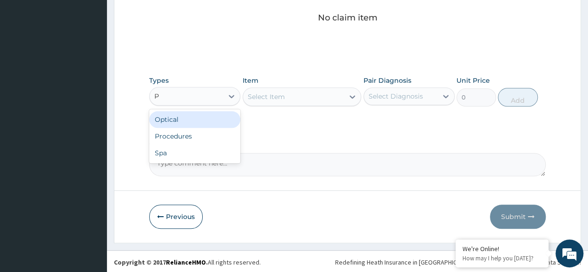
scroll to position [0, 0]
type input "PR"
click at [211, 109] on div "Procedures" at bounding box center [194, 119] width 91 height 20
click at [211, 112] on div "Procedures" at bounding box center [194, 119] width 91 height 17
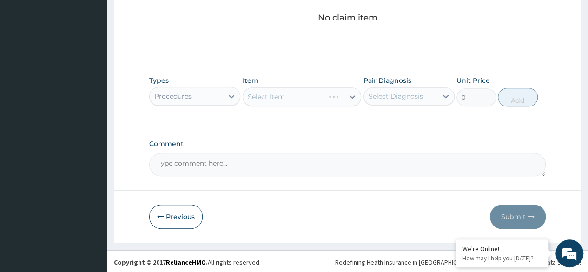
click at [312, 96] on div "Select Item" at bounding box center [302, 96] width 119 height 19
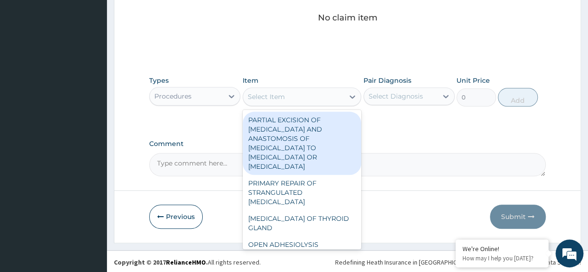
click at [312, 96] on div "Select Item" at bounding box center [293, 96] width 101 height 15
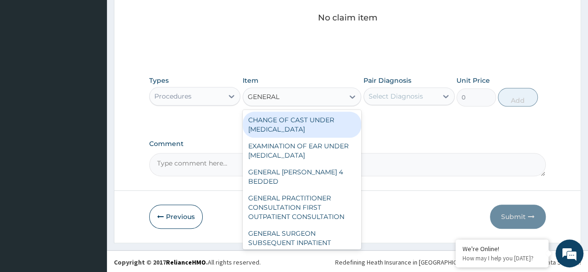
type input "GENERAL P"
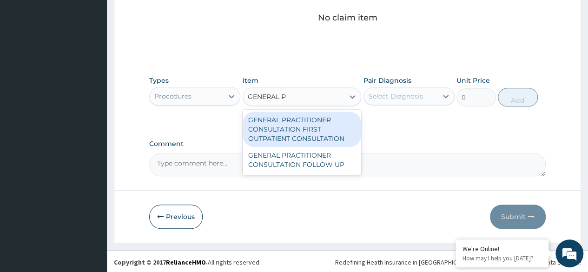
click at [318, 127] on div "GENERAL PRACTITIONER CONSULTATION FIRST OUTPATIENT CONSULTATION" at bounding box center [302, 129] width 119 height 35
type input "3370.125"
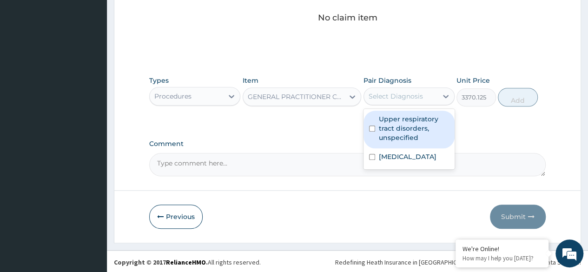
click at [403, 100] on div "Select Diagnosis" at bounding box center [400, 96] width 73 height 15
click at [404, 124] on label "Upper respiratory tract disorders, unspecified" at bounding box center [414, 128] width 70 height 28
checkbox input "true"
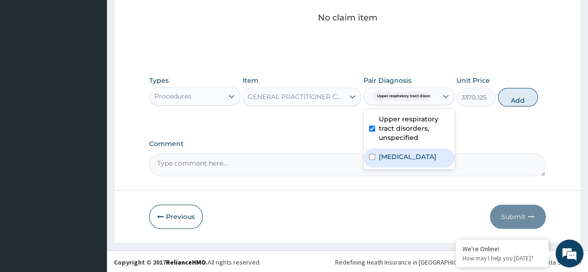
click at [418, 160] on div "[MEDICAL_DATA]" at bounding box center [409, 157] width 91 height 19
checkbox input "true"
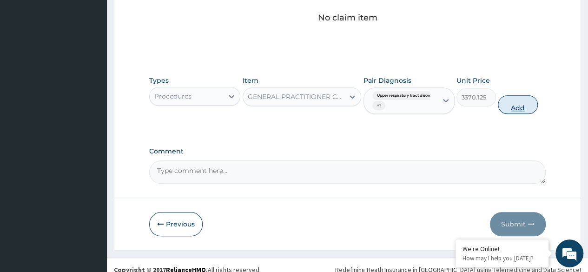
click at [505, 107] on button "Add" at bounding box center [518, 104] width 40 height 19
type input "0"
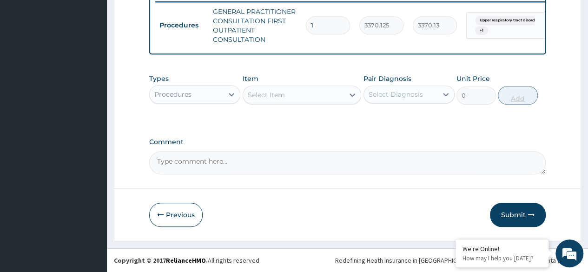
scroll to position [374, 0]
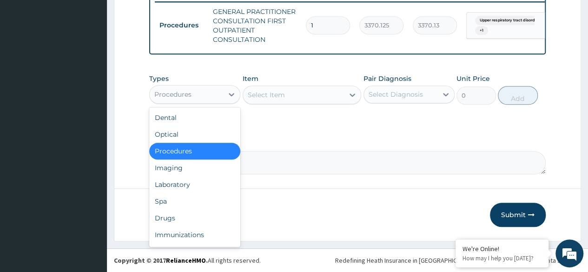
click at [203, 100] on div "Procedures" at bounding box center [186, 94] width 73 height 15
click at [179, 212] on div "Drugs" at bounding box center [194, 218] width 91 height 17
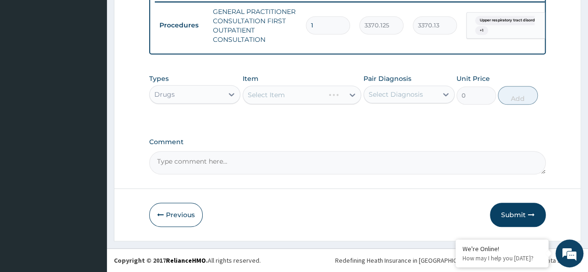
click at [296, 93] on div "Select Item" at bounding box center [302, 95] width 119 height 19
click at [326, 96] on div "Select Item" at bounding box center [302, 95] width 119 height 19
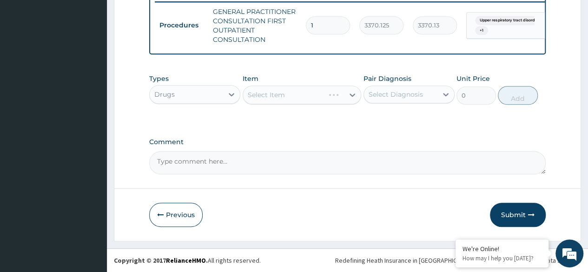
click at [326, 96] on div "Select Item" at bounding box center [302, 95] width 119 height 19
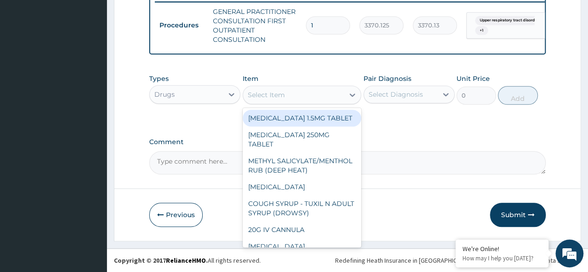
click at [326, 96] on div "Select Item" at bounding box center [293, 94] width 101 height 15
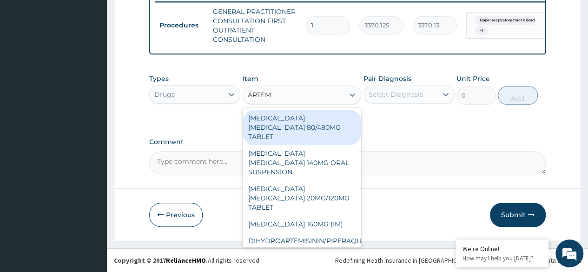
type input "ARTEME"
click at [316, 122] on div "[MEDICAL_DATA] [MEDICAL_DATA] 80/480MG TABLET" at bounding box center [302, 127] width 119 height 35
type input "450"
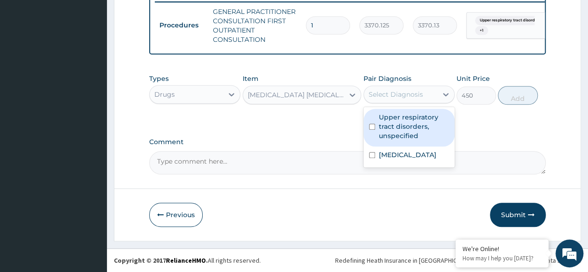
click at [409, 97] on div "Select Diagnosis" at bounding box center [396, 94] width 54 height 9
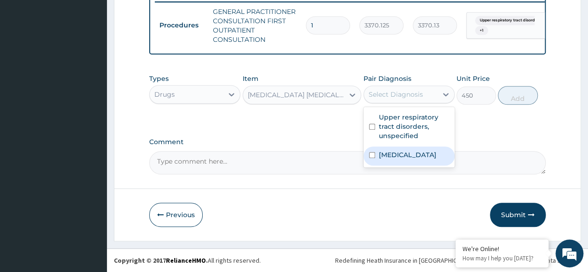
click at [419, 154] on label "[MEDICAL_DATA]" at bounding box center [408, 154] width 58 height 9
checkbox input "true"
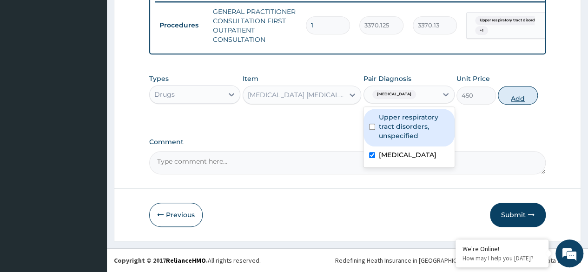
click at [507, 100] on button "Add" at bounding box center [518, 95] width 40 height 19
type input "0"
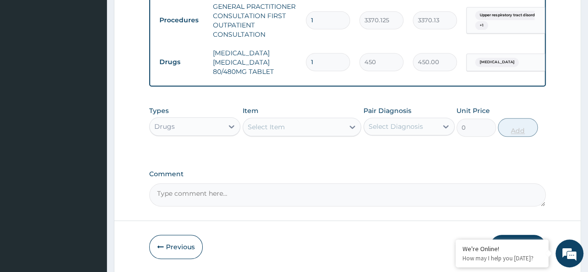
type input "0.00"
type input "6"
type input "2700.00"
type input "6"
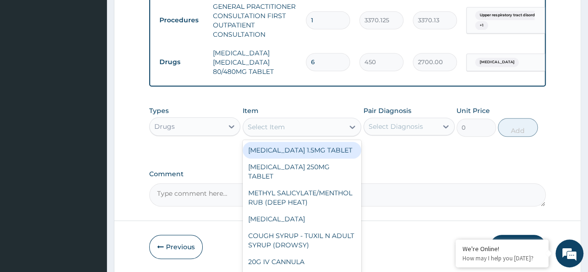
click at [296, 133] on div "Select Item" at bounding box center [293, 127] width 101 height 15
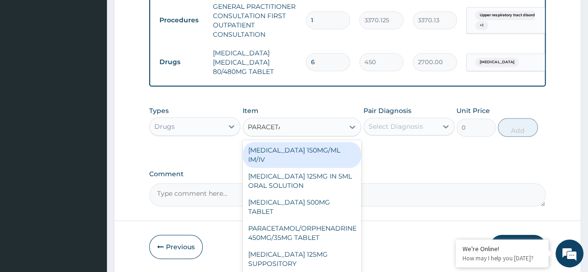
type input "PARACETAM"
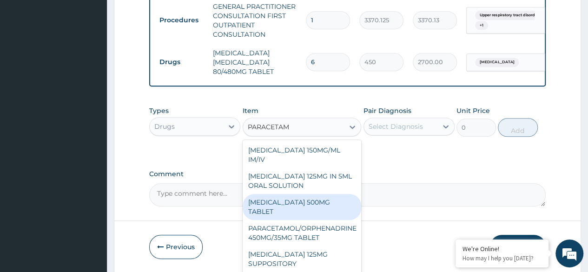
click at [311, 212] on div "[MEDICAL_DATA] 500MG TABLET" at bounding box center [302, 207] width 119 height 26
type input "30"
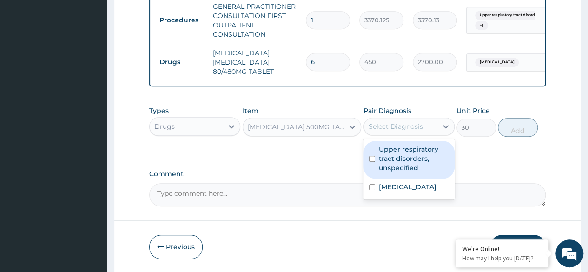
click at [418, 134] on div "Select Diagnosis" at bounding box center [400, 126] width 73 height 15
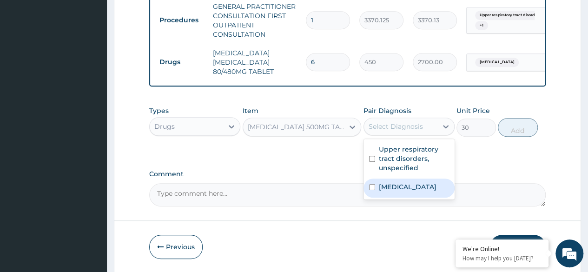
click at [416, 191] on label "[MEDICAL_DATA]" at bounding box center [408, 186] width 58 height 9
checkbox input "true"
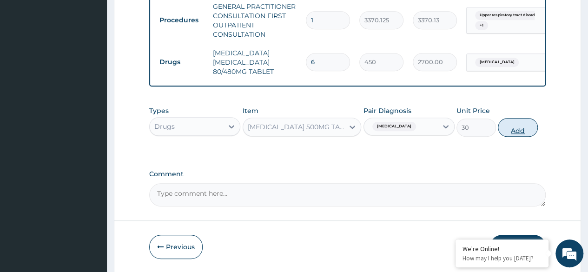
click at [524, 135] on button "Add" at bounding box center [518, 127] width 40 height 19
type input "0"
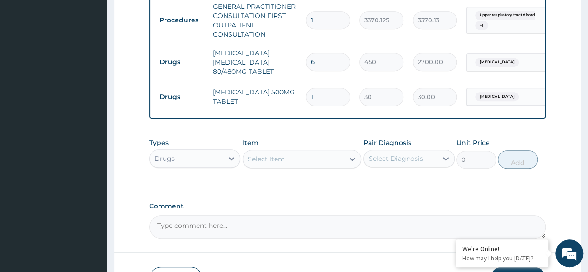
type input "10"
type input "300.00"
type input "1"
type input "30.00"
type input "18"
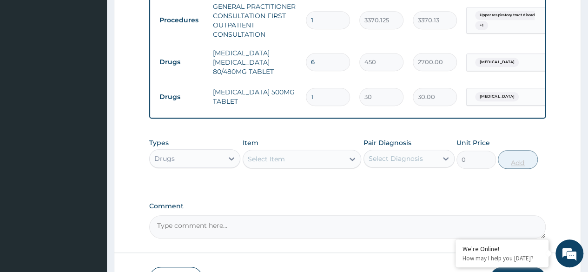
type input "540.00"
type input "18"
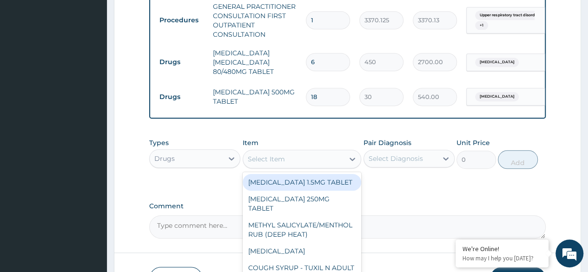
click at [277, 164] on div "Select Item" at bounding box center [266, 158] width 37 height 9
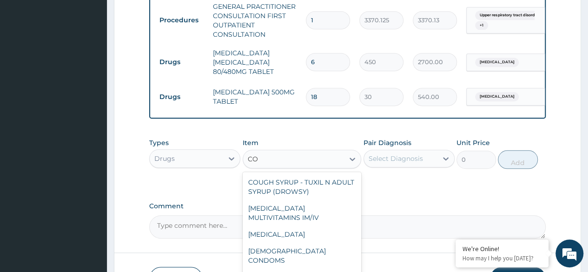
type input "C"
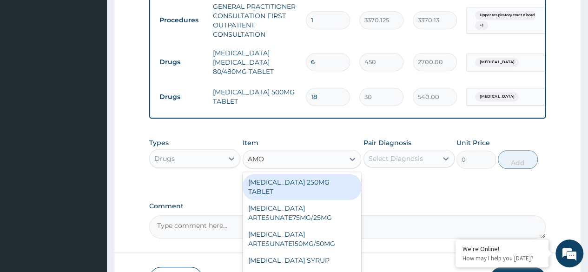
type input "AMOX"
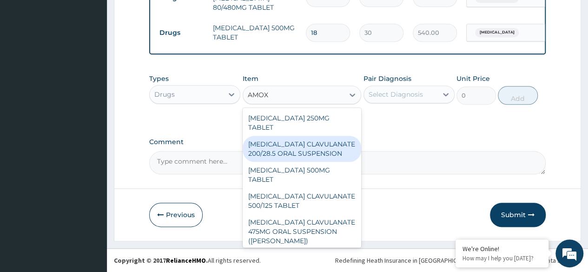
scroll to position [438, 0]
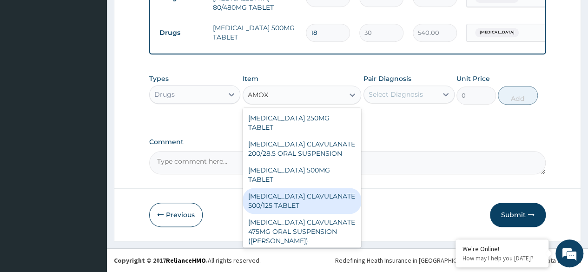
click at [312, 195] on div "[MEDICAL_DATA] CLAVULANATE 500/125 TABLET" at bounding box center [302, 201] width 119 height 26
type input "414"
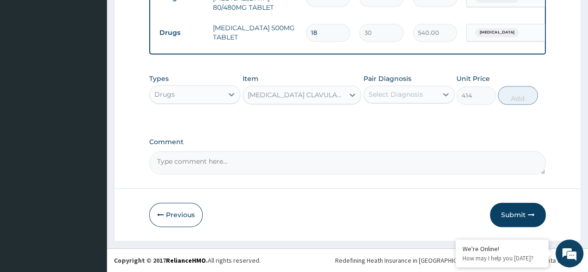
click at [399, 90] on div "Pair Diagnosis Select Diagnosis" at bounding box center [409, 89] width 91 height 31
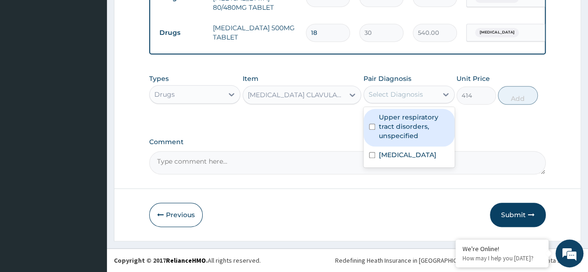
click at [410, 99] on div "Select Diagnosis" at bounding box center [396, 94] width 54 height 9
click at [415, 132] on label "Upper respiratory tract disorders, unspecified" at bounding box center [414, 127] width 70 height 28
checkbox input "true"
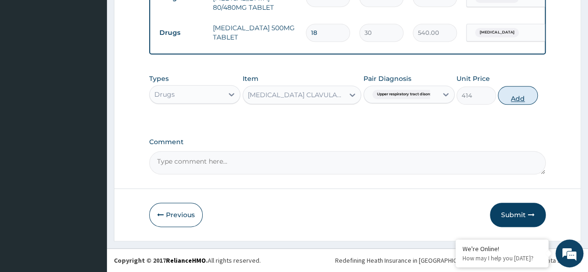
click at [516, 105] on button "Add" at bounding box center [518, 95] width 40 height 19
type input "0"
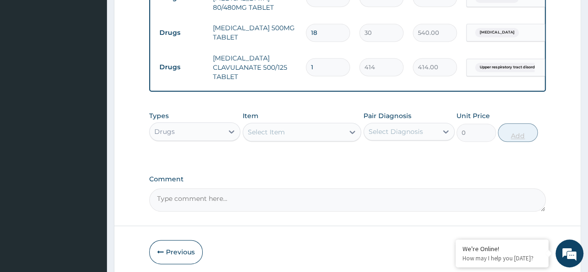
type input "15"
type input "6210.00"
type input "1"
type input "414.00"
type input "10"
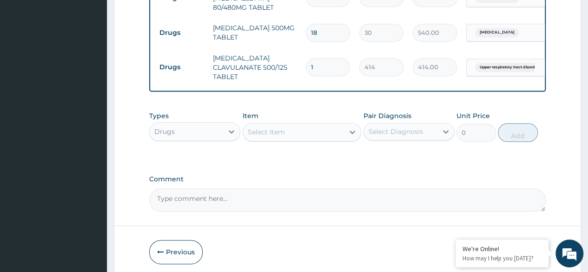
type input "4140.00"
type input "10"
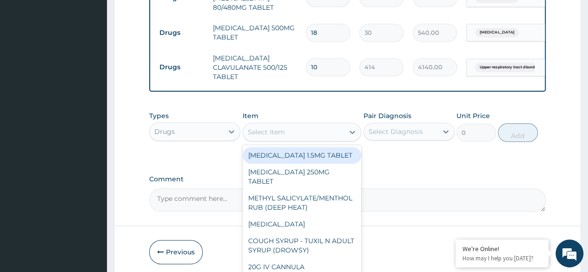
click at [306, 141] on div "Select Item" at bounding box center [302, 132] width 119 height 19
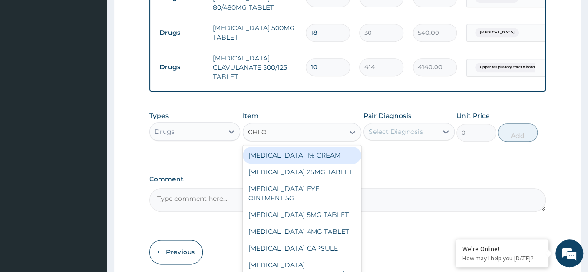
type input "CHLOR"
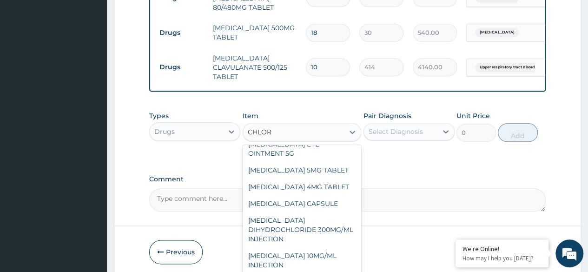
scroll to position [47, 0]
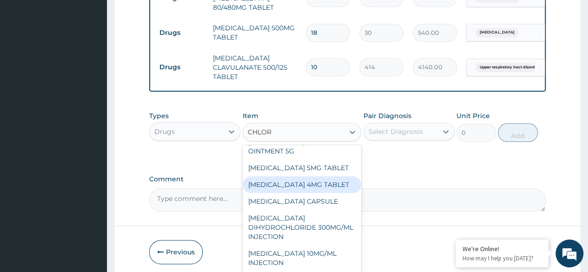
click at [310, 193] on div "[MEDICAL_DATA] 4MG TABLET" at bounding box center [302, 184] width 119 height 17
type input "60"
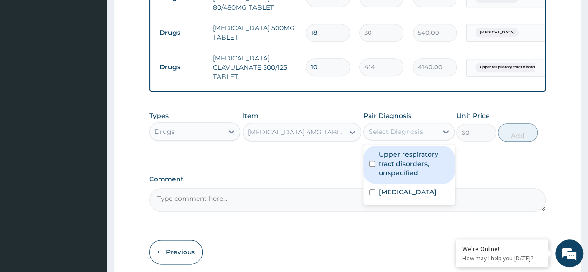
click at [414, 135] on div "Select Diagnosis" at bounding box center [396, 131] width 54 height 9
click at [413, 189] on div "[MEDICAL_DATA]" at bounding box center [409, 193] width 91 height 19
checkbox input "true"
click at [403, 170] on label "Upper respiratory tract disorders, unspecified" at bounding box center [414, 164] width 70 height 28
checkbox input "true"
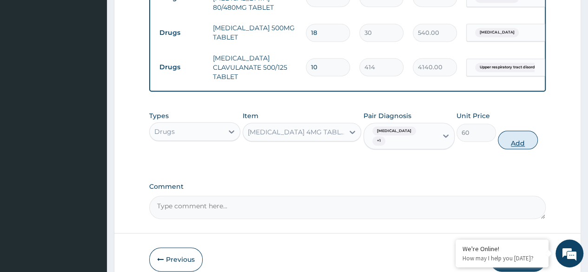
click at [513, 144] on button "Add" at bounding box center [518, 140] width 40 height 19
type input "0"
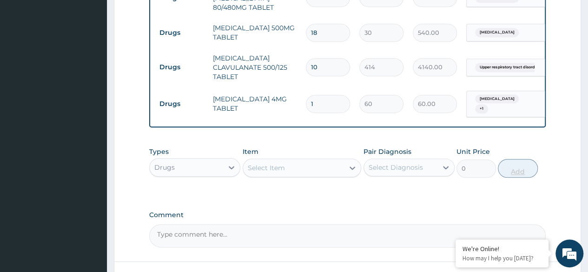
type input "0.00"
type input "4"
type input "240.00"
type input "4"
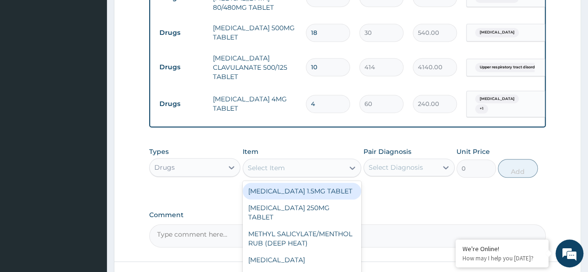
click at [305, 175] on div "Select Item" at bounding box center [293, 167] width 101 height 15
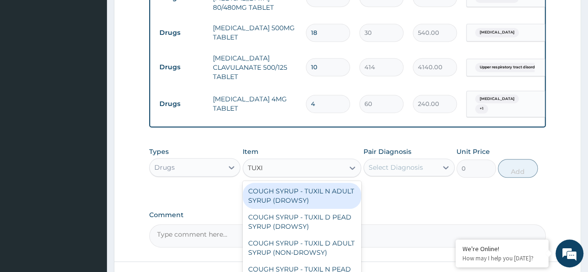
type input "TUXIL"
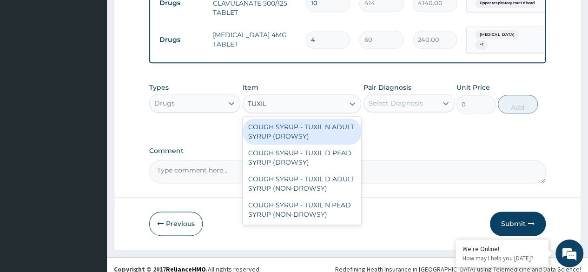
scroll to position [517, 0]
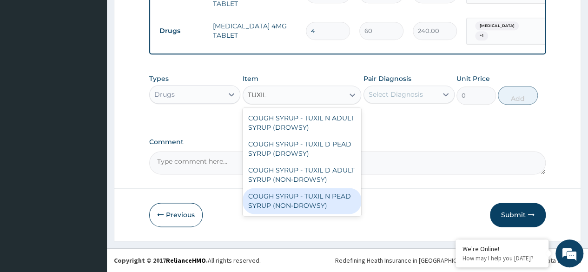
click at [305, 195] on div "COUGH SYRUP - TUXIL N PEAD SYRUP (NON-DROWSY)" at bounding box center [302, 201] width 119 height 26
type input "2000"
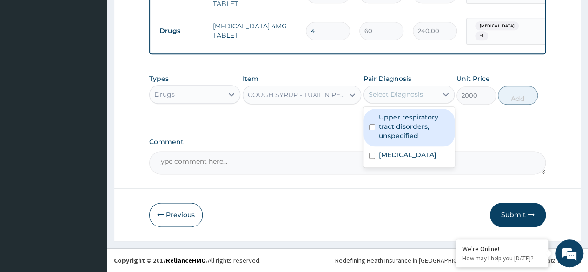
click at [382, 96] on div "Select Diagnosis" at bounding box center [396, 94] width 54 height 9
click at [416, 142] on div "Upper respiratory tract disorders, unspecified" at bounding box center [409, 128] width 91 height 38
checkbox input "true"
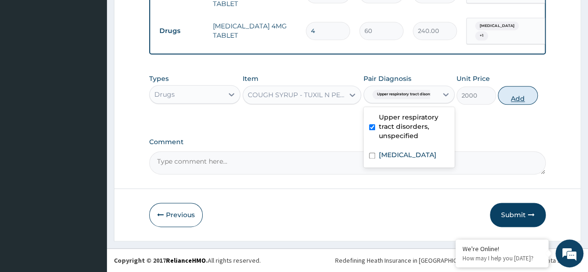
click at [522, 90] on button "Add" at bounding box center [518, 95] width 40 height 19
type input "0"
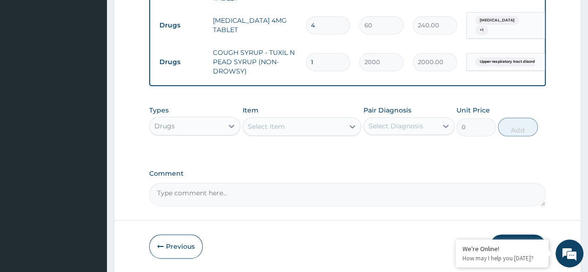
click at [332, 27] on input "4" at bounding box center [328, 25] width 44 height 18
type input "0.00"
type input "3"
type input "180.00"
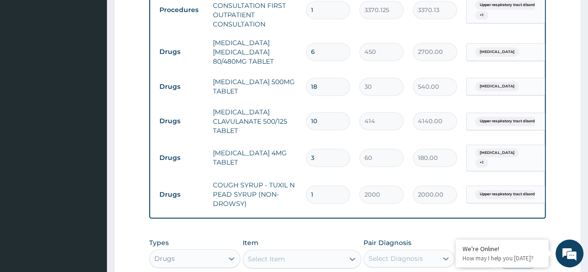
scroll to position [554, 0]
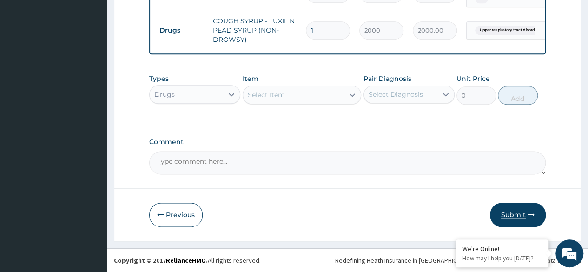
type input "3"
click at [523, 214] on button "Submit" at bounding box center [518, 215] width 56 height 24
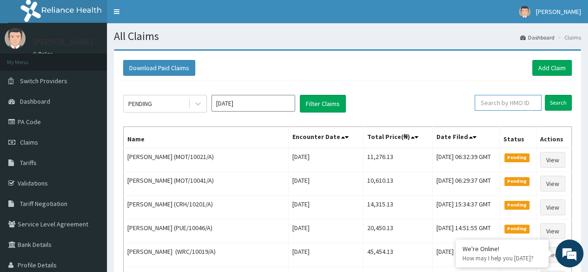
click at [519, 96] on input "text" at bounding box center [508, 103] width 67 height 16
paste input "MOT/10036/A"
click at [519, 96] on input "MOT/10036/A" at bounding box center [494, 103] width 60 height 16
type input "MOT/10036/A"
click at [559, 100] on input "Search" at bounding box center [558, 103] width 27 height 16
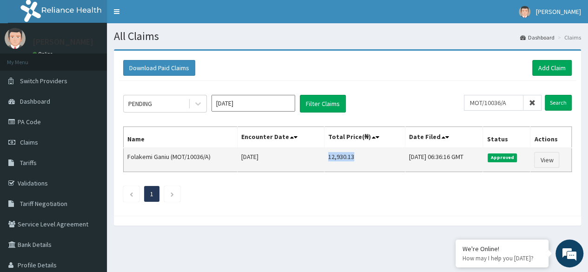
drag, startPoint x: 314, startPoint y: 154, endPoint x: 340, endPoint y: 153, distance: 25.6
click at [340, 153] on td "12,930.13" at bounding box center [365, 160] width 81 height 24
copy td "12,930.13"
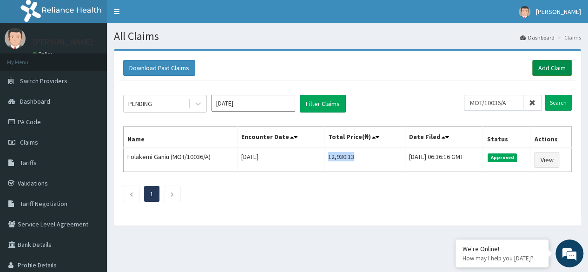
click at [550, 69] on link "Add Claim" at bounding box center [552, 68] width 40 height 16
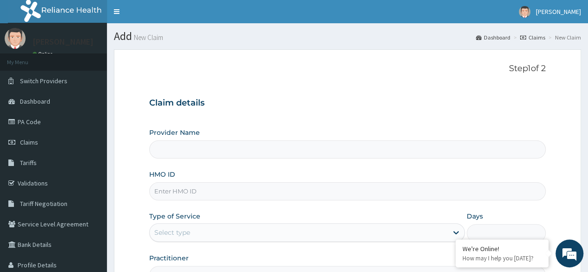
click at [268, 194] on input "HMO ID" at bounding box center [347, 191] width 397 height 18
paste input "PHT/10072/A"
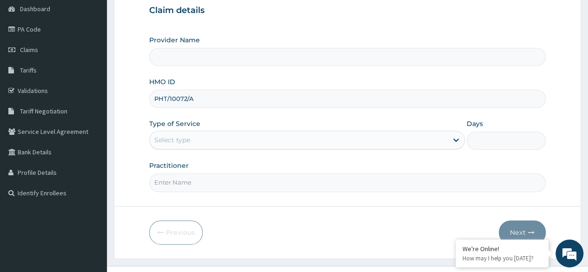
scroll to position [107, 0]
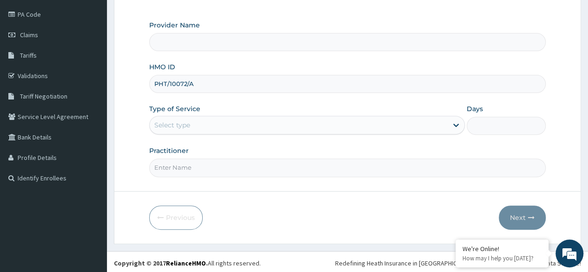
type input "PHT/10072/A"
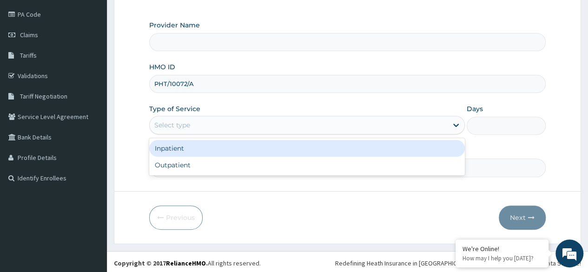
click at [254, 120] on div "Select type" at bounding box center [299, 125] width 298 height 15
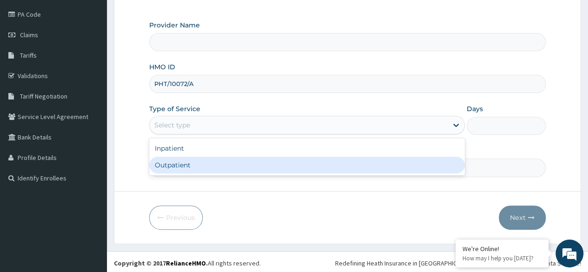
click at [235, 164] on div "Outpatient" at bounding box center [307, 165] width 316 height 17
type input "1"
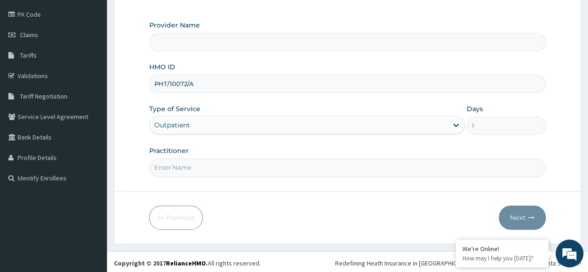
click at [235, 164] on input "Practitioner" at bounding box center [347, 168] width 397 height 18
type input "Reliance Family Clinics (RFC) - [GEOGRAPHIC_DATA]"
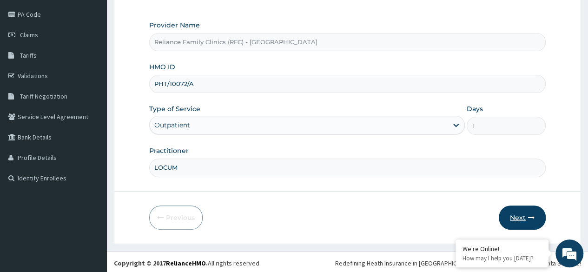
type input "LOCUM"
click at [515, 210] on button "Next" at bounding box center [522, 218] width 47 height 24
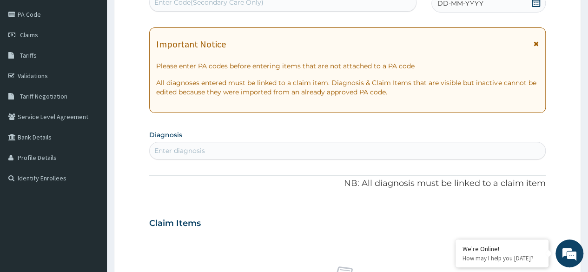
click at [507, 0] on div "DD-MM-YYYY" at bounding box center [489, 3] width 114 height 19
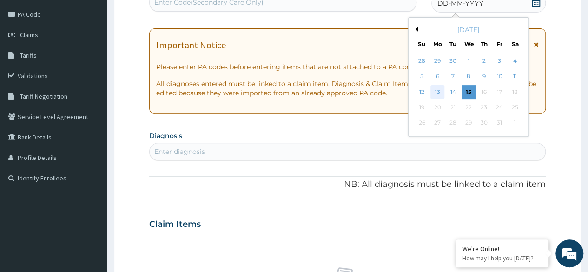
scroll to position [0, 0]
click at [439, 93] on div "13" at bounding box center [438, 92] width 14 height 14
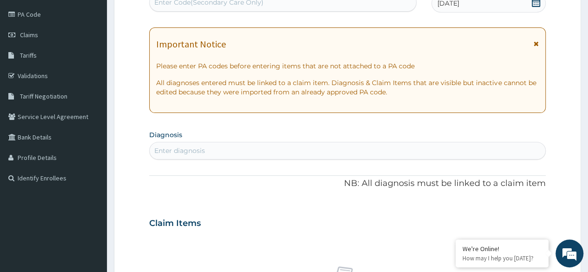
click at [300, 153] on div "Enter diagnosis" at bounding box center [348, 150] width 396 height 15
type input "[MEDICAL_DATA]"
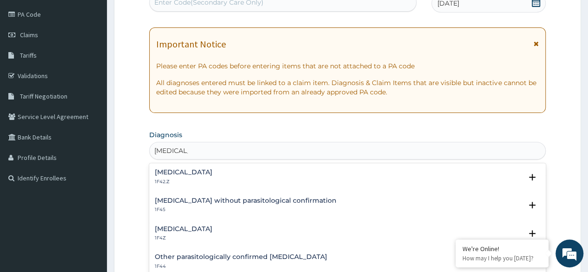
click at [174, 233] on div "[MEDICAL_DATA] 1F4Z" at bounding box center [184, 234] width 58 height 16
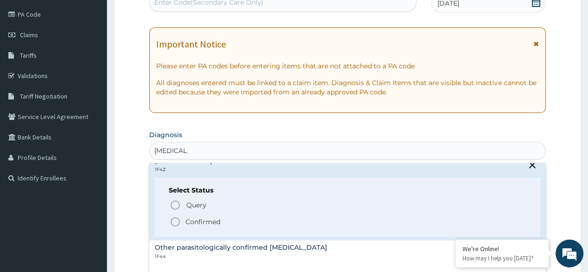
scroll to position [70, 0]
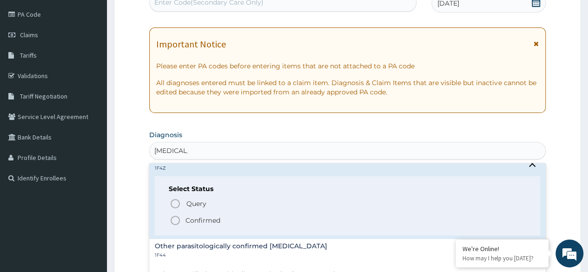
click at [187, 219] on p "Confirmed" at bounding box center [203, 220] width 35 height 9
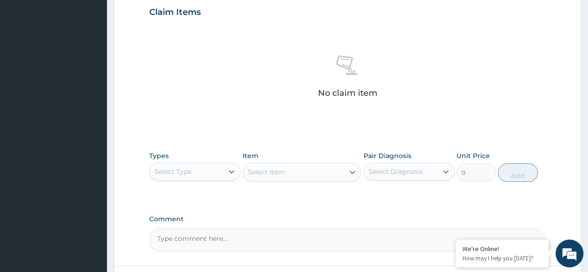
scroll to position [322, 0]
click at [205, 166] on div "Select Type" at bounding box center [186, 171] width 73 height 15
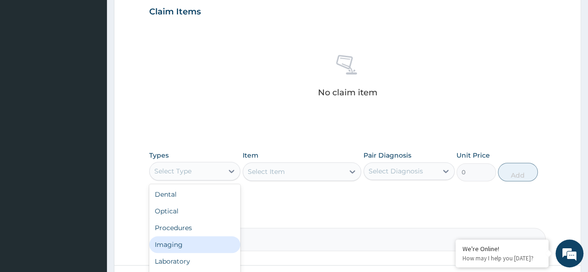
type input "P"
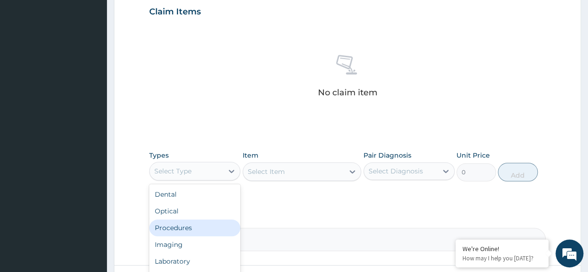
click at [187, 224] on div "Procedures" at bounding box center [194, 227] width 91 height 17
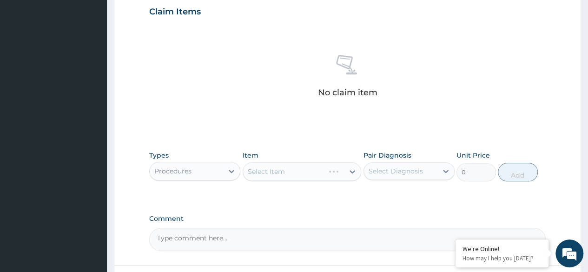
click at [312, 176] on div "Select Item" at bounding box center [302, 171] width 119 height 19
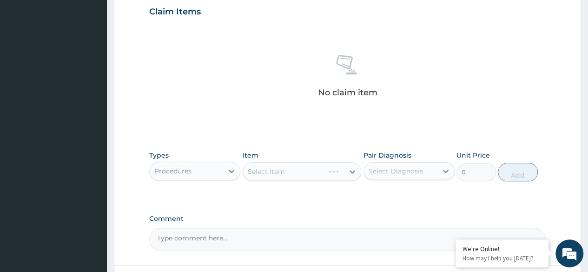
click at [312, 176] on div "Select Item" at bounding box center [302, 171] width 119 height 19
click at [325, 173] on div "Select Item" at bounding box center [302, 171] width 119 height 19
click at [325, 173] on div "Select Item" at bounding box center [293, 171] width 101 height 15
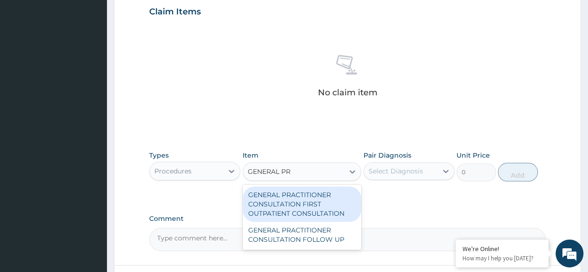
type input "GENERAL PRA"
click at [343, 201] on div "GENERAL PRACTITIONER CONSULTATION FIRST OUTPATIENT CONSULTATION" at bounding box center [302, 203] width 119 height 35
type input "3370.125"
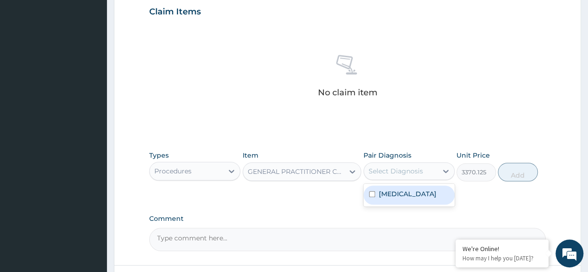
click at [419, 164] on div "Select Diagnosis" at bounding box center [400, 171] width 73 height 15
click at [412, 196] on label "Malaria, unspecified" at bounding box center [408, 193] width 58 height 9
checkbox input "true"
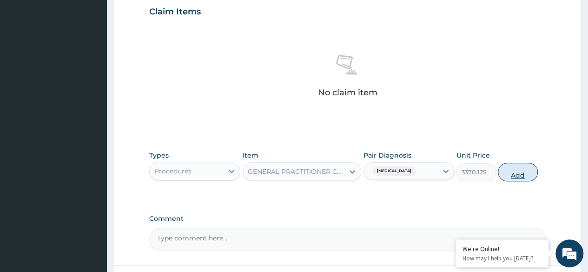
click at [527, 173] on button "Add" at bounding box center [518, 172] width 40 height 19
type input "0"
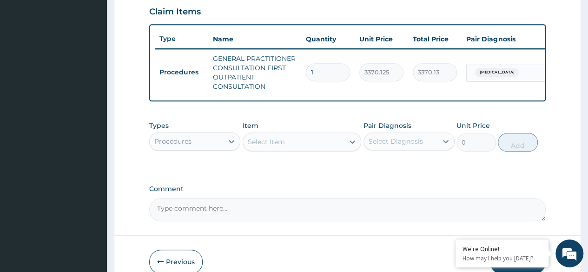
click at [220, 146] on div "Procedures" at bounding box center [186, 141] width 73 height 15
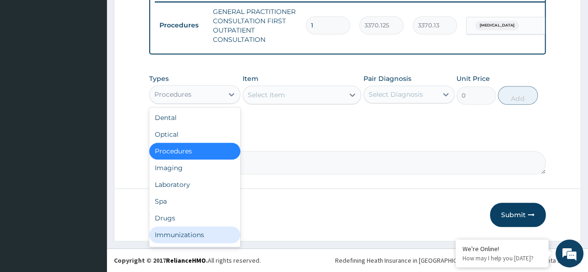
scroll to position [32, 0]
click at [200, 101] on div "Procedures" at bounding box center [186, 94] width 73 height 15
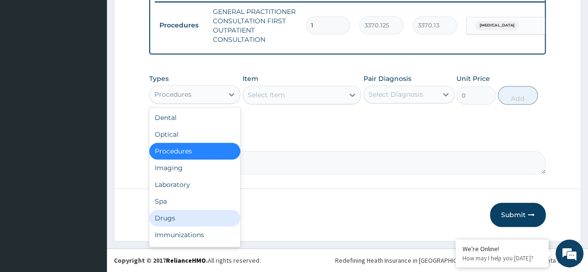
click at [165, 221] on div "Drugs" at bounding box center [194, 218] width 91 height 17
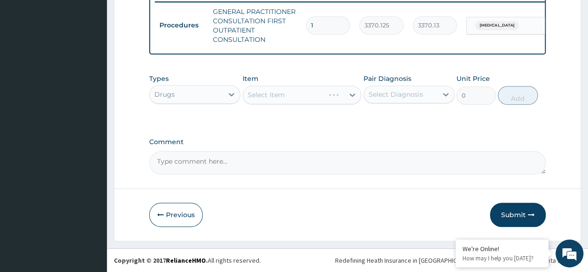
click at [322, 96] on div "Select Item" at bounding box center [302, 95] width 119 height 19
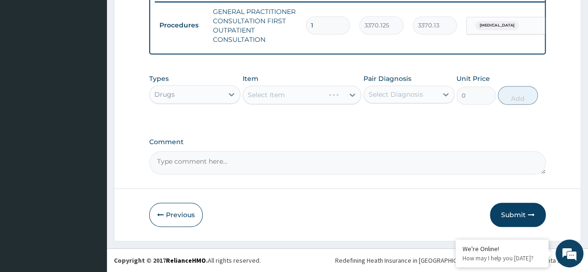
click at [322, 96] on div "Select Item" at bounding box center [302, 95] width 119 height 19
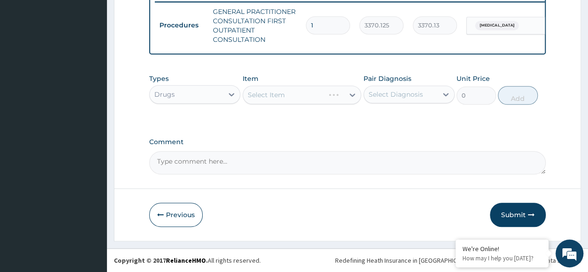
click at [322, 96] on div "Select Item" at bounding box center [302, 95] width 119 height 19
click at [323, 95] on div "Select Item" at bounding box center [302, 95] width 119 height 19
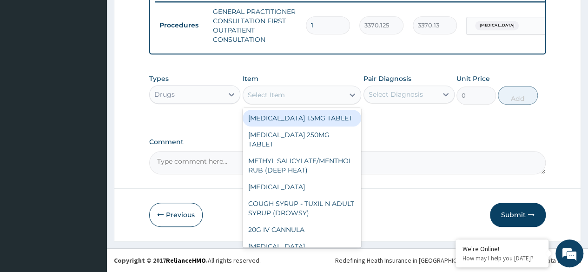
click at [323, 95] on div "Select Item" at bounding box center [293, 94] width 101 height 15
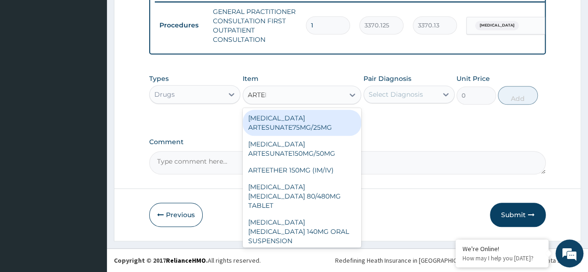
type input "ARTEME"
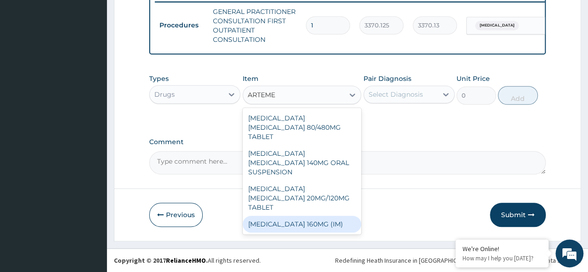
drag, startPoint x: 304, startPoint y: 186, endPoint x: 310, endPoint y: 198, distance: 13.3
click at [310, 198] on div "ARTEMETHER LUMEFANTRINE 80/480MG TABLET ARTEMETHER LUMEFANTRINE 140MG ORAL SUSP…" at bounding box center [302, 171] width 119 height 126
click at [310, 216] on div "[MEDICAL_DATA] 160MG (IM)" at bounding box center [302, 224] width 119 height 17
type input "1000.5"
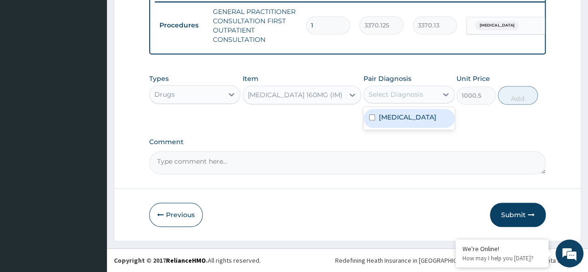
click at [424, 89] on div "Select Diagnosis" at bounding box center [400, 94] width 73 height 15
click at [419, 120] on label "[MEDICAL_DATA]" at bounding box center [408, 117] width 58 height 9
checkbox input "true"
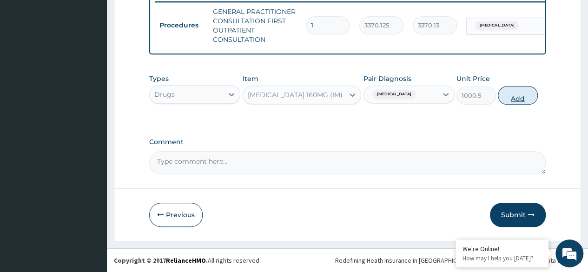
click at [519, 95] on button "Add" at bounding box center [518, 95] width 40 height 19
type input "0"
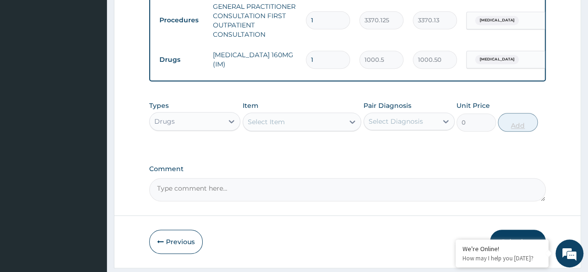
type input "0.00"
type input "3"
type input "3001.50"
type input "3"
click at [265, 129] on div "Select Item" at bounding box center [293, 121] width 101 height 15
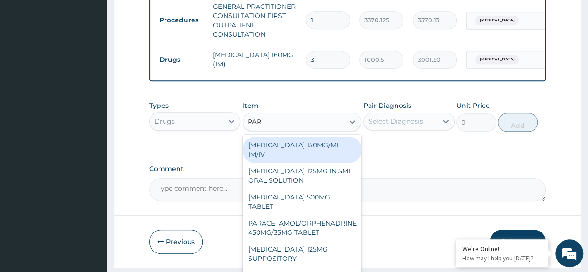
type input "PARA"
click at [296, 157] on div "[MEDICAL_DATA] 150MG/ML IM/IV" at bounding box center [302, 150] width 119 height 26
type input "300"
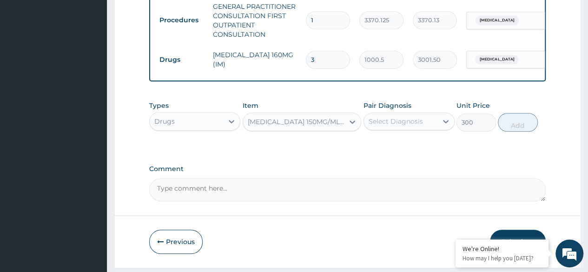
click at [383, 124] on div "Select Diagnosis" at bounding box center [396, 121] width 54 height 9
click at [406, 149] on label "[MEDICAL_DATA]" at bounding box center [408, 144] width 58 height 9
checkbox input "true"
click at [531, 126] on button "Add" at bounding box center [518, 122] width 40 height 19
type input "0"
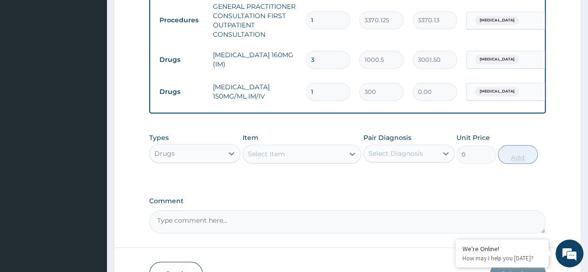
type input "0.00"
type input "6"
type input "1800.00"
type input "6"
click at [303, 160] on div "Select Item" at bounding box center [293, 153] width 101 height 15
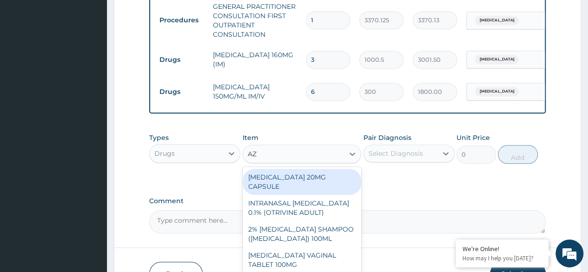
type input "AZI"
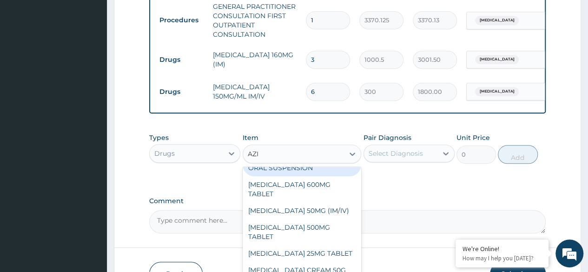
scroll to position [128, 0]
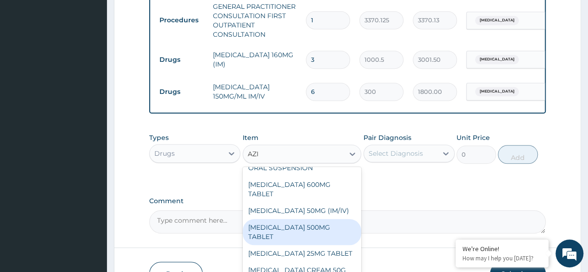
click at [299, 223] on div "[MEDICAL_DATA] 500MG TABLET" at bounding box center [302, 232] width 119 height 26
type input "690"
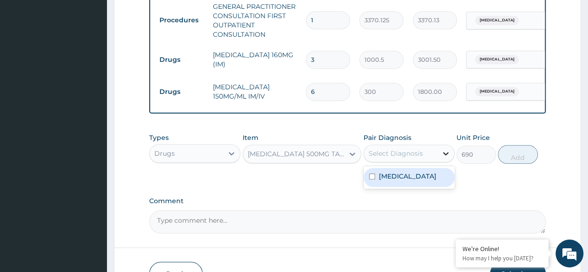
click at [439, 155] on div at bounding box center [446, 153] width 17 height 17
click at [414, 181] on label "[MEDICAL_DATA]" at bounding box center [408, 176] width 58 height 9
checkbox input "true"
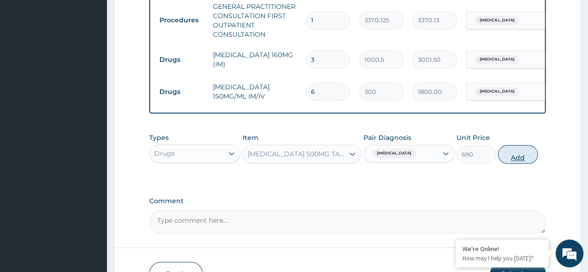
click at [512, 161] on button "Add" at bounding box center [518, 154] width 40 height 19
type input "0"
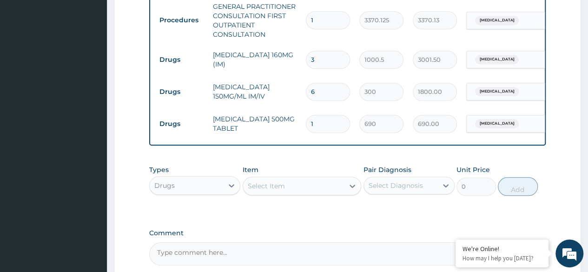
type input "0.00"
type input "5"
type input "3450.00"
type input "5"
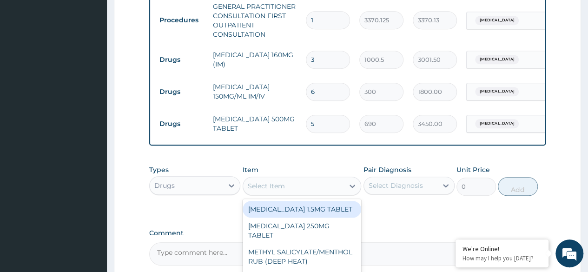
click at [330, 193] on div "Select Item" at bounding box center [293, 186] width 101 height 15
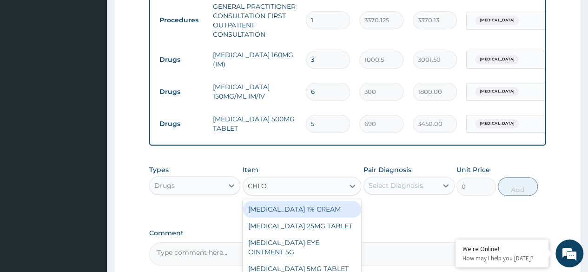
type input "CHLOR"
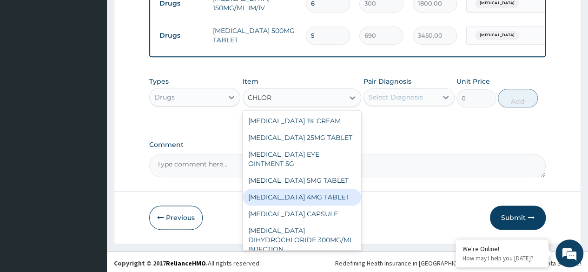
scroll to position [39, 0]
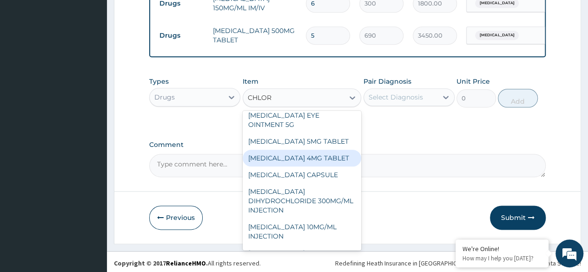
click at [299, 166] on div "[MEDICAL_DATA] 4MG TABLET" at bounding box center [302, 158] width 119 height 17
type input "60"
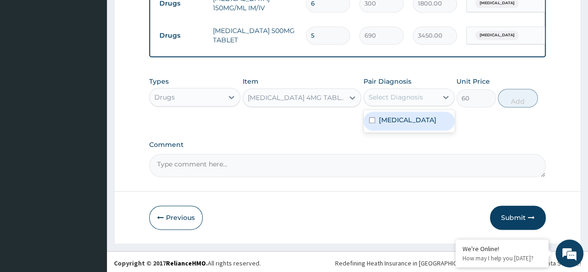
click at [418, 100] on div "Select Diagnosis" at bounding box center [396, 97] width 54 height 9
click at [413, 125] on label "Malaria, unspecified" at bounding box center [408, 119] width 58 height 9
checkbox input "true"
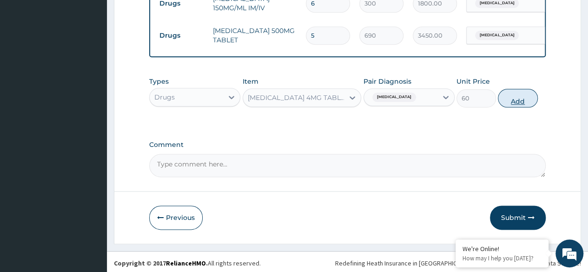
click at [531, 102] on button "Add" at bounding box center [518, 98] width 40 height 19
type input "0"
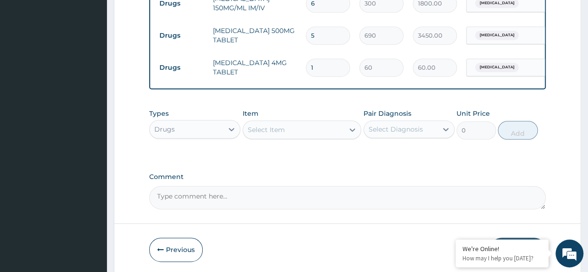
type input "0.00"
type input "4"
type input "240.00"
type input "4"
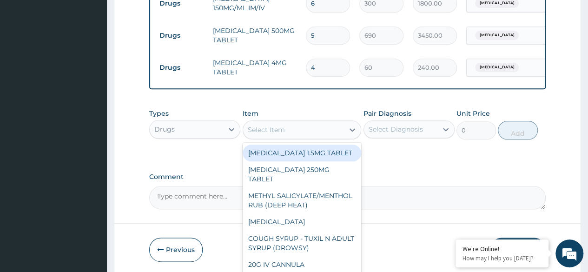
click at [317, 137] on div "Select Item" at bounding box center [293, 129] width 101 height 15
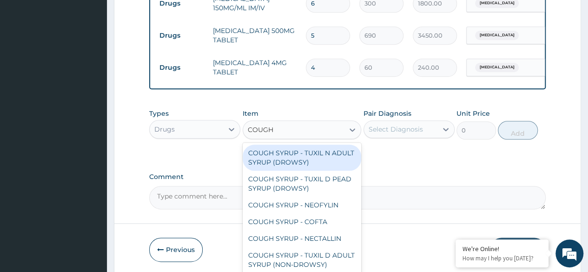
type input "COUGH"
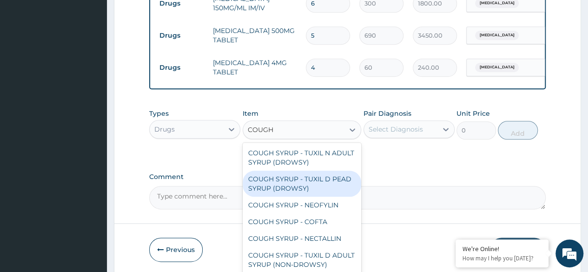
scroll to position [28, 0]
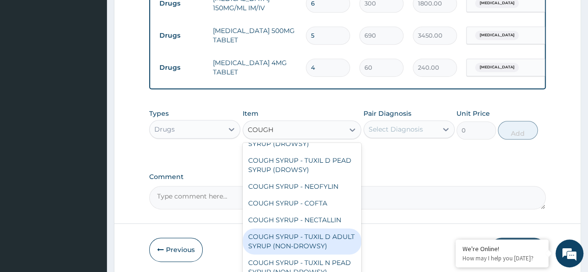
click at [287, 239] on div "COUGH SYRUP - TUXIL D ADULT SYRUP (NON-DROWSY)" at bounding box center [302, 241] width 119 height 26
type input "2000"
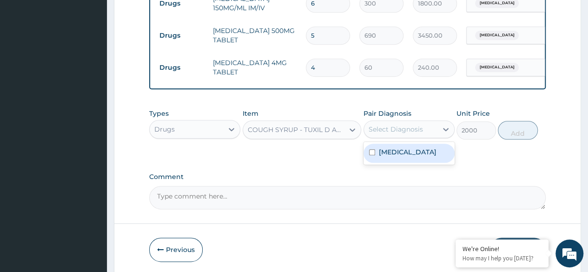
click at [432, 137] on div "Select Diagnosis" at bounding box center [400, 129] width 73 height 15
click at [424, 157] on label "[MEDICAL_DATA]" at bounding box center [408, 151] width 58 height 9
checkbox input "true"
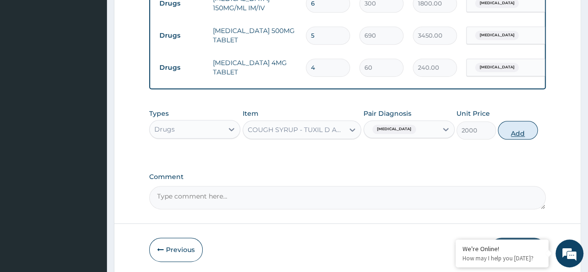
click at [506, 140] on button "Add" at bounding box center [518, 130] width 40 height 19
type input "0"
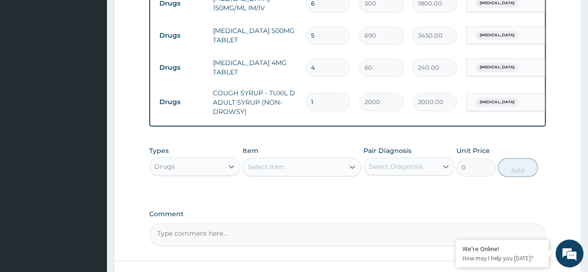
scroll to position [540, 0]
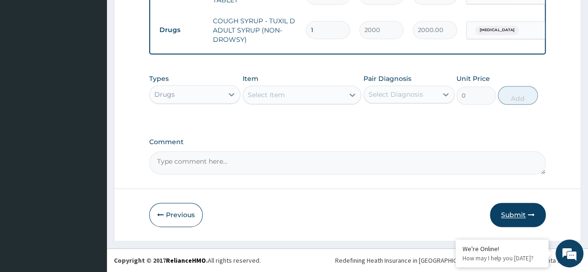
click at [530, 217] on icon "button" at bounding box center [531, 215] width 7 height 7
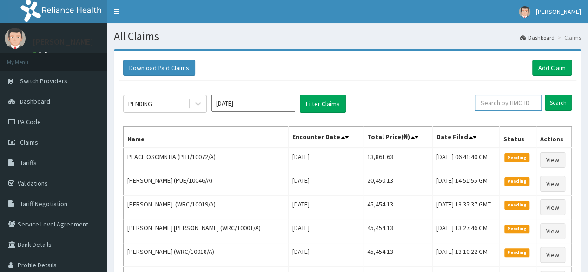
click at [505, 98] on input "text" at bounding box center [508, 103] width 67 height 16
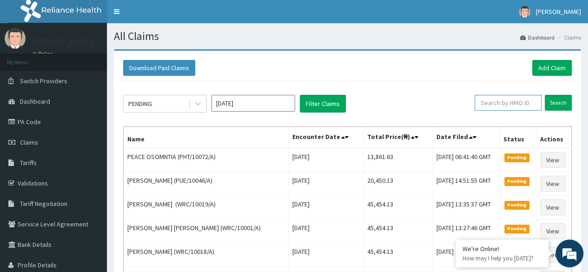
paste input "HMN/10014/A"
type input "HMN/10014/A"
click at [566, 100] on input "Search" at bounding box center [558, 103] width 27 height 16
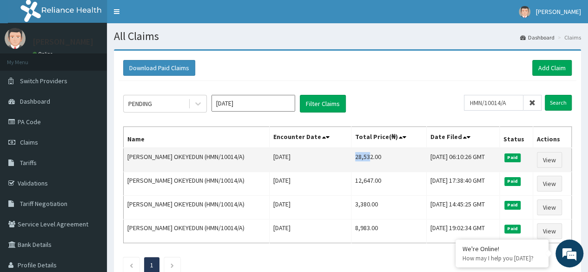
drag, startPoint x: 344, startPoint y: 159, endPoint x: 359, endPoint y: 158, distance: 14.9
click at [359, 158] on td "28,532.00" at bounding box center [388, 160] width 75 height 24
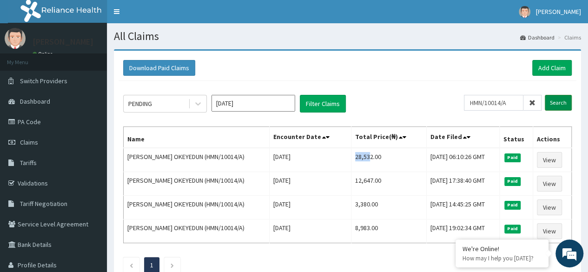
click at [562, 104] on input "Search" at bounding box center [558, 103] width 27 height 16
click at [398, 106] on div "PENDING [DATE] Filter Claims" at bounding box center [293, 104] width 341 height 18
click at [326, 137] on icon at bounding box center [328, 137] width 4 height 7
click at [322, 137] on icon at bounding box center [324, 137] width 4 height 7
click at [324, 137] on span at bounding box center [328, 137] width 13 height 13
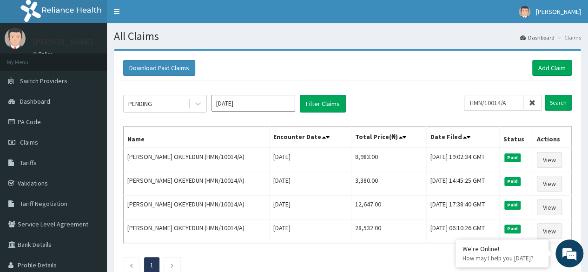
click at [324, 137] on span at bounding box center [328, 137] width 13 height 13
click at [326, 136] on icon at bounding box center [328, 137] width 4 height 7
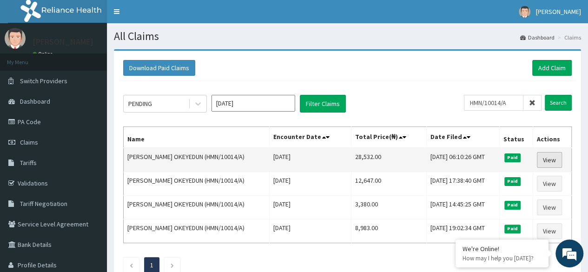
click at [562, 159] on link "View" at bounding box center [549, 160] width 25 height 16
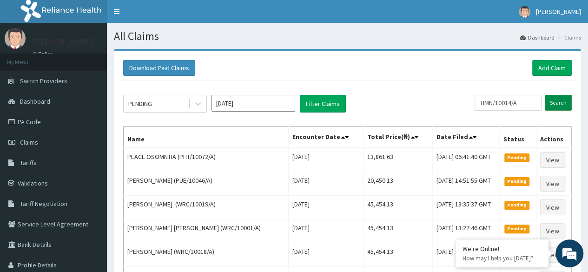
click at [560, 109] on input "Search" at bounding box center [558, 103] width 27 height 16
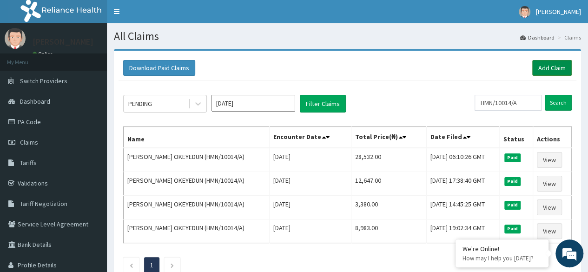
click at [545, 74] on link "Add Claim" at bounding box center [552, 68] width 40 height 16
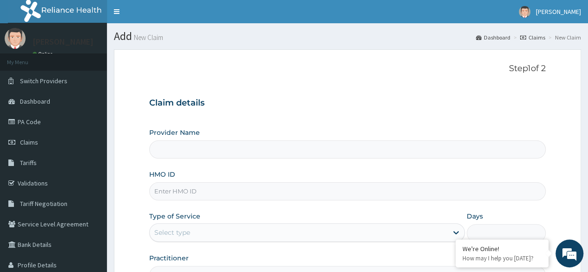
click at [302, 191] on input "HMO ID" at bounding box center [347, 191] width 397 height 18
type input "Reliance Family Clinics (RFC) - [GEOGRAPHIC_DATA]"
paste input "HMN/10014/A"
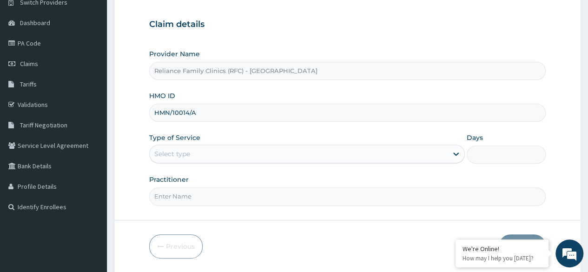
scroll to position [81, 0]
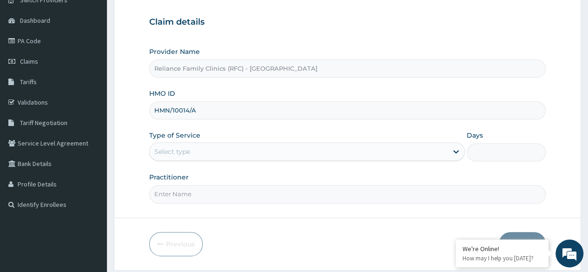
type input "HMN/10014/A"
click at [302, 158] on div "Select type" at bounding box center [299, 151] width 298 height 15
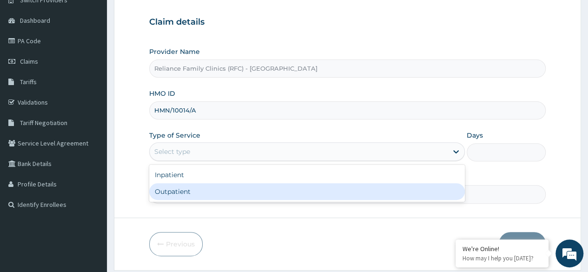
click at [278, 191] on div "Outpatient" at bounding box center [307, 191] width 316 height 17
type input "1"
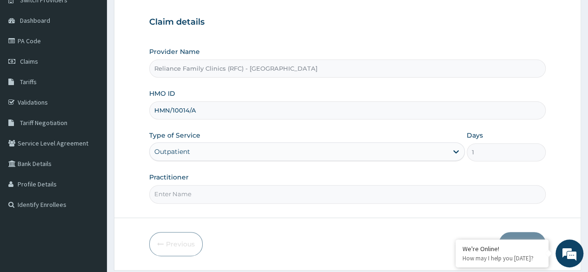
click at [278, 191] on input "Practitioner" at bounding box center [347, 194] width 397 height 18
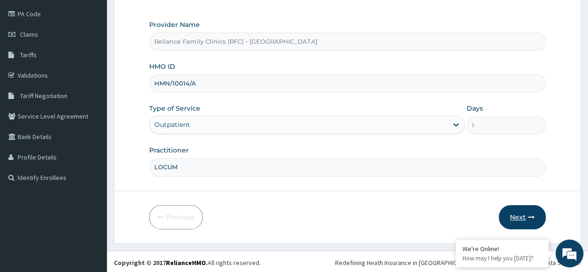
type input "LOCUM"
click at [521, 213] on button "Next" at bounding box center [522, 217] width 47 height 24
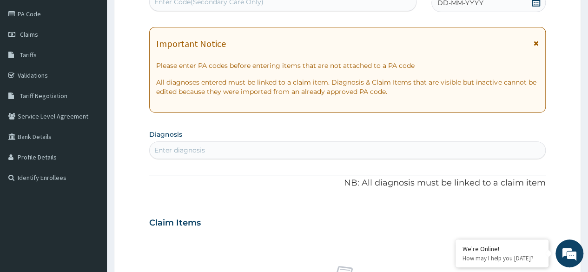
scroll to position [78, 0]
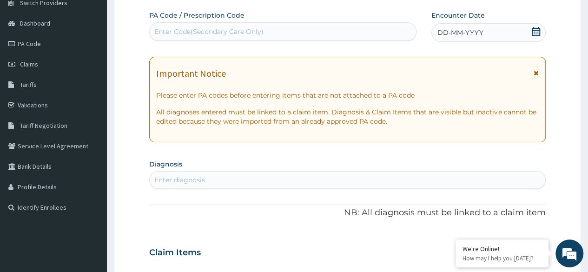
click at [524, 33] on div "DD-MM-YYYY" at bounding box center [489, 32] width 114 height 19
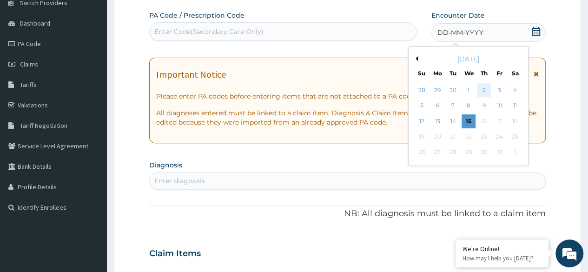
scroll to position [0, 0]
click at [442, 121] on div "13" at bounding box center [438, 121] width 14 height 14
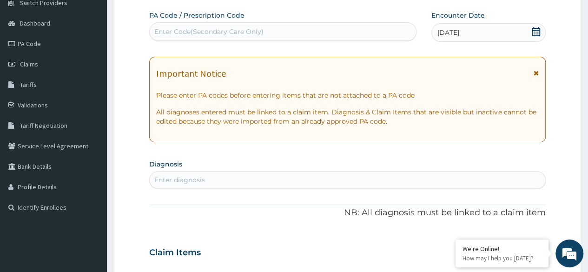
click at [272, 184] on div "Enter diagnosis" at bounding box center [348, 180] width 396 height 15
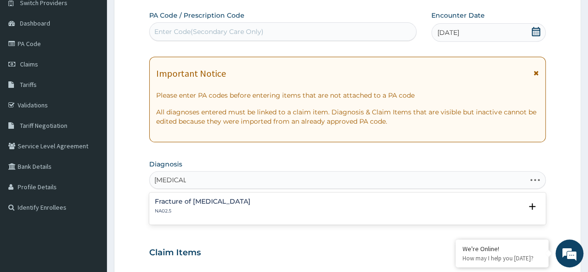
type input "[MEDICAL_DATA]"
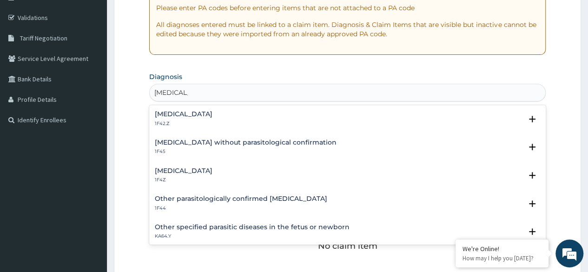
scroll to position [166, 0]
click at [200, 173] on h4 "[MEDICAL_DATA]" at bounding box center [184, 170] width 58 height 7
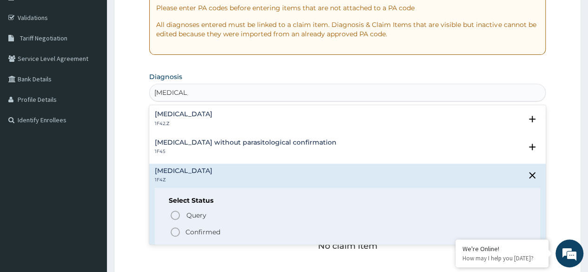
click at [182, 230] on span "Confirmed" at bounding box center [348, 231] width 357 height 11
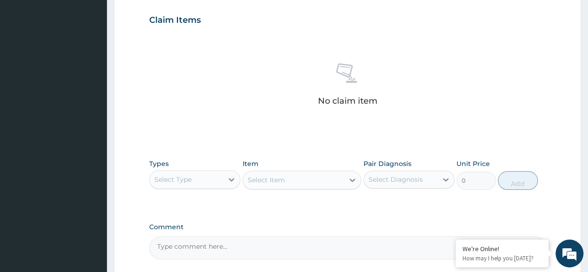
scroll to position [315, 0]
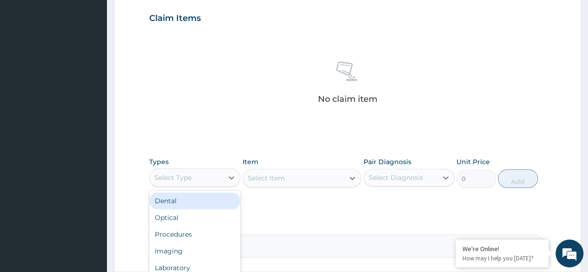
click at [189, 173] on div "Select Type" at bounding box center [172, 177] width 37 height 9
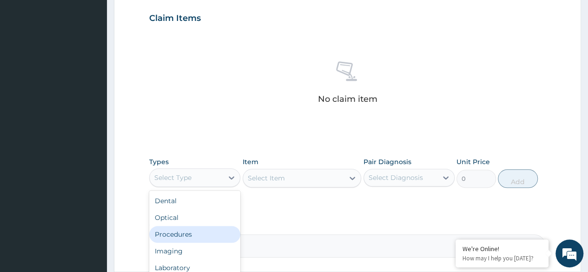
click at [186, 235] on div "Procedures" at bounding box center [194, 234] width 91 height 17
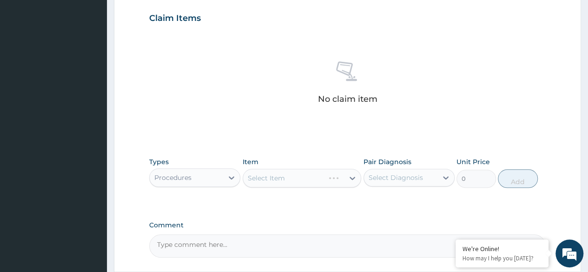
click at [312, 176] on div "Select Item" at bounding box center [302, 178] width 119 height 19
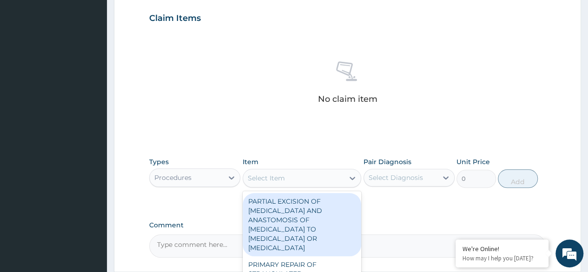
click at [312, 176] on div "Select Item" at bounding box center [293, 178] width 101 height 15
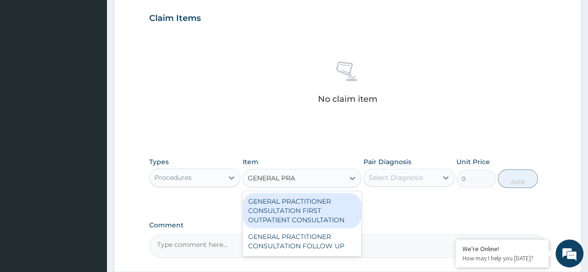
type input "GENERAL PRAC"
click at [322, 214] on div "GENERAL PRACTITIONER CONSULTATION FIRST OUTPATIENT CONSULTATION" at bounding box center [302, 210] width 119 height 35
type input "3370.125"
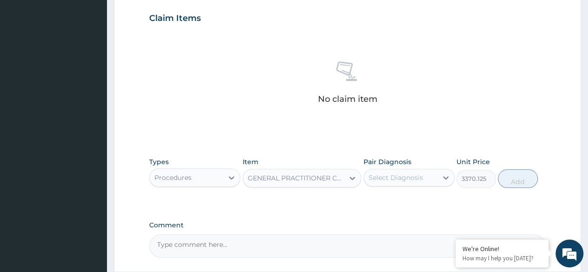
click at [404, 175] on div "Select Diagnosis" at bounding box center [396, 177] width 54 height 9
click at [413, 201] on label "[MEDICAL_DATA]" at bounding box center [408, 200] width 58 height 9
checkbox input "true"
click at [507, 178] on button "Add" at bounding box center [518, 178] width 40 height 19
type input "0"
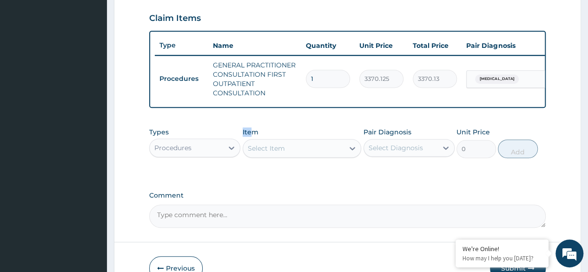
drag, startPoint x: 251, startPoint y: 137, endPoint x: 190, endPoint y: 149, distance: 62.0
click at [190, 149] on div "Types Procedures Item Select Item Pair Diagnosis Select Diagnosis Unit Price 0 …" at bounding box center [347, 143] width 397 height 40
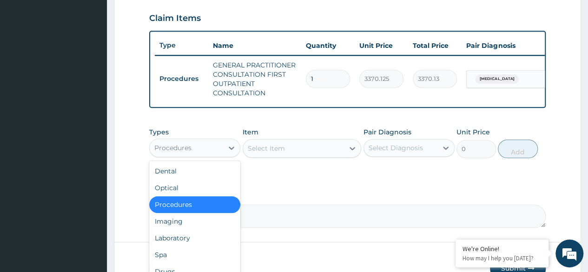
click at [190, 149] on div "Procedures" at bounding box center [172, 147] width 37 height 9
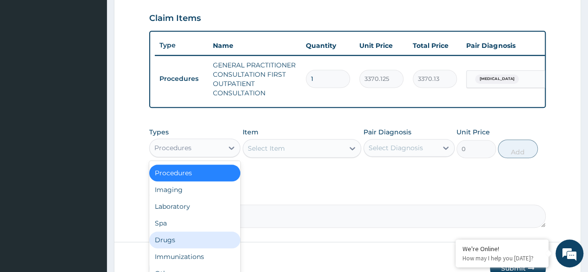
click at [181, 243] on div "Drugs" at bounding box center [194, 240] width 91 height 17
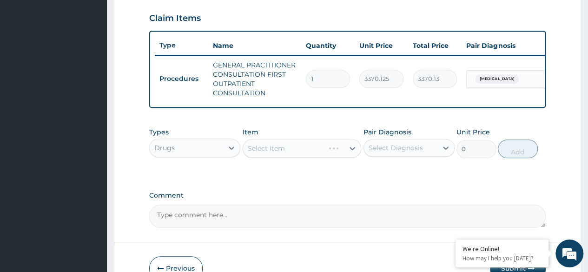
click at [312, 155] on div "Select Item" at bounding box center [302, 148] width 119 height 19
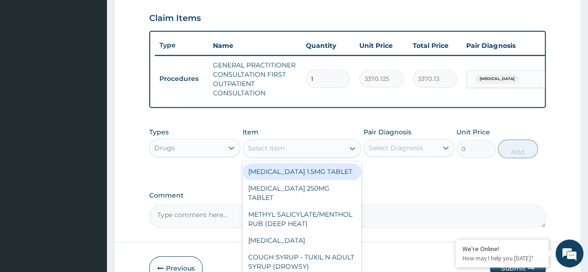
click at [312, 155] on div "Select Item" at bounding box center [293, 148] width 101 height 15
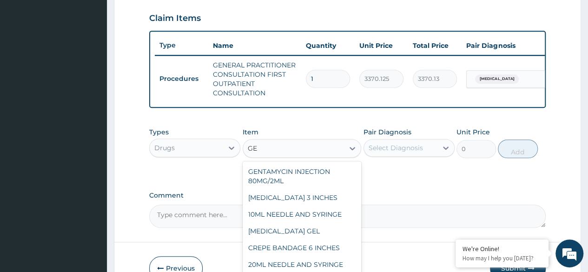
type input "G"
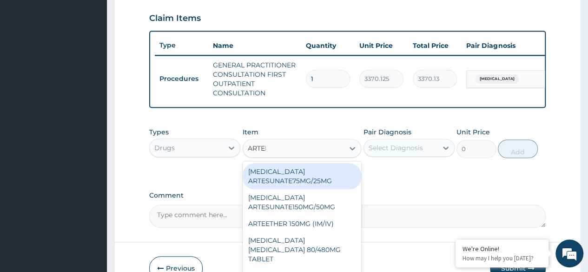
type input "ARTEME"
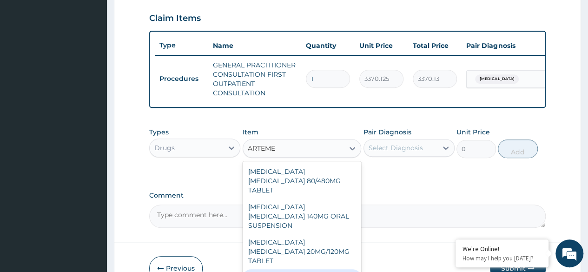
type input "1000.5"
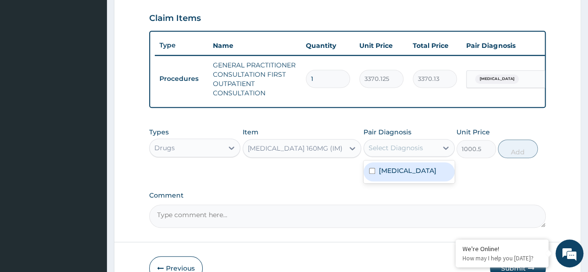
click at [396, 153] on div "Select Diagnosis" at bounding box center [396, 147] width 54 height 9
click at [414, 173] on label "[MEDICAL_DATA]" at bounding box center [408, 170] width 58 height 9
checkbox input "true"
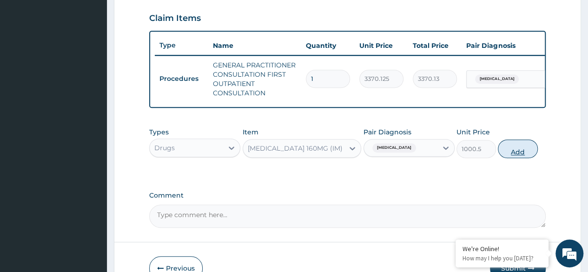
click at [516, 149] on button "Add" at bounding box center [518, 149] width 40 height 19
type input "0"
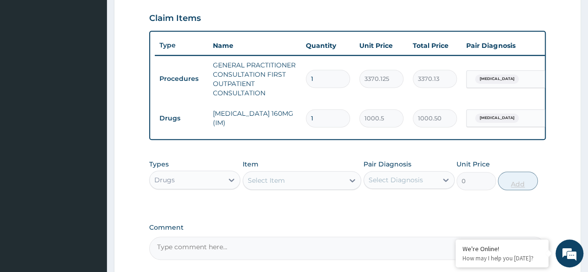
type input "0.00"
type input "3"
type input "3001.50"
type input "3"
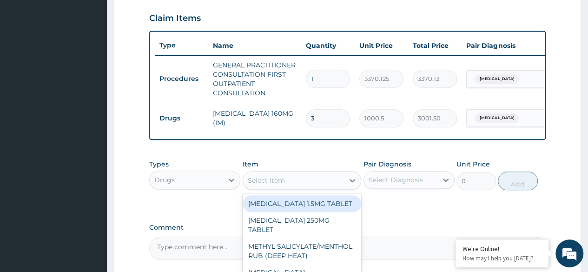
click at [325, 190] on div "Select Item" at bounding box center [302, 180] width 119 height 19
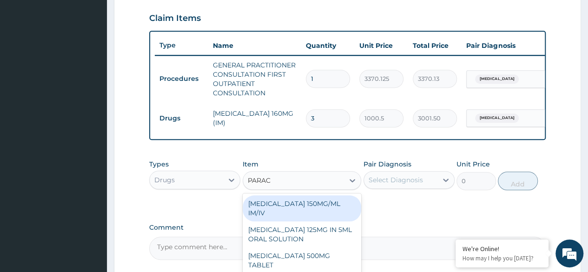
type input "PARACE"
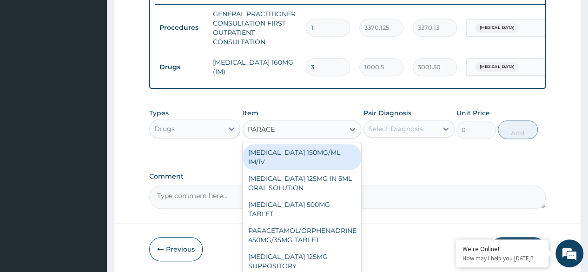
scroll to position [393, 0]
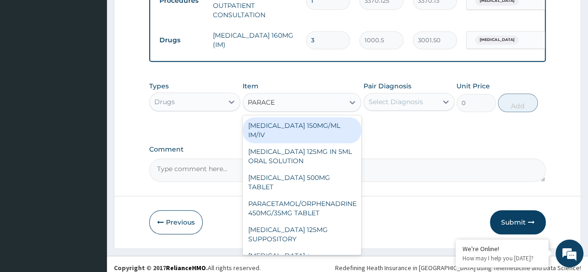
click at [298, 134] on div "[MEDICAL_DATA] 150MG/ML IM/IV" at bounding box center [302, 130] width 119 height 26
type input "300"
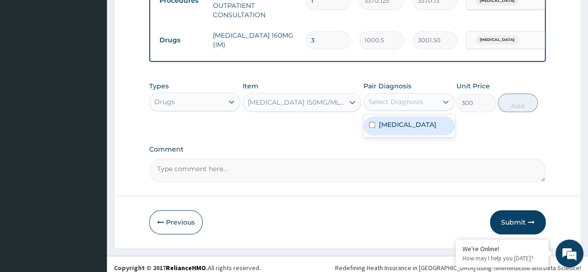
click at [410, 101] on div "Select Diagnosis" at bounding box center [400, 101] width 73 height 15
click at [417, 129] on label "[MEDICAL_DATA]" at bounding box center [408, 124] width 58 height 9
checkbox input "true"
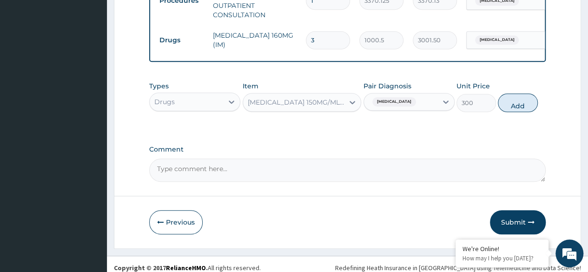
click at [499, 115] on div "Types Drugs Item [MEDICAL_DATA] 150MG/ML IM/IV Pair Diagnosis [MEDICAL_DATA] Un…" at bounding box center [347, 97] width 397 height 40
click at [505, 112] on button "Add" at bounding box center [518, 102] width 40 height 19
type input "0"
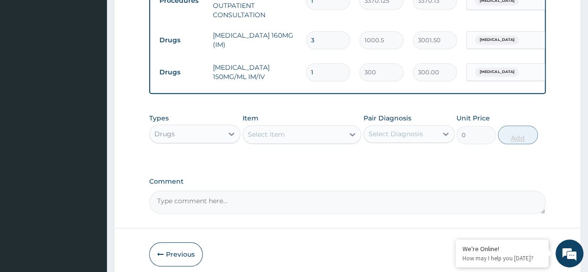
type input "0.00"
type input "6"
type input "1800.00"
type input "6"
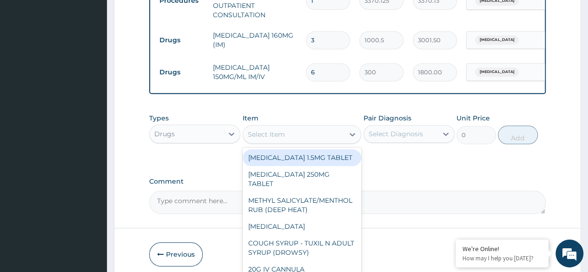
click at [313, 138] on div "Select Item" at bounding box center [293, 134] width 101 height 15
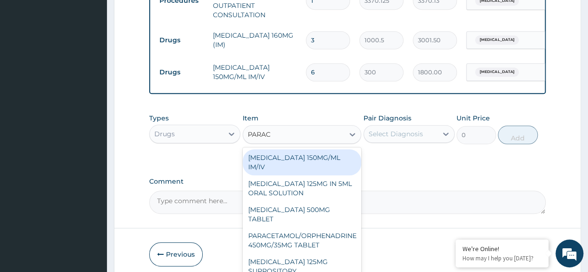
type input "PARACE"
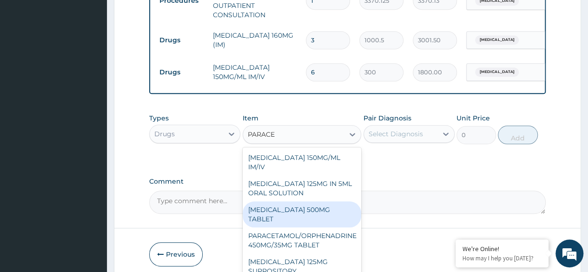
click at [323, 223] on div "[MEDICAL_DATA] 500MG TABLET" at bounding box center [302, 214] width 119 height 26
type input "30"
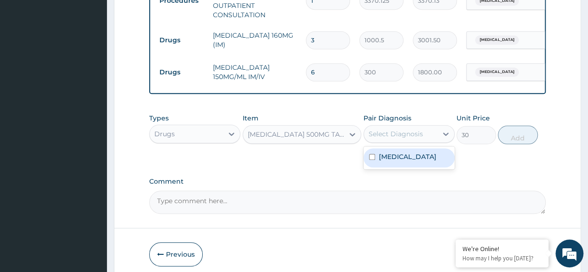
click at [422, 143] on div "Select Diagnosis" at bounding box center [409, 134] width 91 height 18
click at [405, 167] on div "[MEDICAL_DATA]" at bounding box center [409, 157] width 91 height 19
checkbox input "true"
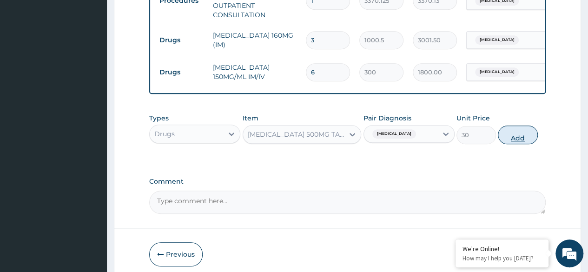
click at [524, 142] on button "Add" at bounding box center [518, 135] width 40 height 19
type input "0"
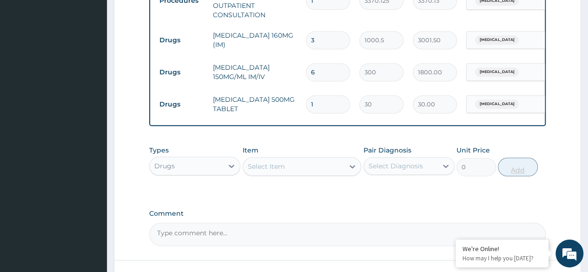
type input "18"
type input "540.00"
type input "18"
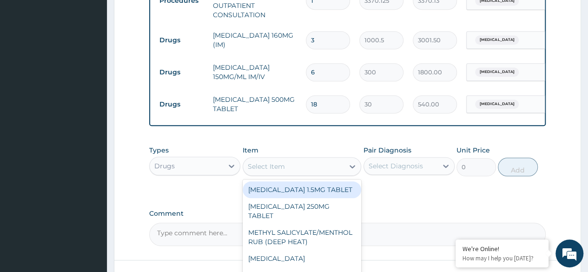
click at [310, 174] on div "Select Item" at bounding box center [293, 166] width 101 height 15
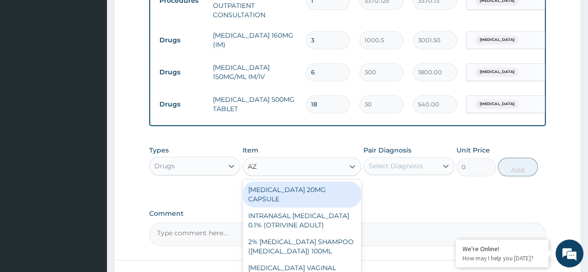
type input "AZI"
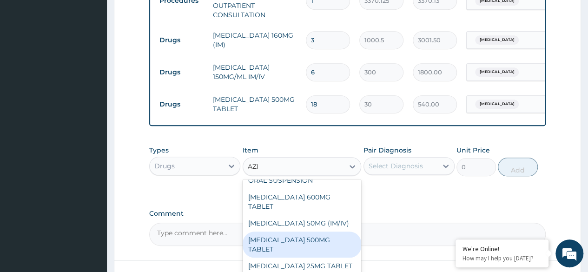
scroll to position [113, 0]
click at [299, 248] on div "[MEDICAL_DATA] 500MG TABLET" at bounding box center [302, 245] width 119 height 26
type input "690"
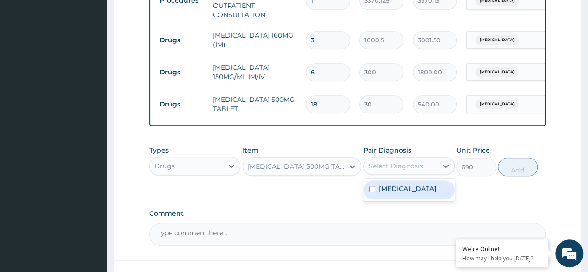
click at [415, 171] on div "Select Diagnosis" at bounding box center [396, 165] width 54 height 9
click at [416, 189] on div "[MEDICAL_DATA]" at bounding box center [409, 189] width 91 height 19
checkbox input "true"
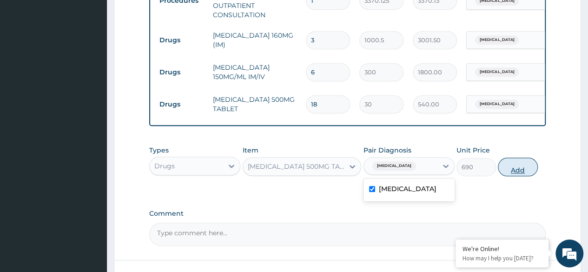
click at [515, 173] on button "Add" at bounding box center [518, 167] width 40 height 19
type input "0"
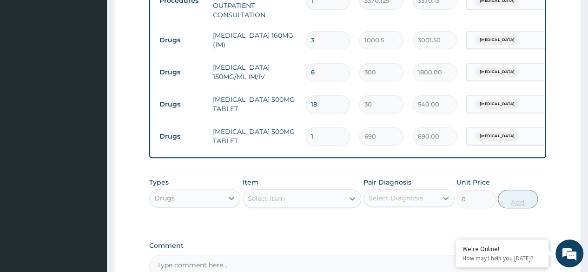
type input "10"
type input "6900.00"
type input "10"
click at [287, 194] on div "Item Select Item" at bounding box center [302, 193] width 119 height 31
click at [287, 201] on div "Select Item" at bounding box center [293, 198] width 101 height 15
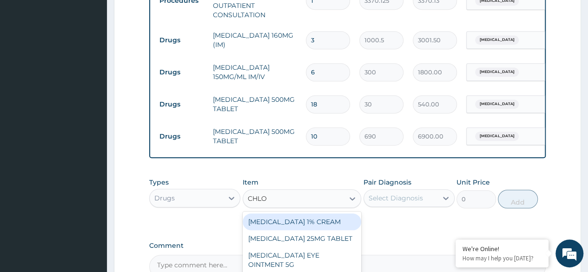
type input "CHLOR"
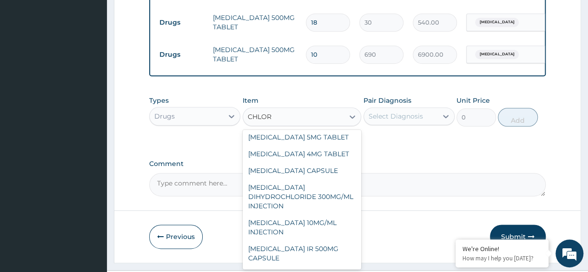
scroll to position [67, 0]
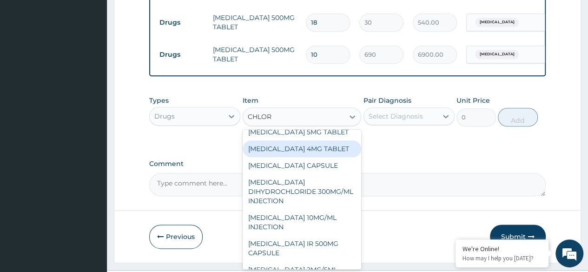
click at [296, 157] on div "[MEDICAL_DATA] 4MG TABLET" at bounding box center [302, 148] width 119 height 17
type input "60"
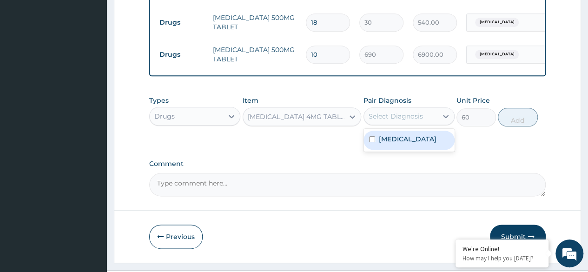
click at [417, 124] on div "Select Diagnosis" at bounding box center [400, 116] width 73 height 15
click at [406, 150] on div "[MEDICAL_DATA]" at bounding box center [409, 140] width 91 height 19
checkbox input "true"
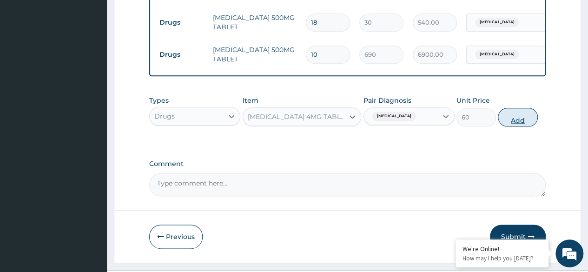
click at [525, 126] on button "Add" at bounding box center [518, 117] width 40 height 19
type input "0"
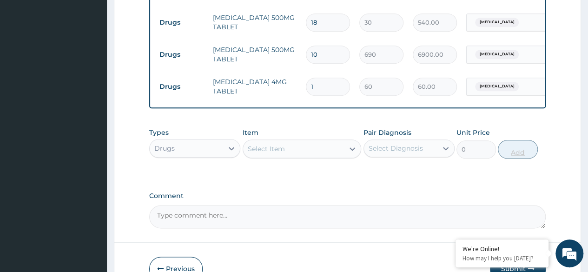
type input "0.00"
type input "4"
type input "240.00"
type input "4"
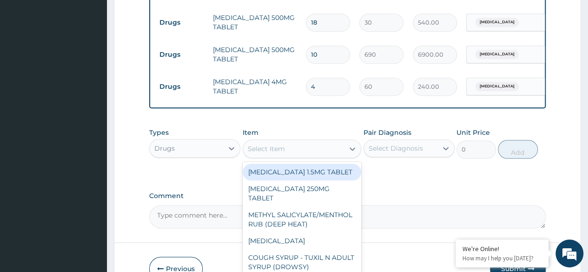
click at [313, 156] on div "Select Item" at bounding box center [293, 148] width 101 height 15
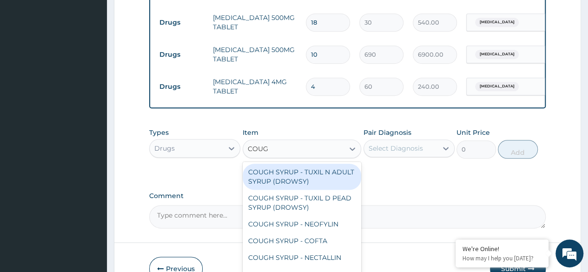
type input "COUGH"
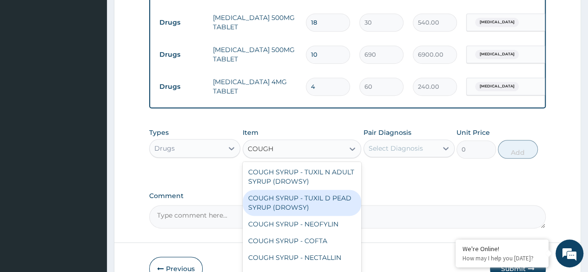
scroll to position [28, 0]
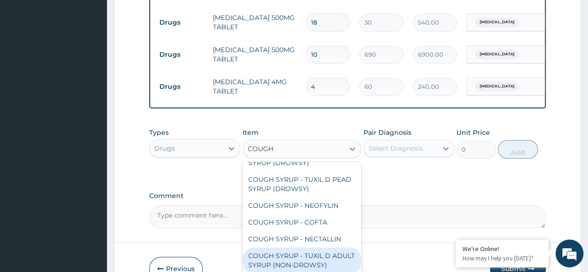
click at [293, 259] on div "COUGH SYRUP - TUXIL D ADULT SYRUP (NON-DROWSY)" at bounding box center [302, 260] width 119 height 26
type input "2000"
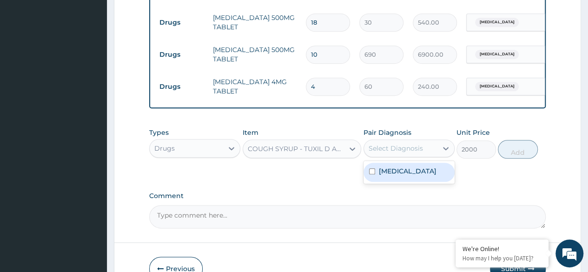
click at [415, 156] on div "Select Diagnosis" at bounding box center [400, 148] width 73 height 15
click at [403, 176] on label "[MEDICAL_DATA]" at bounding box center [408, 170] width 58 height 9
checkbox input "true"
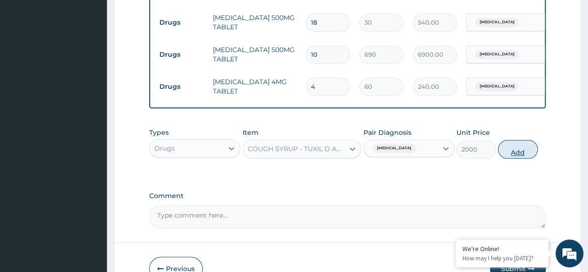
click at [523, 155] on button "Add" at bounding box center [518, 149] width 40 height 19
type input "0"
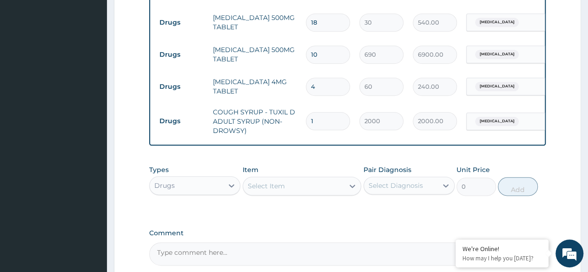
scroll to position [572, 0]
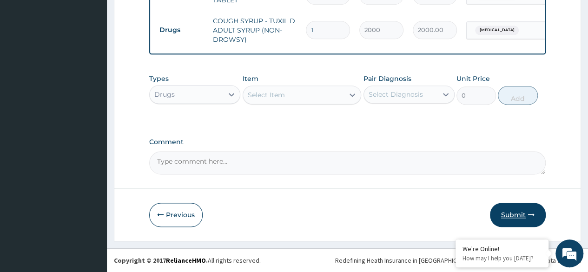
click at [514, 218] on button "Submit" at bounding box center [518, 215] width 56 height 24
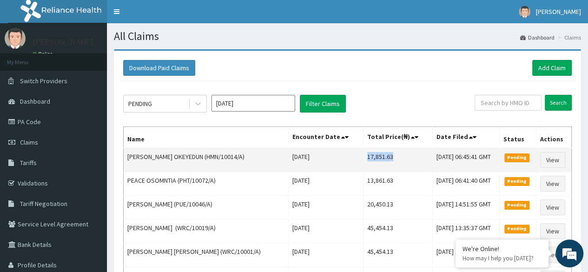
drag, startPoint x: 342, startPoint y: 158, endPoint x: 366, endPoint y: 156, distance: 23.8
click at [366, 156] on td "17,851.63" at bounding box center [397, 160] width 69 height 24
copy td "17,851.63"
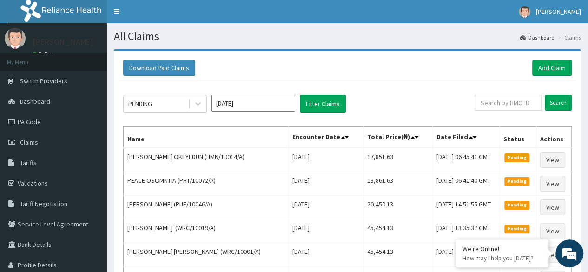
drag, startPoint x: 508, startPoint y: 94, endPoint x: 512, endPoint y: 102, distance: 9.2
click at [512, 102] on input "text" at bounding box center [508, 103] width 67 height 16
paste input "17,851.63"
type input "1"
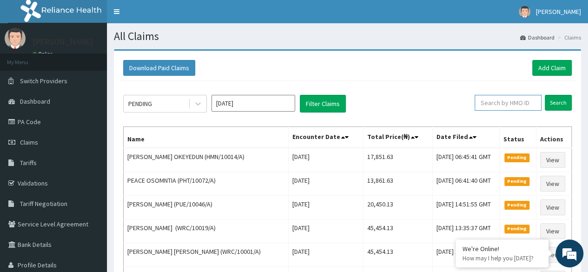
paste input "TYM/10028/A"
type input "TYM/10028/A"
click at [565, 98] on input "Search" at bounding box center [558, 103] width 27 height 16
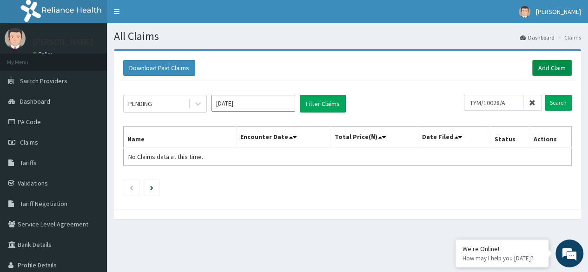
click at [553, 70] on link "Add Claim" at bounding box center [552, 68] width 40 height 16
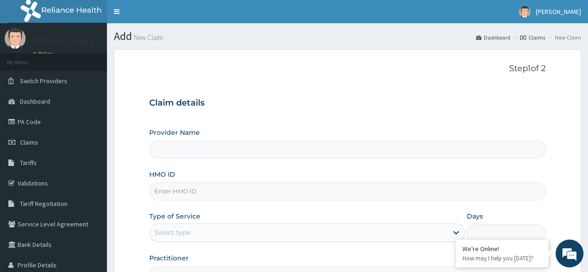
click at [319, 194] on input "HMO ID" at bounding box center [347, 191] width 397 height 18
paste input "TYM/10028/A"
type input "TYM/10028/A"
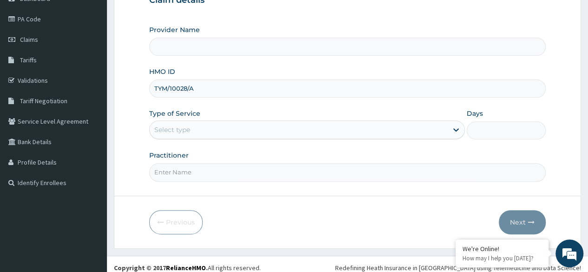
scroll to position [103, 0]
type input "Reliance Family Clinics (RFC) - [GEOGRAPHIC_DATA]"
type input "TYM/10028/A"
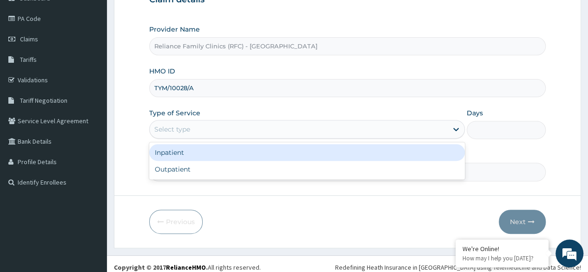
click at [293, 137] on div "Select type" at bounding box center [307, 129] width 316 height 19
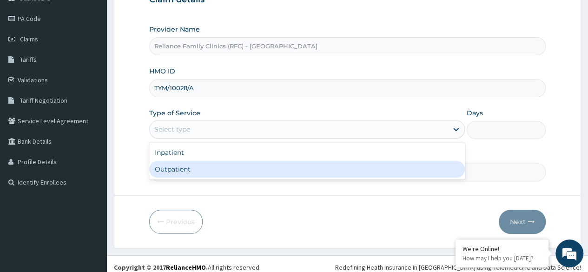
click at [275, 174] on div "Outpatient" at bounding box center [307, 169] width 316 height 17
type input "1"
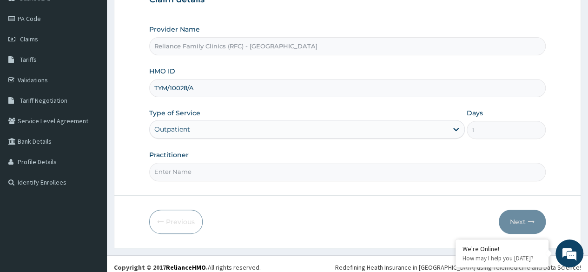
click at [275, 174] on input "Practitioner" at bounding box center [347, 172] width 397 height 18
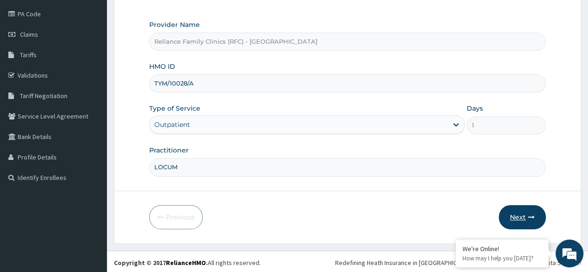
type input "LOCUM"
click at [506, 207] on button "Next" at bounding box center [522, 217] width 47 height 24
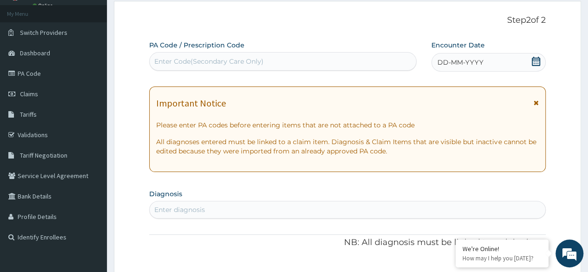
scroll to position [44, 0]
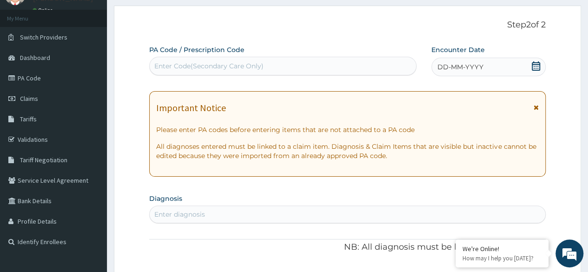
click at [506, 70] on div "DD-MM-YYYY" at bounding box center [489, 67] width 114 height 19
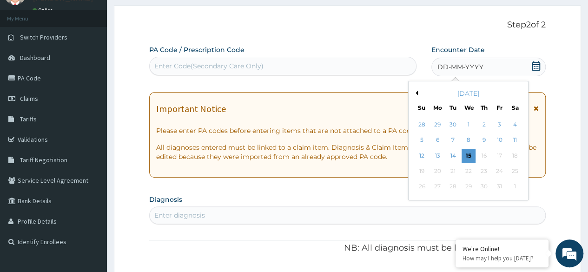
scroll to position [0, 0]
click at [437, 159] on div "13" at bounding box center [438, 156] width 14 height 14
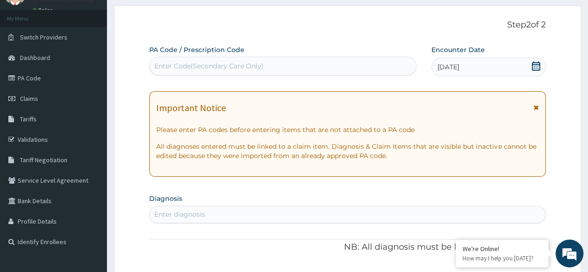
click at [281, 214] on div "Enter diagnosis" at bounding box center [348, 214] width 396 height 15
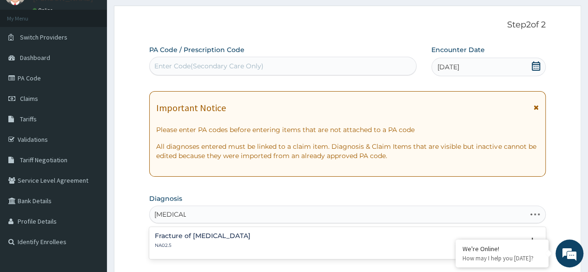
type input "[MEDICAL_DATA]"
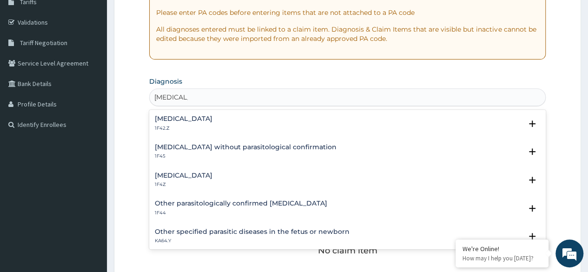
scroll to position [162, 0]
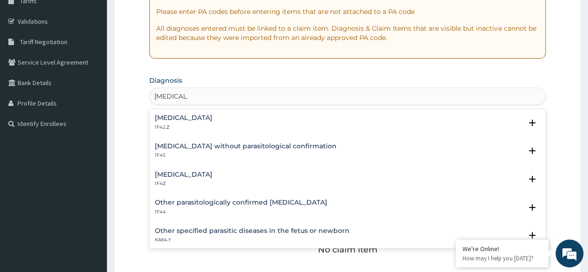
click at [176, 177] on h4 "[MEDICAL_DATA]" at bounding box center [184, 174] width 58 height 7
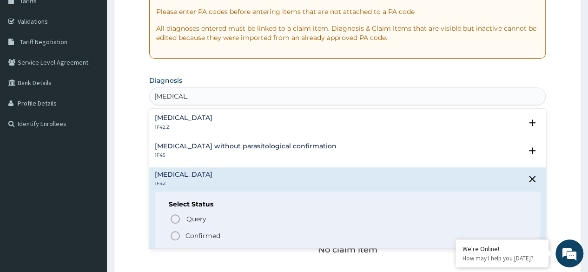
click at [173, 239] on icon "status option filled" at bounding box center [175, 235] width 11 height 11
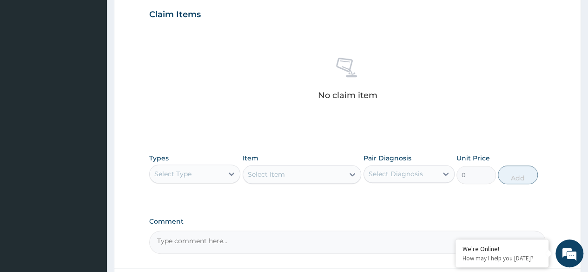
scroll to position [334, 0]
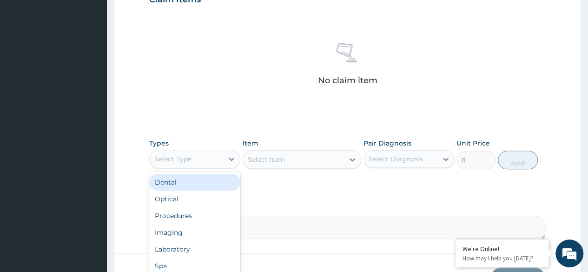
click at [208, 161] on div "Select Type" at bounding box center [186, 159] width 73 height 15
type input "PR"
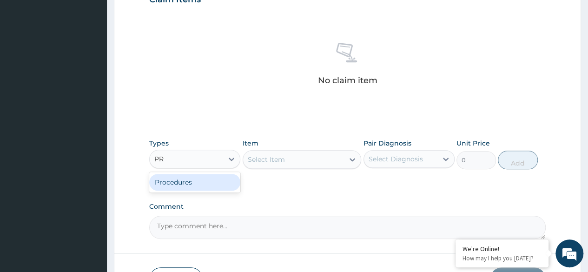
click at [216, 179] on div "Procedures" at bounding box center [194, 182] width 91 height 17
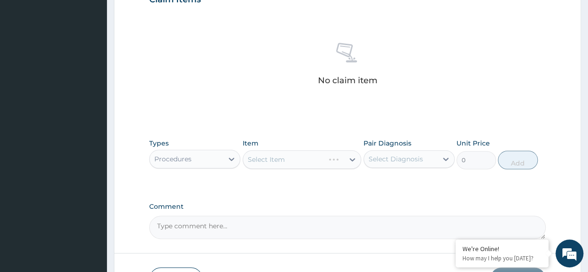
click at [292, 162] on div "Select Item" at bounding box center [302, 159] width 119 height 19
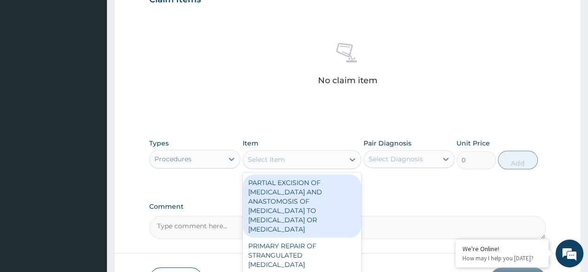
click at [292, 162] on div "Select Item" at bounding box center [293, 159] width 101 height 15
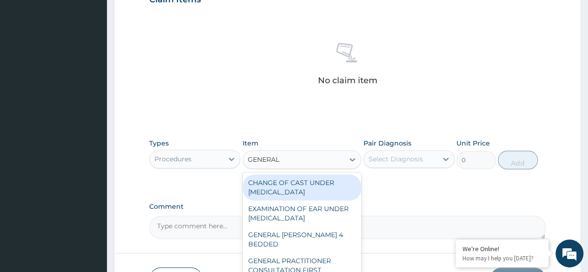
type input "GENERAL P"
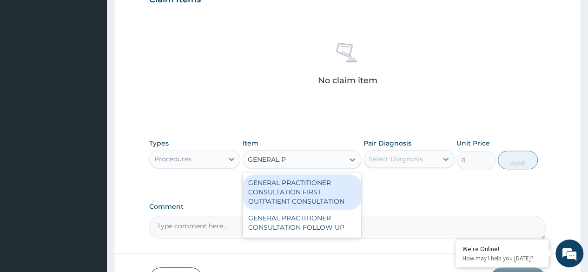
click at [307, 183] on div "GENERAL PRACTITIONER CONSULTATION FIRST OUTPATIENT CONSULTATION" at bounding box center [302, 191] width 119 height 35
type input "3370.125"
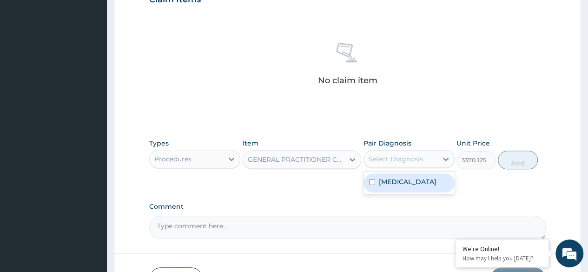
click at [398, 161] on div "Select Diagnosis" at bounding box center [396, 158] width 54 height 9
click at [406, 180] on label "Malaria, unspecified" at bounding box center [408, 181] width 58 height 9
checkbox input "true"
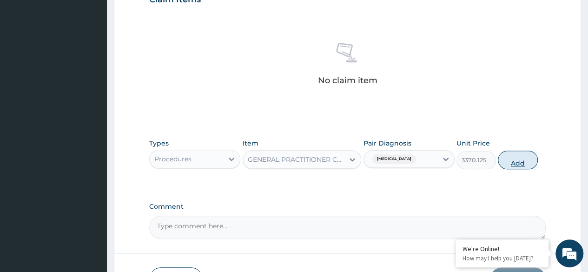
click at [510, 160] on button "Add" at bounding box center [518, 160] width 40 height 19
type input "0"
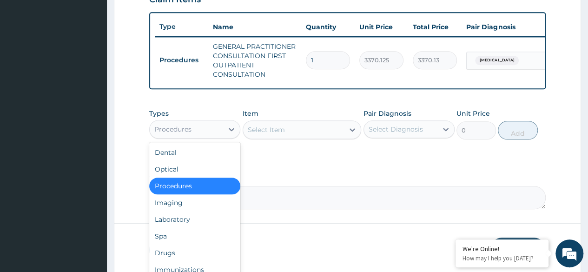
click at [203, 131] on div "Procedures" at bounding box center [186, 129] width 73 height 15
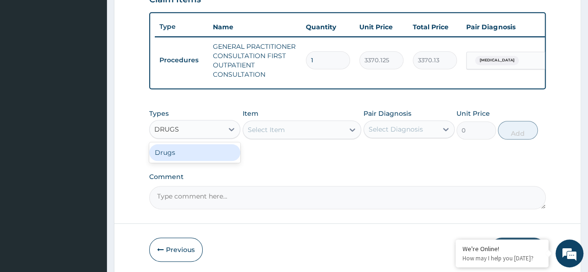
type input "DRUGS"
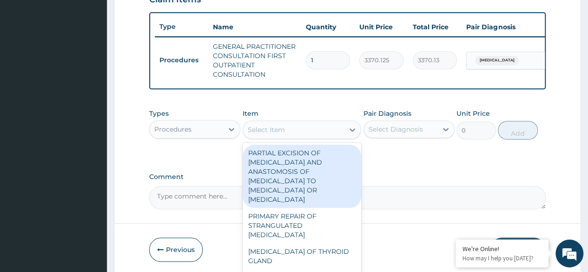
click at [286, 137] on div "Select Item" at bounding box center [293, 129] width 101 height 15
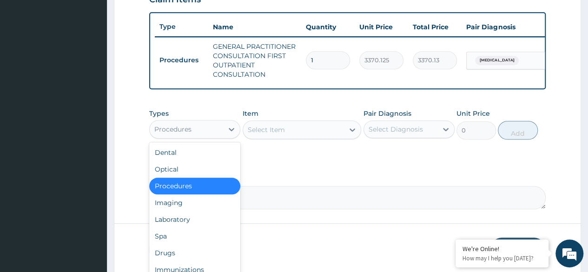
click at [207, 131] on div "Procedures" at bounding box center [186, 129] width 73 height 15
type input "DR"
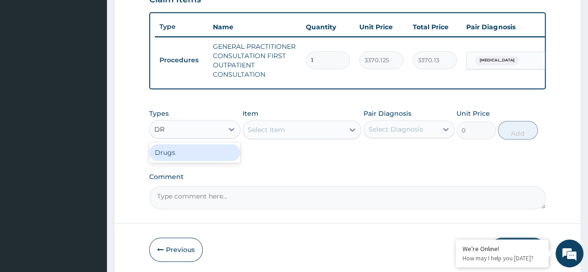
click at [225, 157] on div "Drugs" at bounding box center [194, 152] width 91 height 17
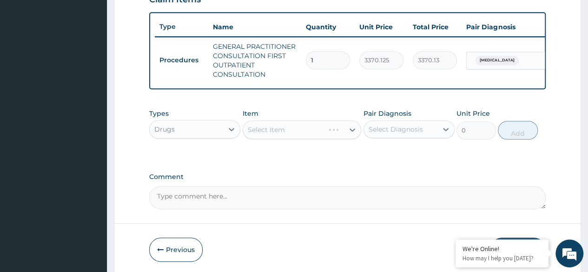
click at [328, 134] on div "Select Item" at bounding box center [302, 129] width 119 height 19
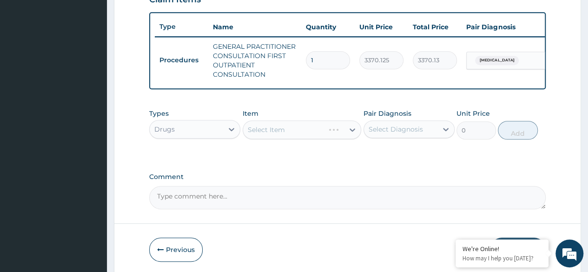
click at [328, 134] on div "Select Item" at bounding box center [302, 129] width 119 height 19
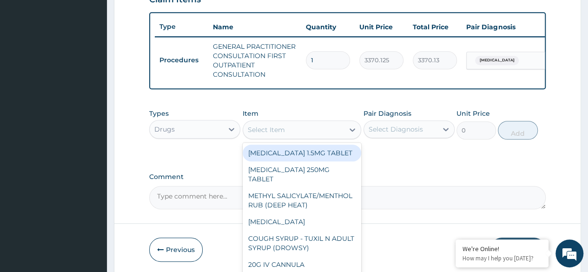
click at [328, 134] on div "Select Item" at bounding box center [293, 129] width 101 height 15
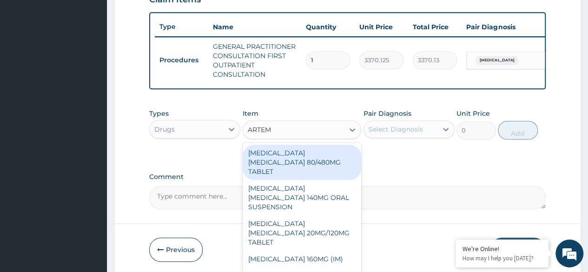
type input "ARTEME"
click at [280, 158] on div "[MEDICAL_DATA] [MEDICAL_DATA] 80/480MG TABLET" at bounding box center [302, 162] width 119 height 35
type input "450"
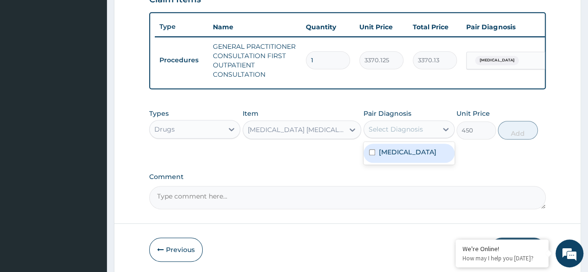
click at [415, 132] on div "Select Diagnosis" at bounding box center [396, 129] width 54 height 9
click at [419, 155] on label "Malaria, unspecified" at bounding box center [408, 151] width 58 height 9
checkbox input "true"
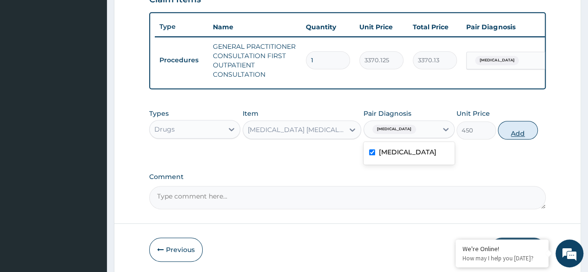
click at [526, 135] on button "Add" at bounding box center [518, 130] width 40 height 19
type input "0"
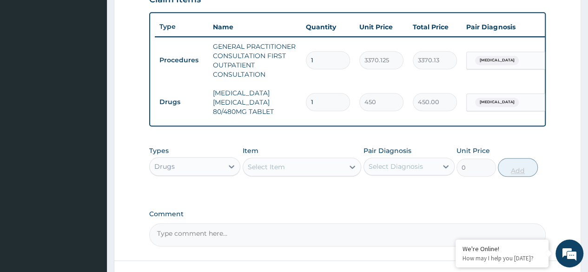
type input "0.00"
type input "6"
type input "2700.00"
type input "6"
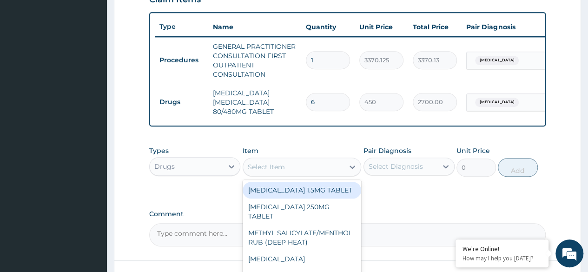
click at [299, 174] on div "Select Item" at bounding box center [293, 167] width 101 height 15
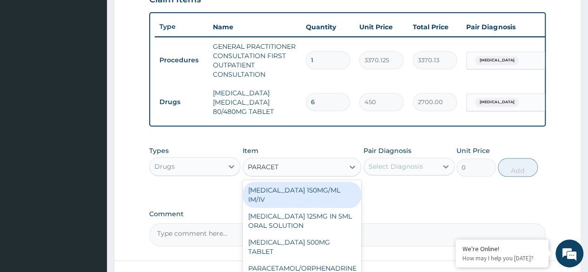
type input "PARACETA"
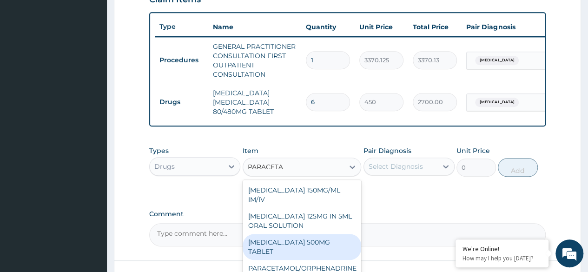
click at [307, 244] on div "[MEDICAL_DATA] 500MG TABLET" at bounding box center [302, 247] width 119 height 26
type input "30"
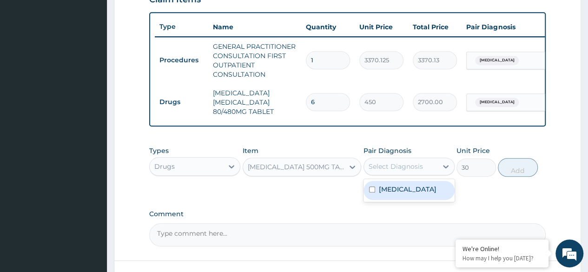
click at [418, 171] on div "Select Diagnosis" at bounding box center [396, 166] width 54 height 9
click at [416, 189] on div "Malaria, unspecified" at bounding box center [409, 190] width 91 height 19
checkbox input "true"
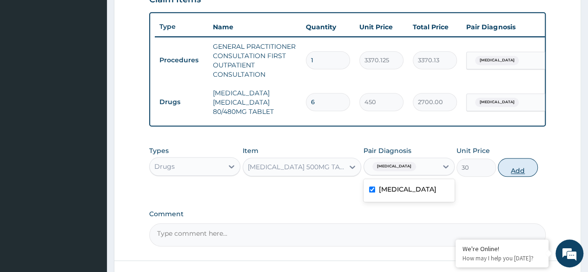
click at [518, 177] on button "Add" at bounding box center [518, 167] width 40 height 19
type input "0"
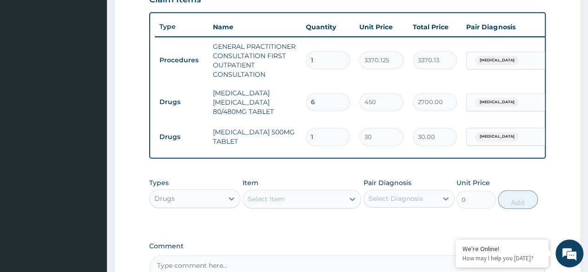
type input "18"
type input "540.00"
type input "18"
click at [321, 206] on div "Select Item" at bounding box center [293, 199] width 101 height 15
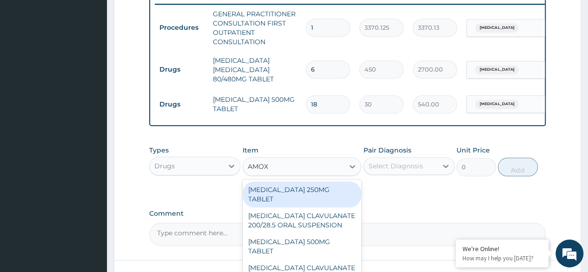
scroll to position [371, 0]
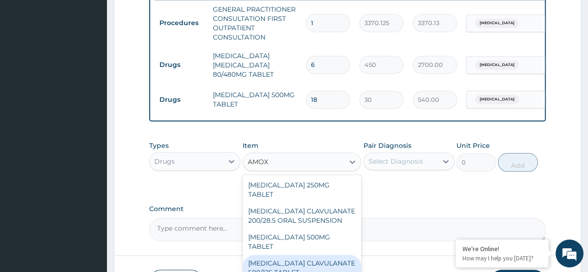
type input "AMOX"
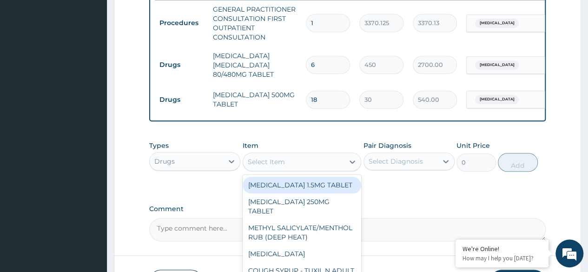
click at [294, 167] on div "Select Item" at bounding box center [293, 161] width 101 height 15
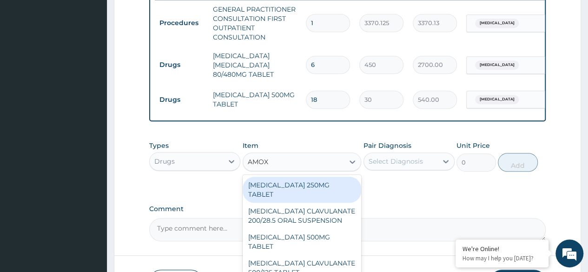
type input "AMOXI"
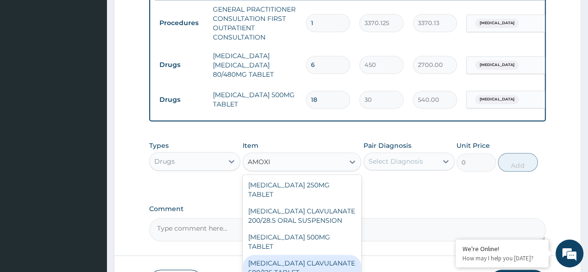
click at [313, 255] on div "[MEDICAL_DATA] CLAVULANATE 500/125 TABLET" at bounding box center [302, 268] width 119 height 26
type input "414"
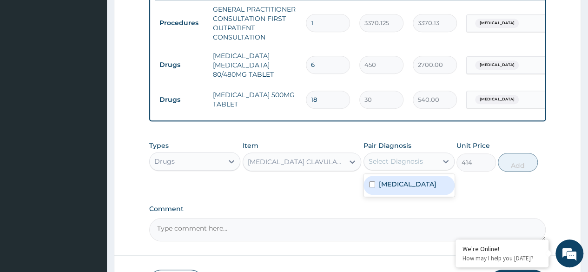
click at [421, 164] on div "Select Diagnosis" at bounding box center [396, 161] width 54 height 9
click at [408, 189] on label "Malaria, unspecified" at bounding box center [408, 184] width 58 height 9
checkbox input "true"
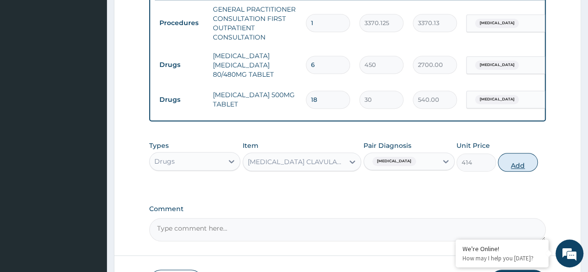
click at [525, 167] on button "Add" at bounding box center [518, 162] width 40 height 19
type input "0"
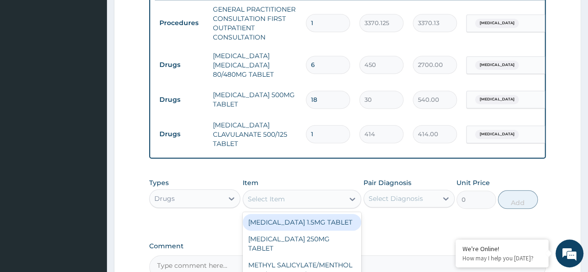
click at [296, 204] on div "Select Item" at bounding box center [293, 199] width 101 height 15
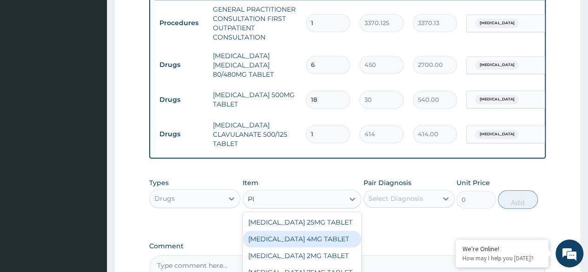
type input "P"
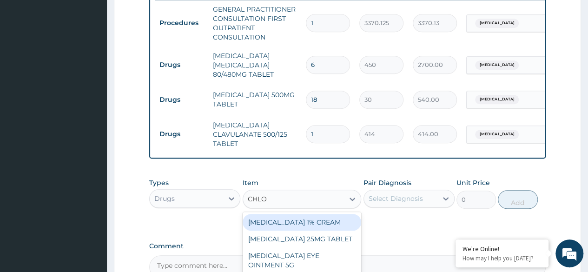
type input "CHLOR"
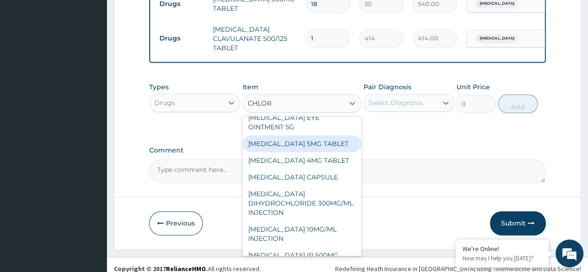
scroll to position [46, 0]
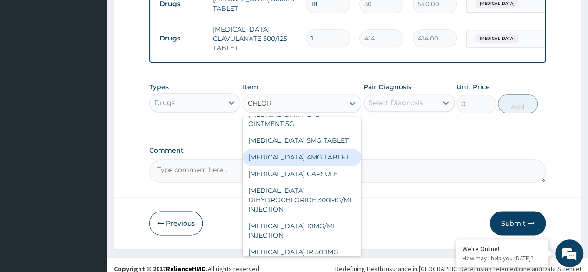
click at [280, 166] on div "[MEDICAL_DATA] 4MG TABLET" at bounding box center [302, 157] width 119 height 17
type input "60"
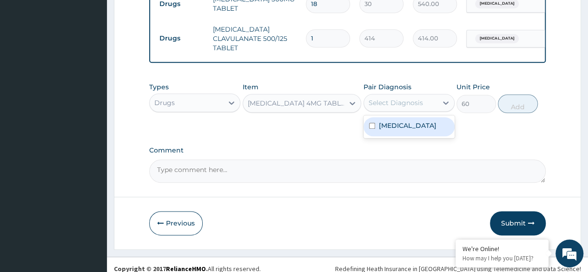
click at [421, 107] on div "Select Diagnosis" at bounding box center [396, 102] width 54 height 9
click at [419, 130] on label "Malaria, unspecified" at bounding box center [408, 125] width 58 height 9
checkbox input "true"
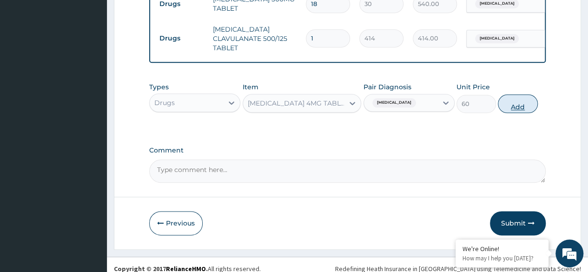
click at [534, 113] on button "Add" at bounding box center [518, 103] width 40 height 19
type input "0"
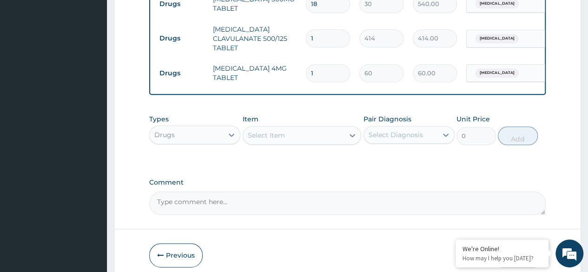
type input "0.00"
type input "4"
type input "240.00"
type input "4"
click at [325, 29] on input "1" at bounding box center [328, 38] width 44 height 18
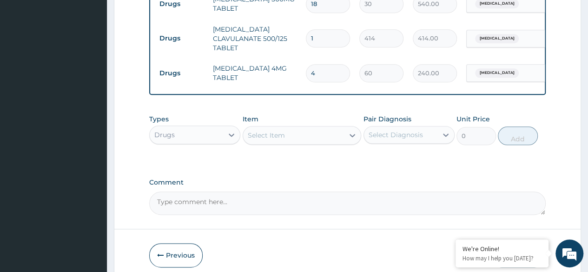
type input "10"
type input "4140.00"
type input "10"
click at [326, 80] on input "4" at bounding box center [328, 73] width 44 height 18
type input "0.00"
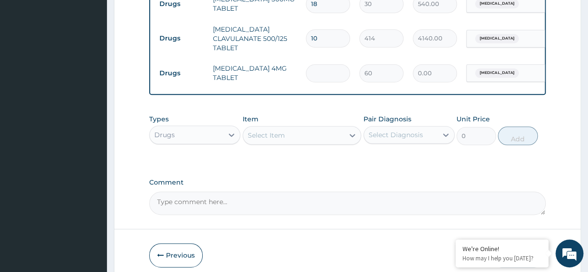
type input "3"
type input "180.00"
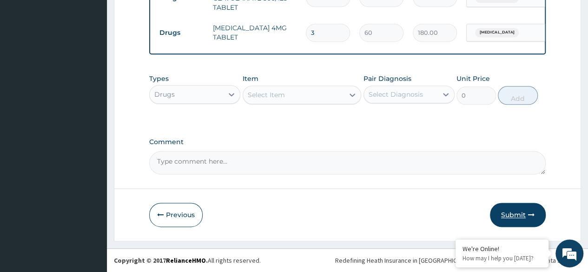
type input "3"
click at [522, 219] on button "Submit" at bounding box center [518, 215] width 56 height 24
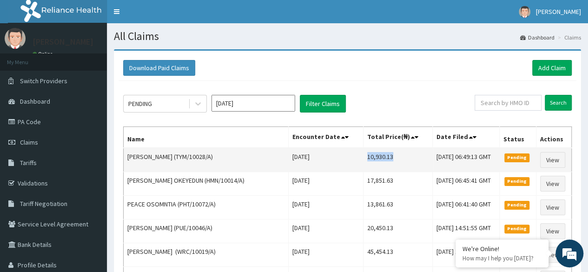
drag, startPoint x: 348, startPoint y: 158, endPoint x: 375, endPoint y: 157, distance: 27.0
click at [375, 157] on td "10,930.13" at bounding box center [397, 160] width 69 height 24
copy td "10,930.13"
click at [551, 156] on link "View" at bounding box center [552, 160] width 25 height 16
